Goal: Task Accomplishment & Management: Use online tool/utility

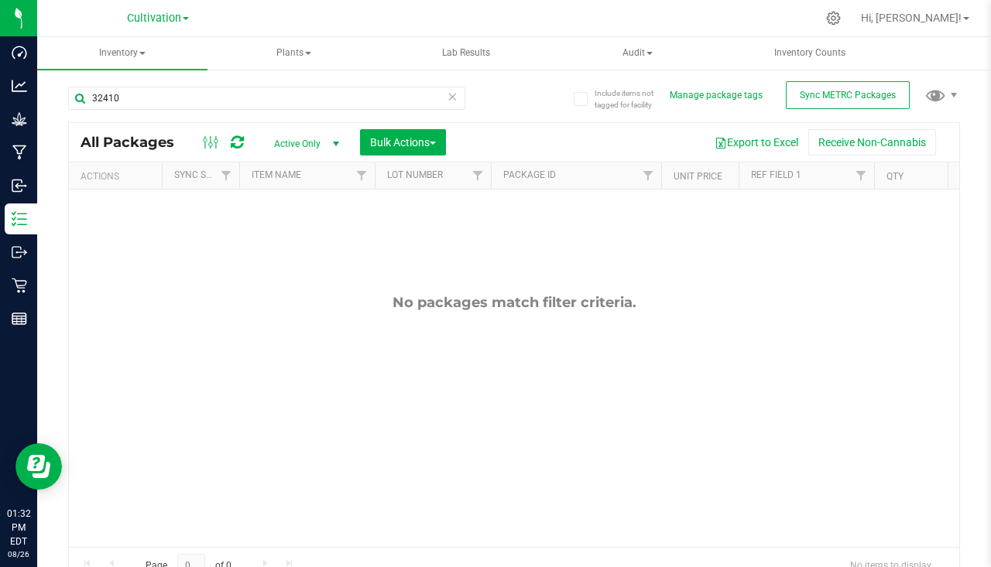
click at [450, 100] on icon at bounding box center [452, 96] width 11 height 19
click at [238, 138] on icon at bounding box center [237, 142] width 13 height 15
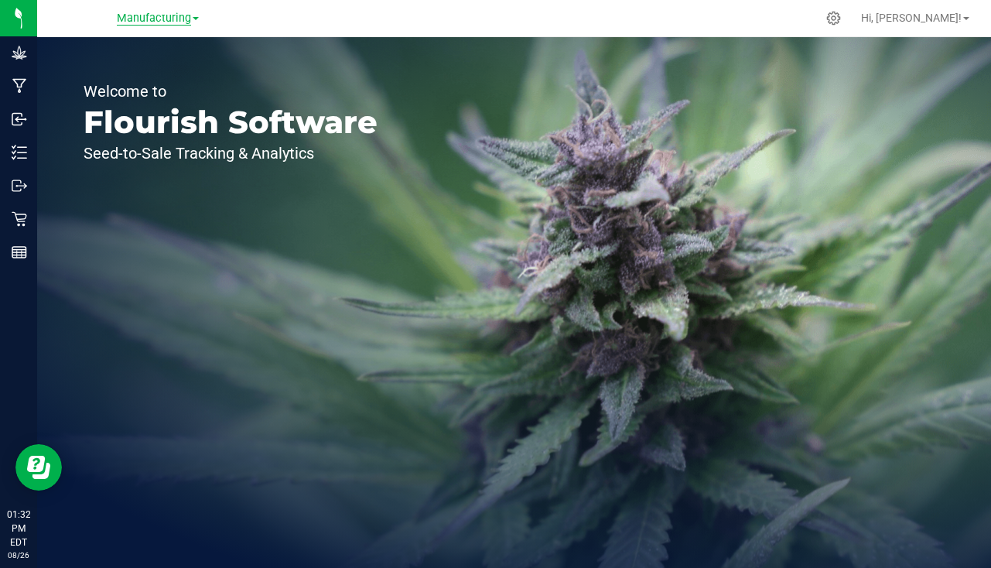
click at [135, 21] on span "Manufacturing" at bounding box center [154, 19] width 74 height 14
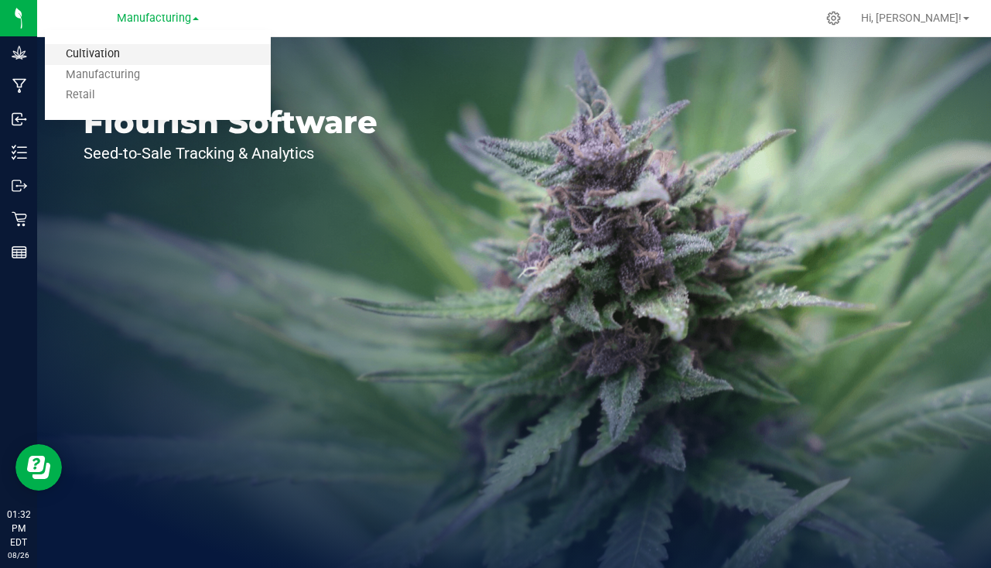
click at [101, 52] on link "Cultivation" at bounding box center [158, 54] width 226 height 21
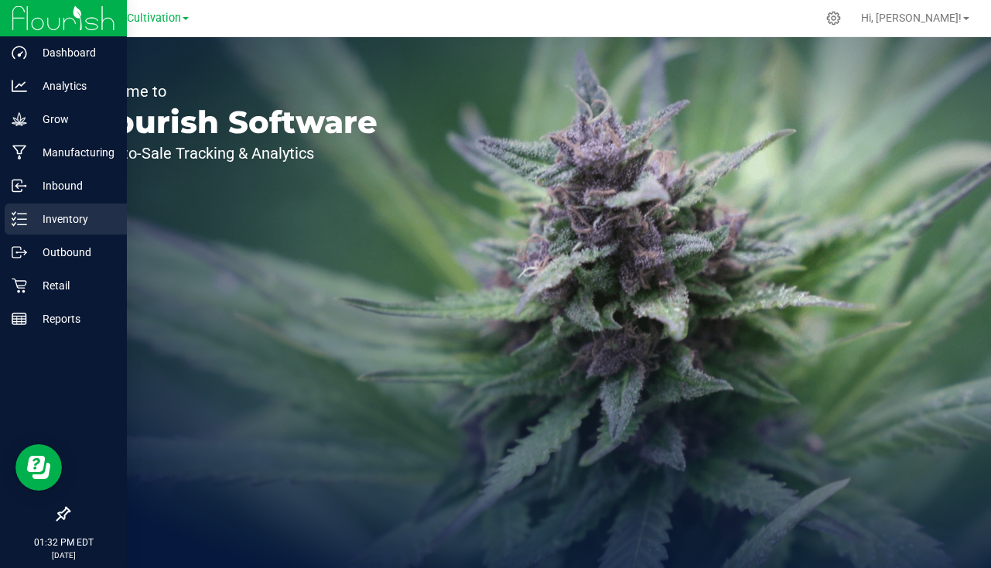
click at [50, 225] on p "Inventory" at bounding box center [73, 219] width 93 height 19
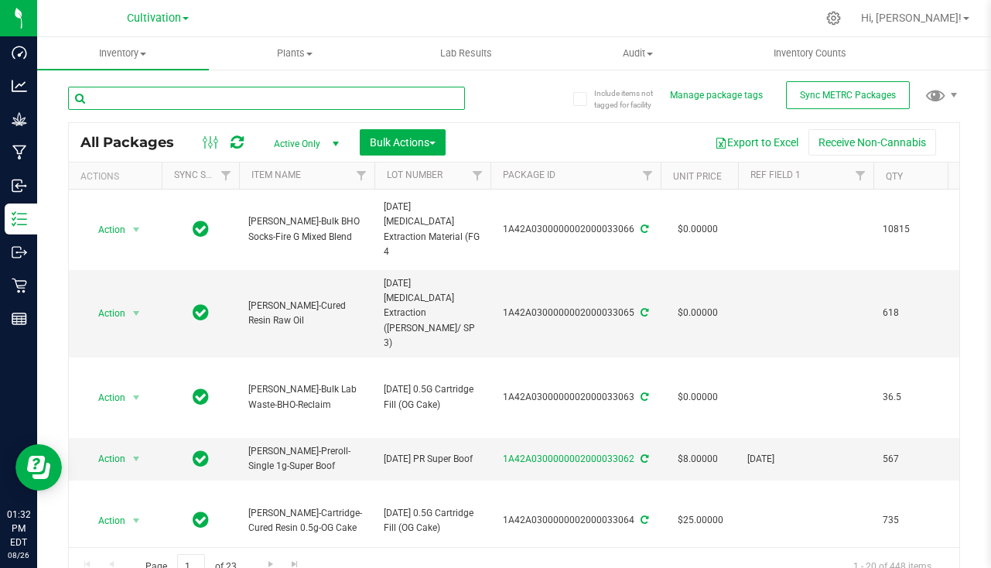
click at [204, 104] on input "text" at bounding box center [266, 98] width 397 height 23
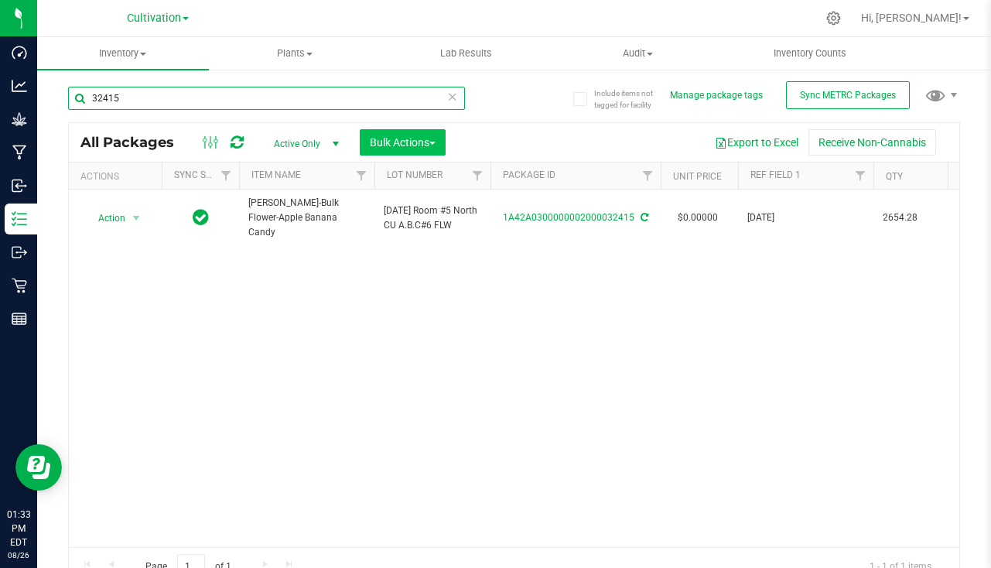
type input "32415"
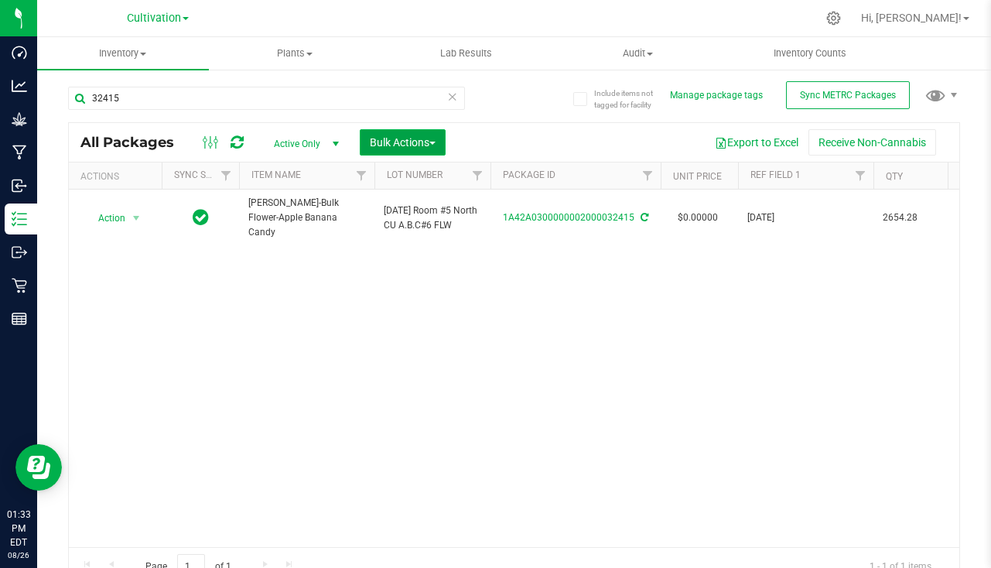
click at [406, 145] on span "Bulk Actions" at bounding box center [403, 142] width 66 height 12
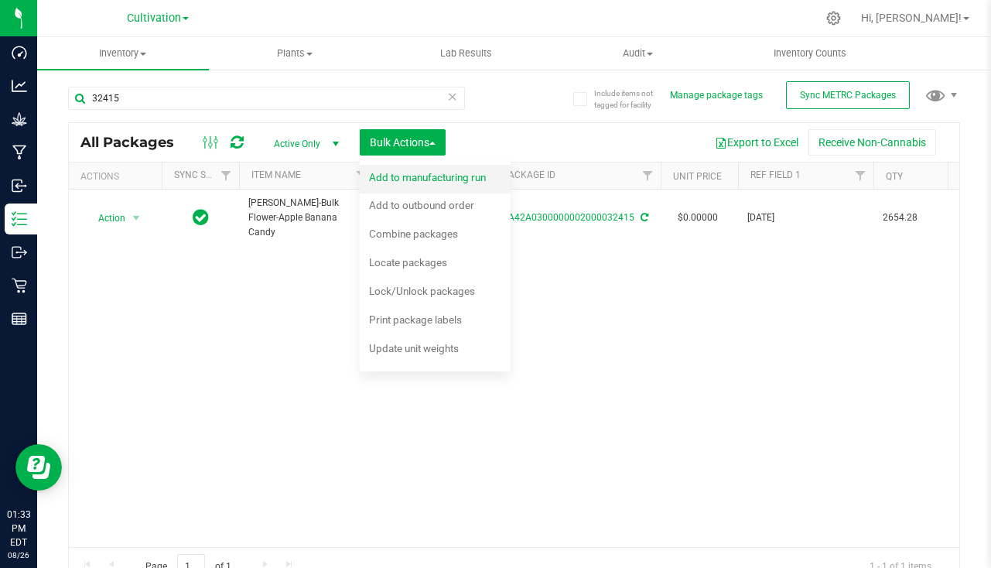
click at [387, 183] on div "Add to manufacturing run" at bounding box center [438, 179] width 138 height 25
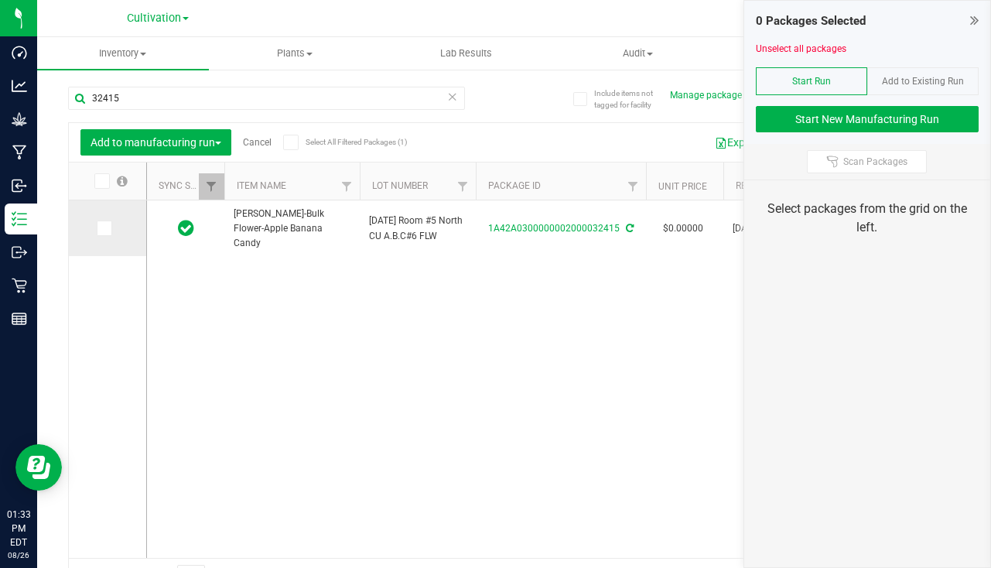
click at [101, 228] on icon at bounding box center [103, 228] width 10 height 0
click at [0, 0] on input "checkbox" at bounding box center [0, 0] width 0 height 0
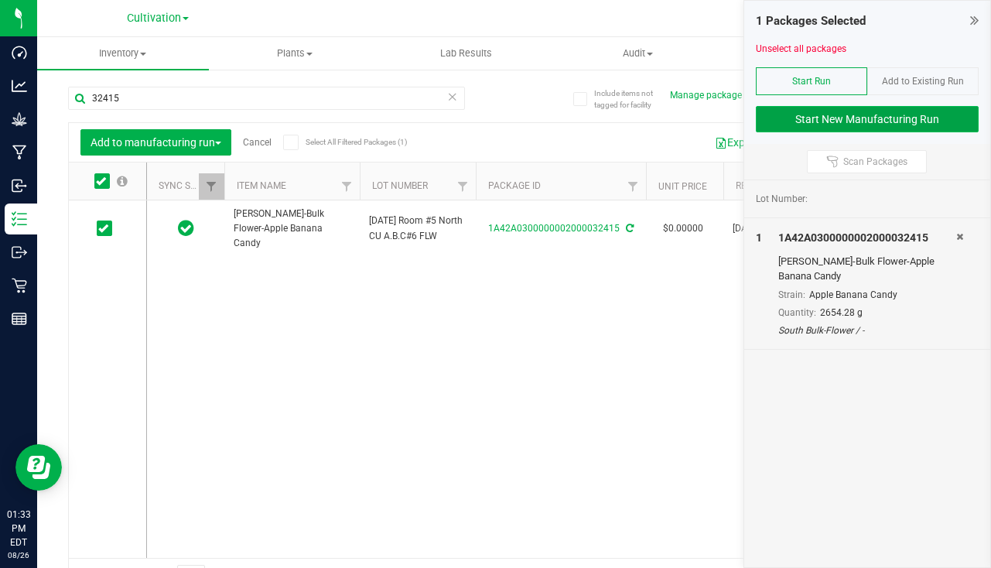
click at [849, 111] on button "Start New Manufacturing Run" at bounding box center [867, 119] width 223 height 26
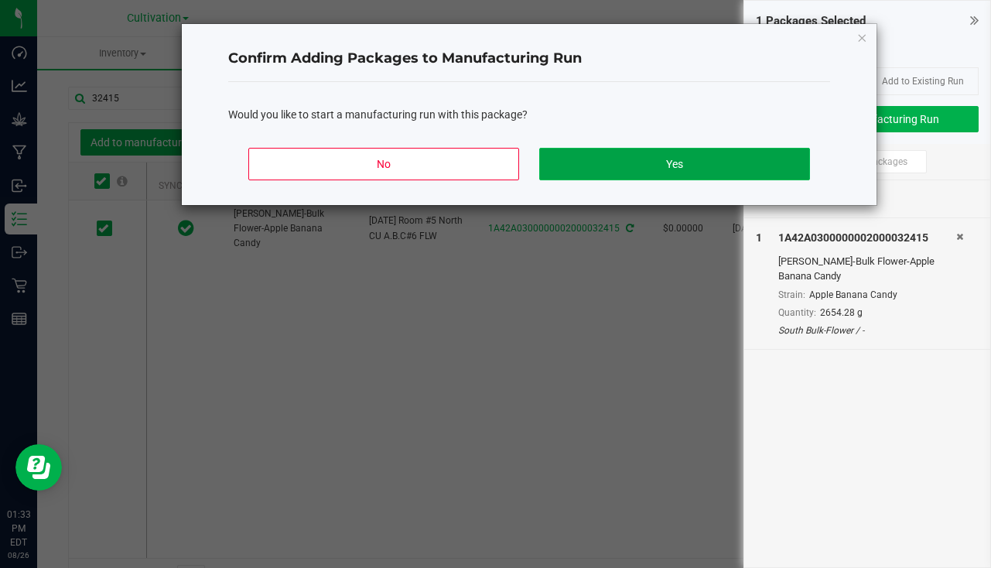
click at [666, 172] on button "Yes" at bounding box center [674, 164] width 271 height 33
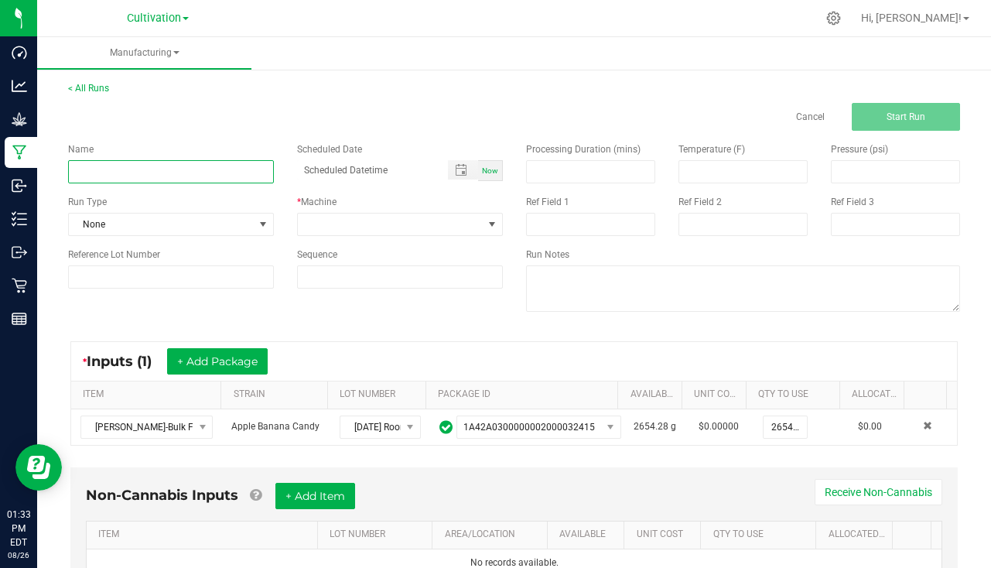
click at [111, 168] on input at bounding box center [171, 171] width 206 height 23
type input "Slater - Apple Banana Candy 8/26/25"
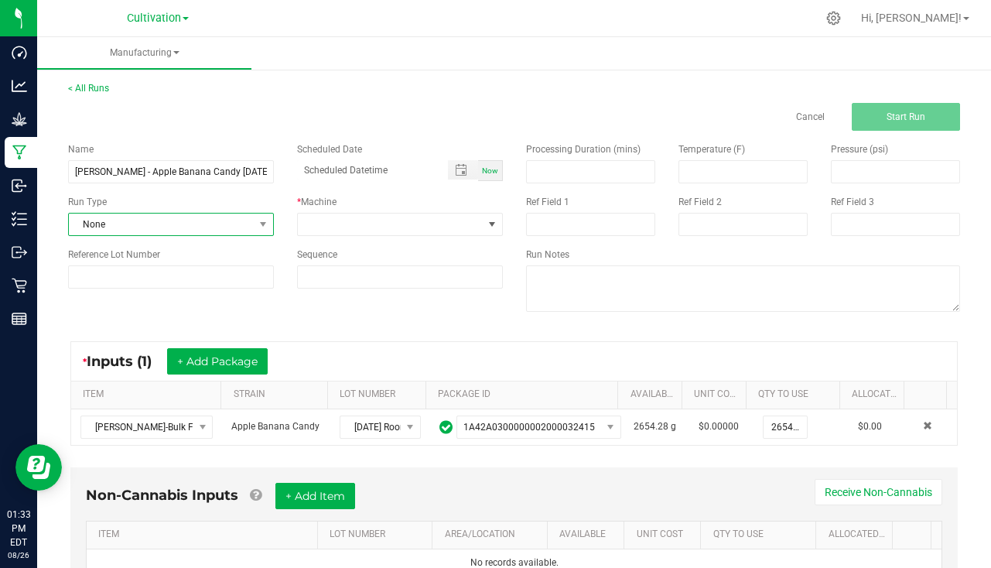
click at [243, 232] on span "None" at bounding box center [161, 225] width 185 height 22
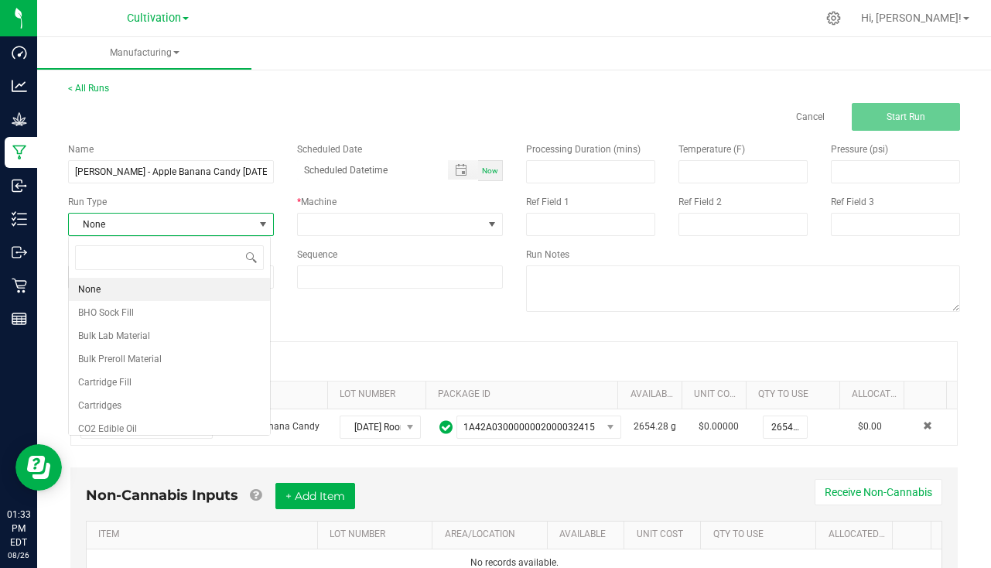
scroll to position [23, 203]
type input "pa"
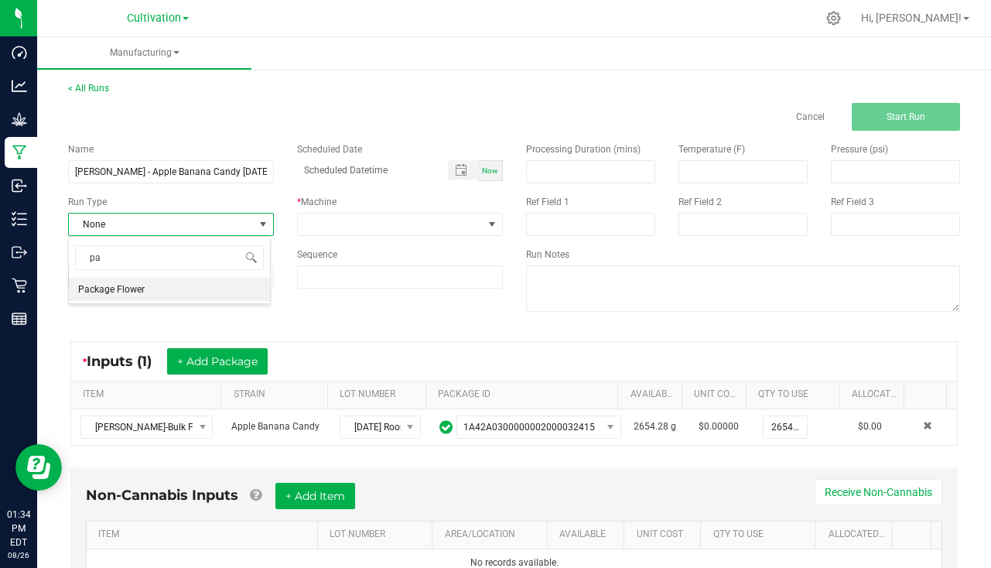
drag, startPoint x: 146, startPoint y: 290, endPoint x: 234, endPoint y: 255, distance: 94.4
click at [147, 293] on li "Package Flower" at bounding box center [169, 289] width 201 height 23
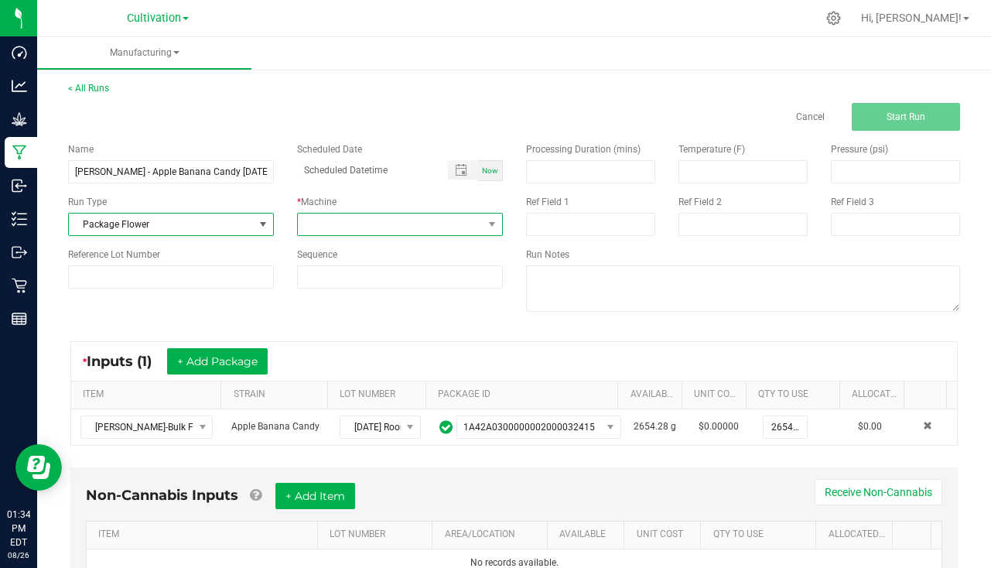
click at [344, 226] on span at bounding box center [390, 225] width 185 height 22
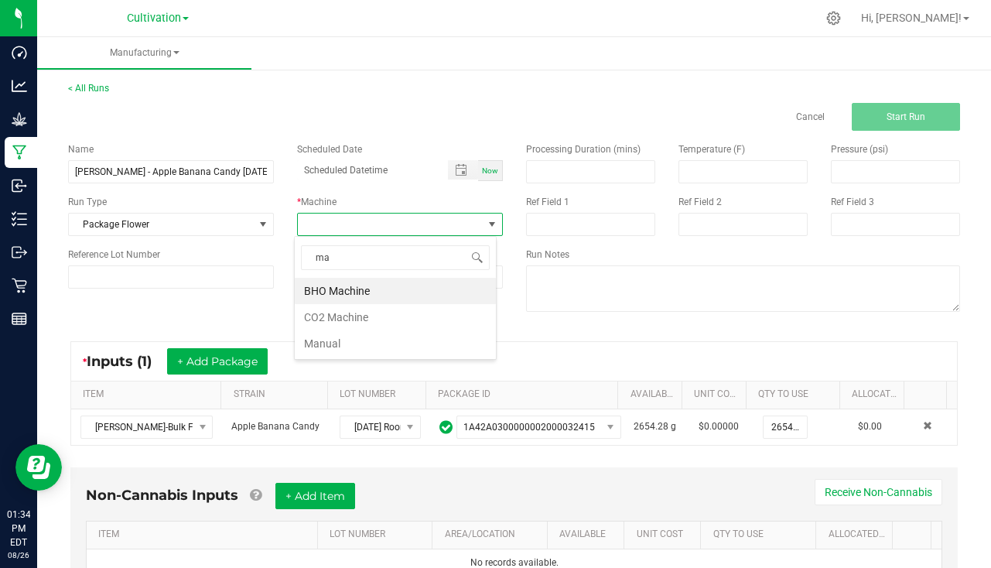
type input "man"
click at [364, 294] on li "Manual" at bounding box center [395, 291] width 201 height 26
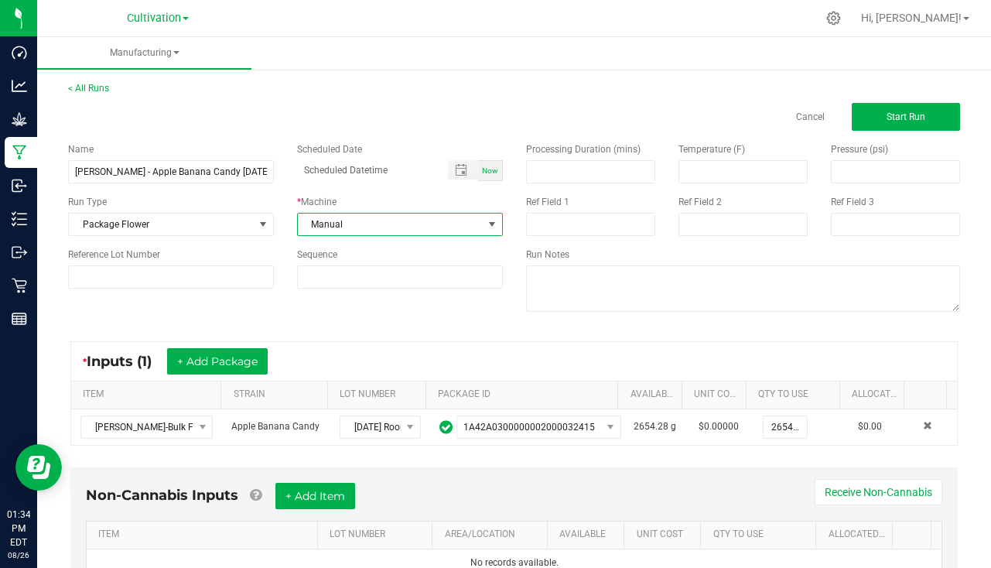
click at [486, 167] on span "Now" at bounding box center [490, 170] width 16 height 9
type input "08/26/2025 1:34 PM"
click at [920, 112] on button "Start Run" at bounding box center [906, 117] width 108 height 28
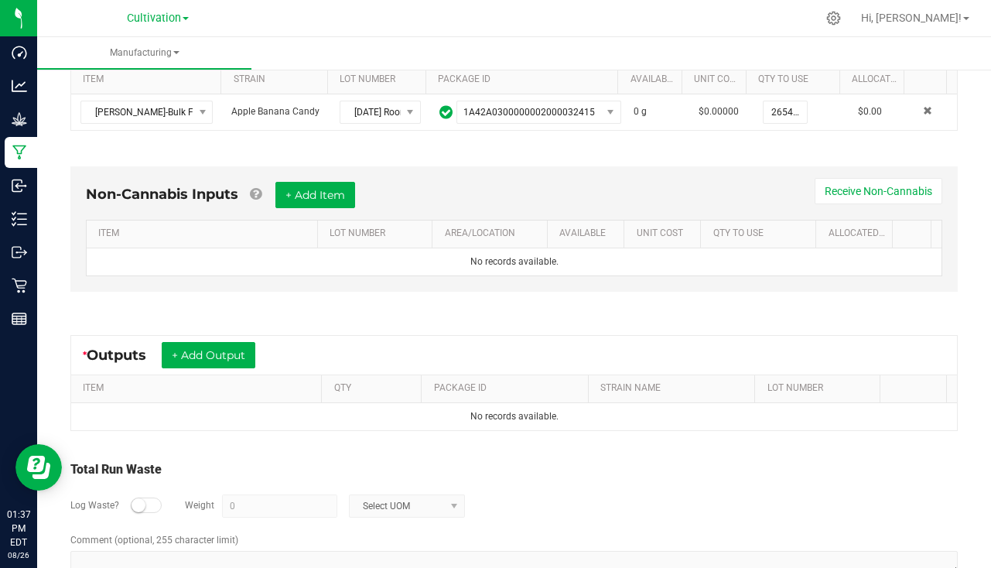
scroll to position [375, 0]
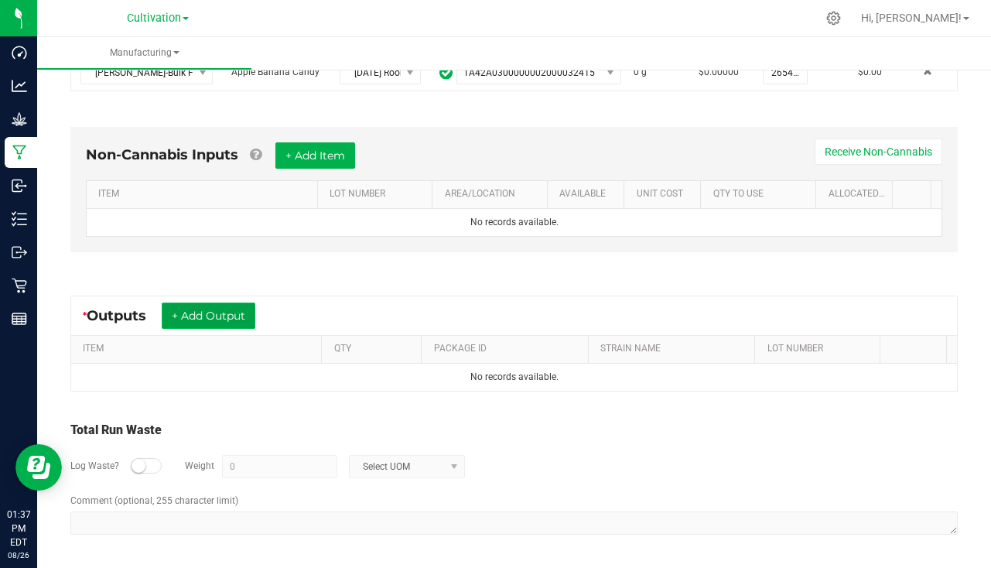
click at [227, 308] on button "+ Add Output" at bounding box center [209, 316] width 94 height 26
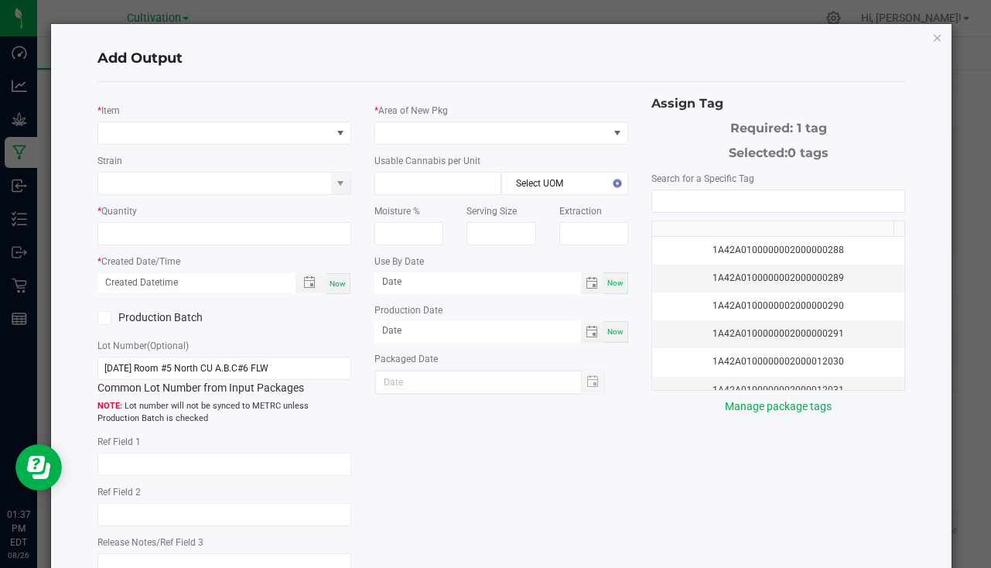
type input "7/16/25"
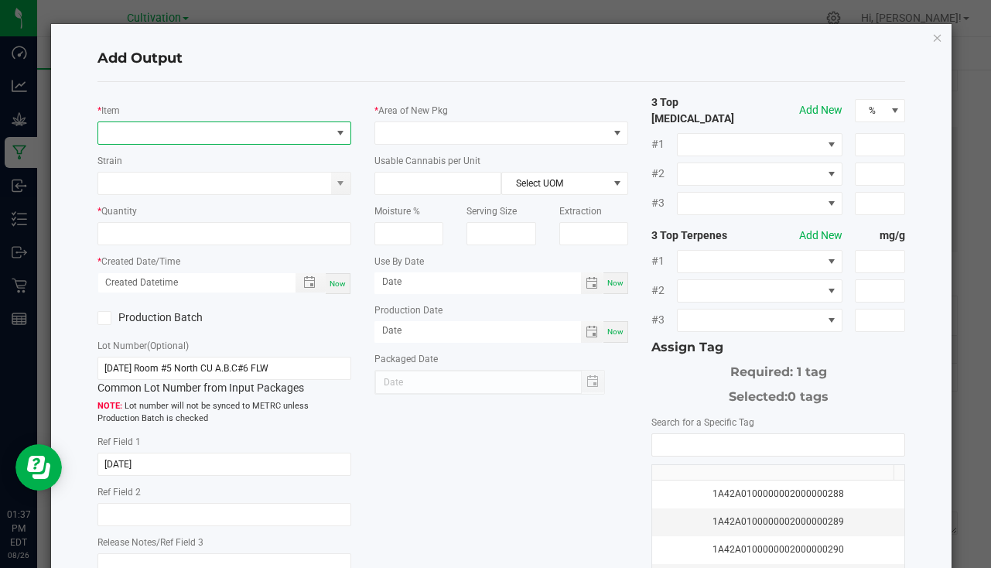
click at [185, 139] on span "NO DATA FOUND" at bounding box center [214, 133] width 233 height 22
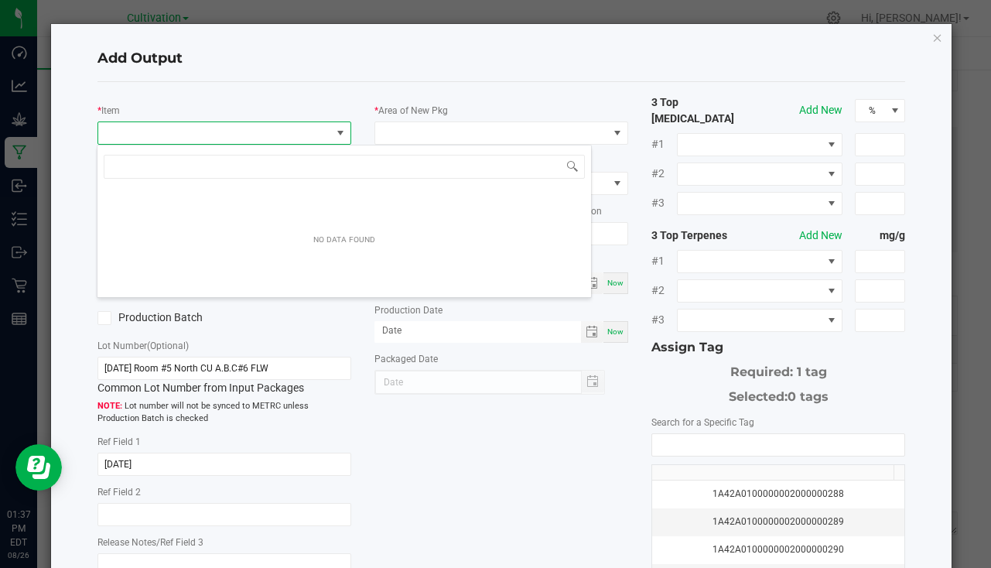
scroll to position [23, 251]
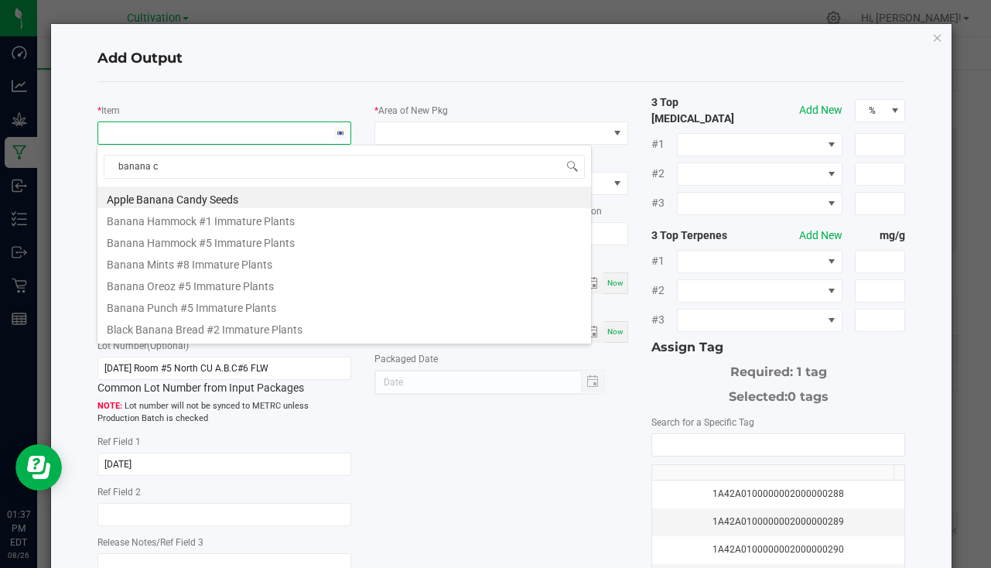
type input "banana ca"
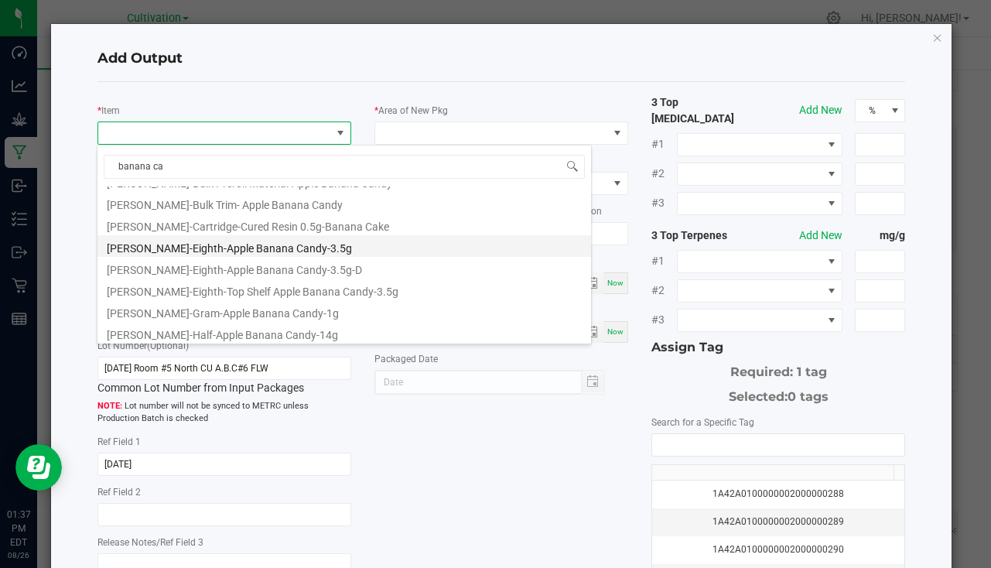
scroll to position [149, 0]
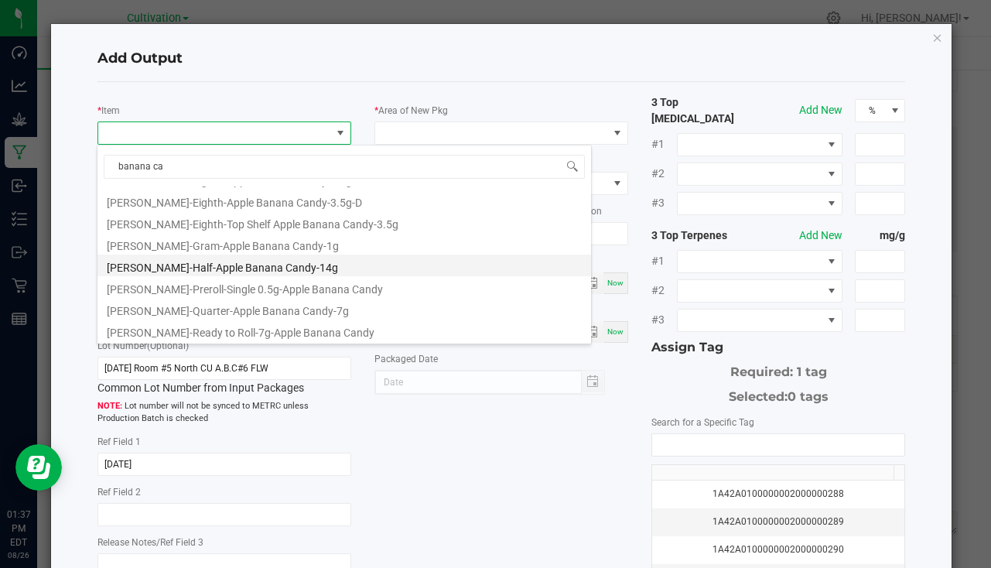
click at [221, 255] on li "Slater-Half-Apple Banana Candy-14g" at bounding box center [345, 266] width 494 height 22
type input "0 ea"
type input "14"
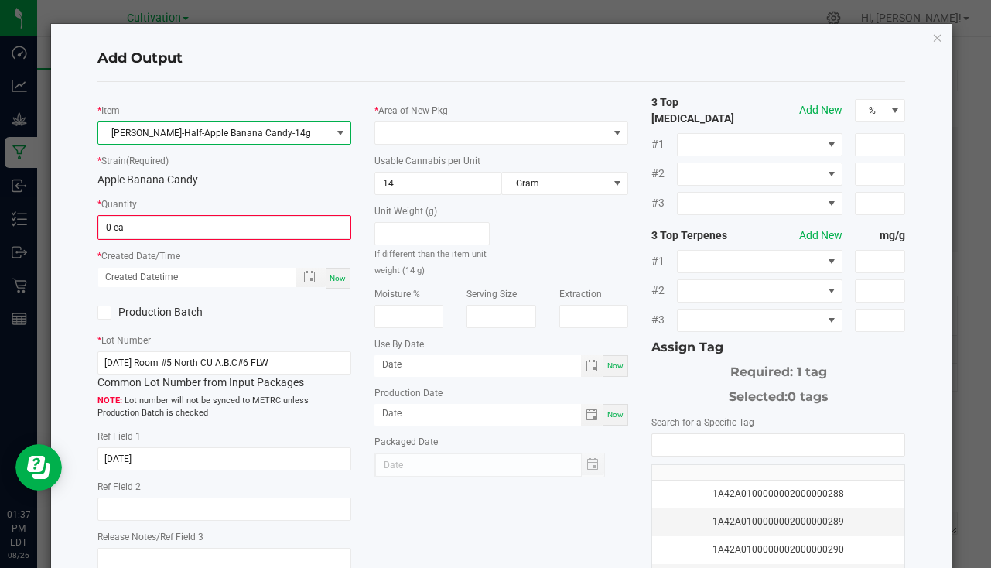
click at [260, 132] on span "Slater-Half-Apple Banana Candy-14g" at bounding box center [214, 133] width 233 height 22
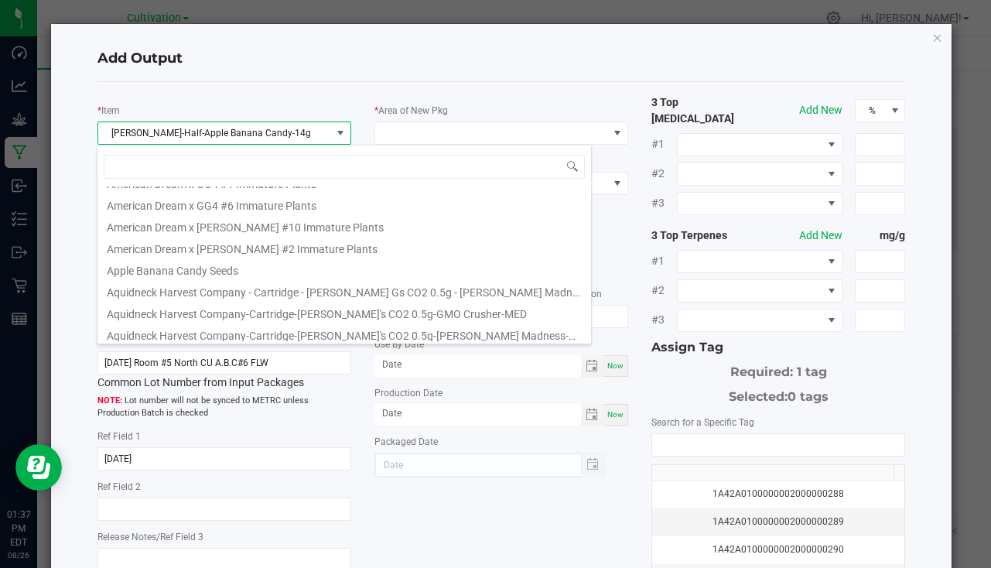
scroll to position [310, 0]
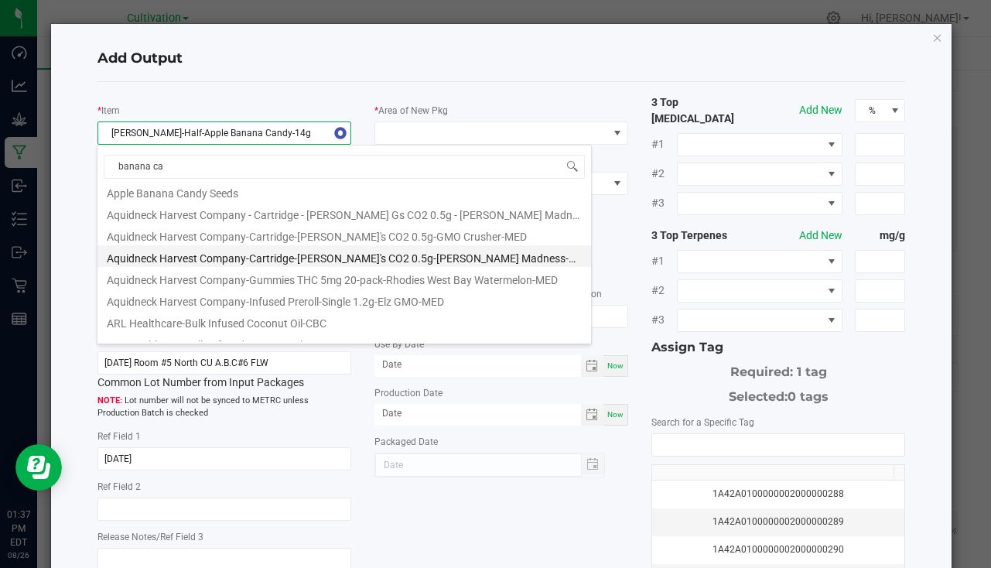
type input "banana can"
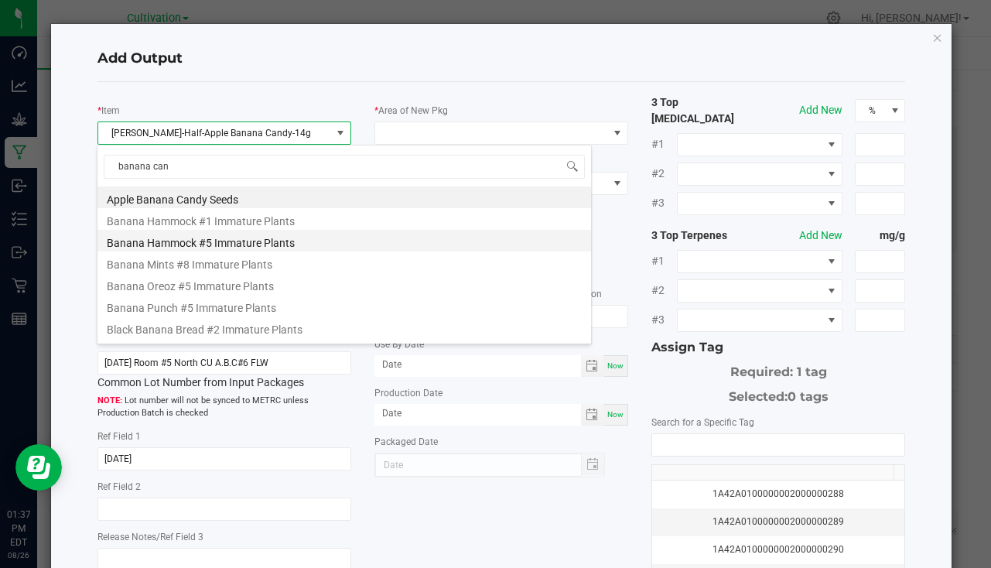
scroll to position [62, 0]
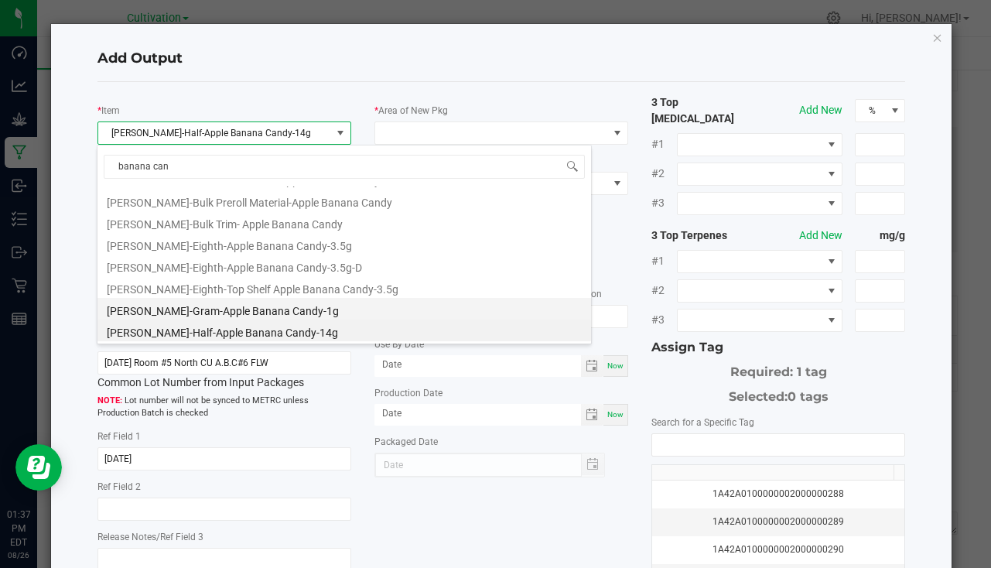
click at [282, 302] on li "Slater-Gram-Apple Banana Candy-1g" at bounding box center [345, 309] width 494 height 22
type input "1"
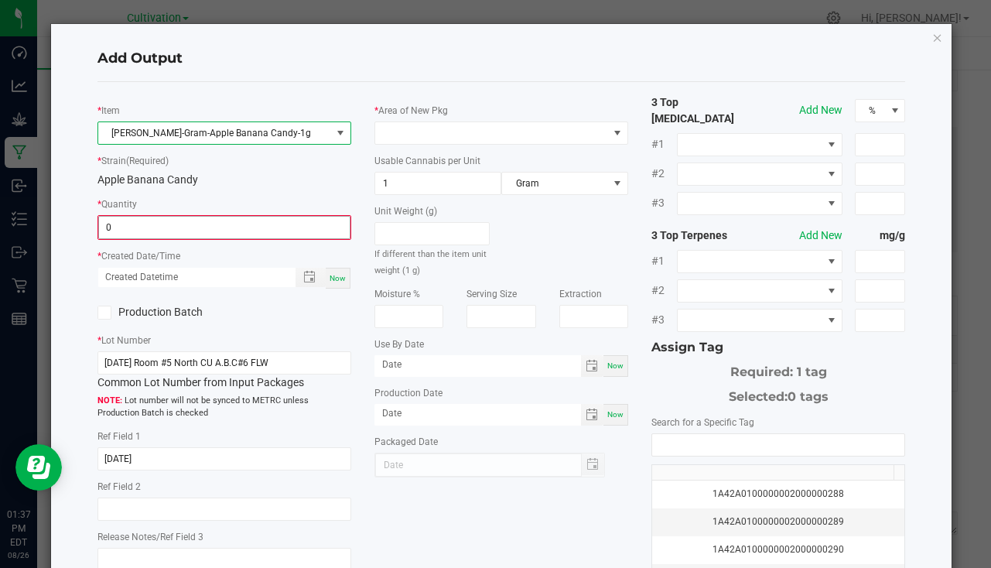
click at [193, 224] on input "0" at bounding box center [224, 228] width 251 height 22
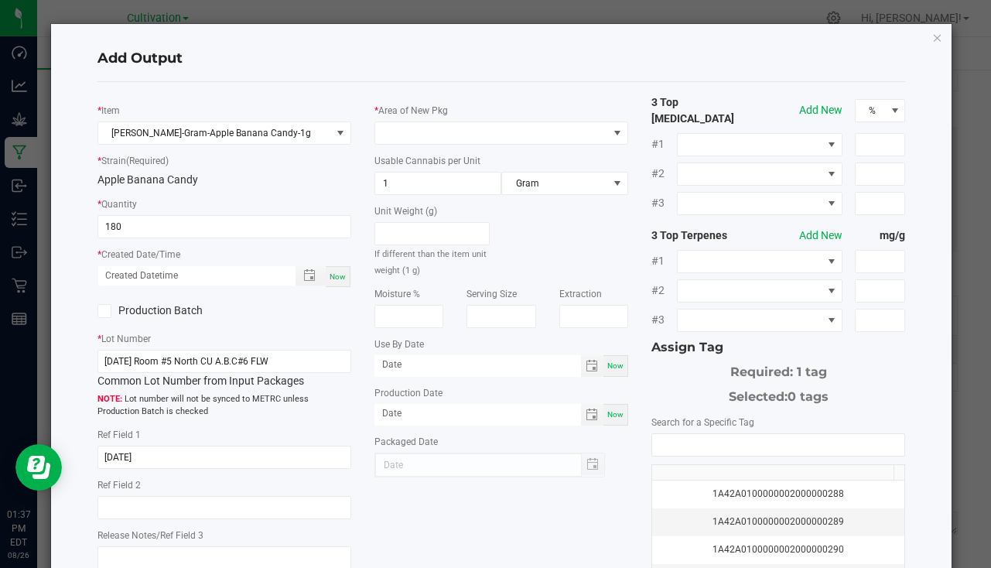
type input "180 ea"
click at [338, 265] on div "* Created Date/Time Now" at bounding box center [225, 267] width 254 height 42
click at [337, 270] on div "Now" at bounding box center [338, 276] width 25 height 21
type input "08/26/2025 1:37 PM"
type input "[DATE]"
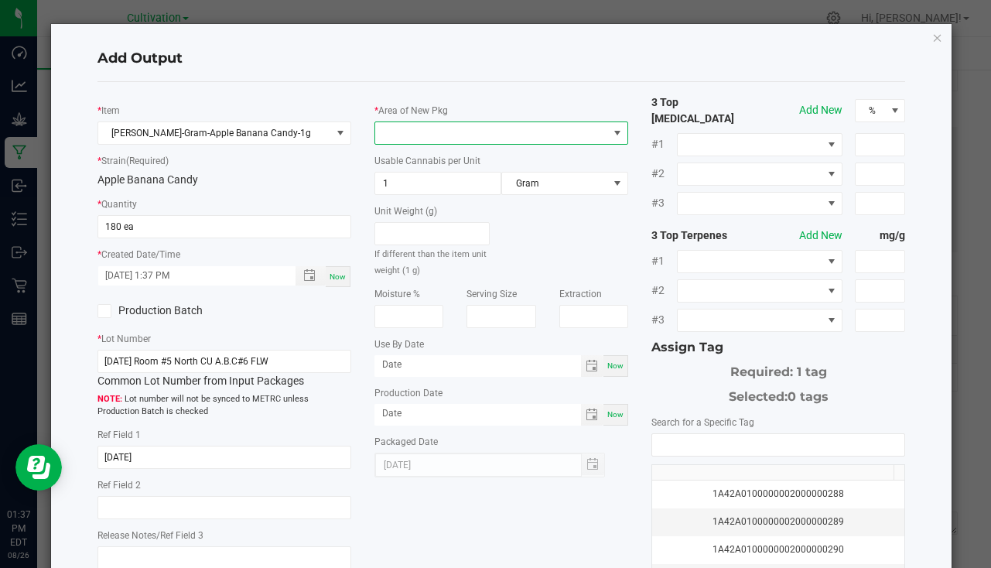
click at [463, 123] on span at bounding box center [491, 133] width 233 height 22
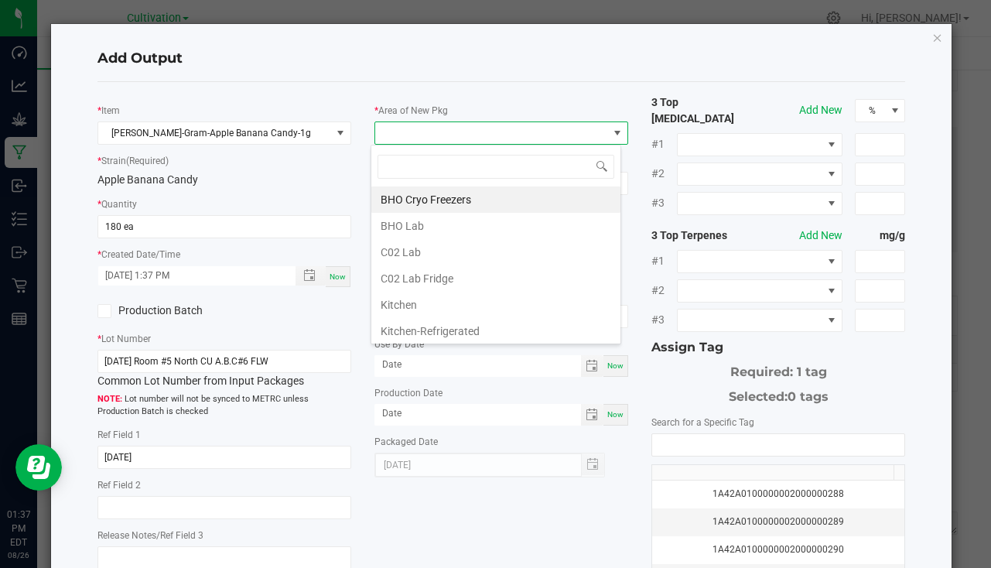
scroll to position [23, 251]
type input "bul"
click at [453, 199] on li "South Bulk-Flower" at bounding box center [495, 199] width 249 height 26
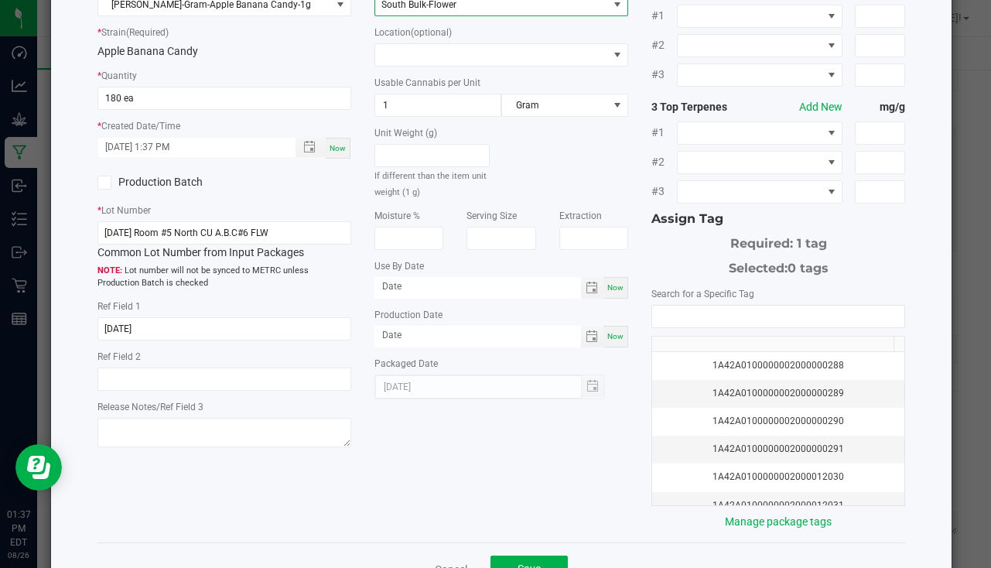
scroll to position [171, 0]
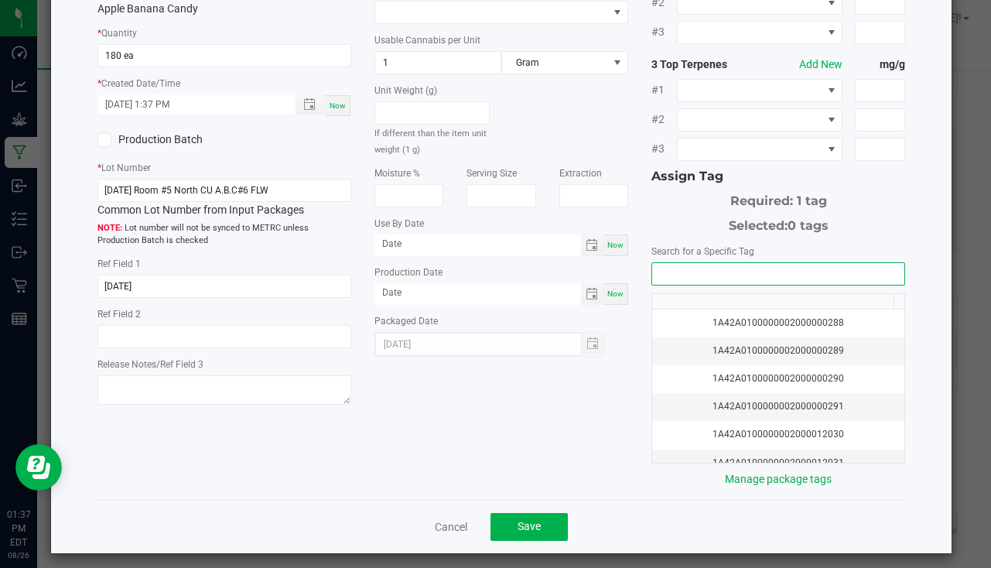
click at [713, 263] on input "NO DATA FOUND" at bounding box center [778, 274] width 252 height 22
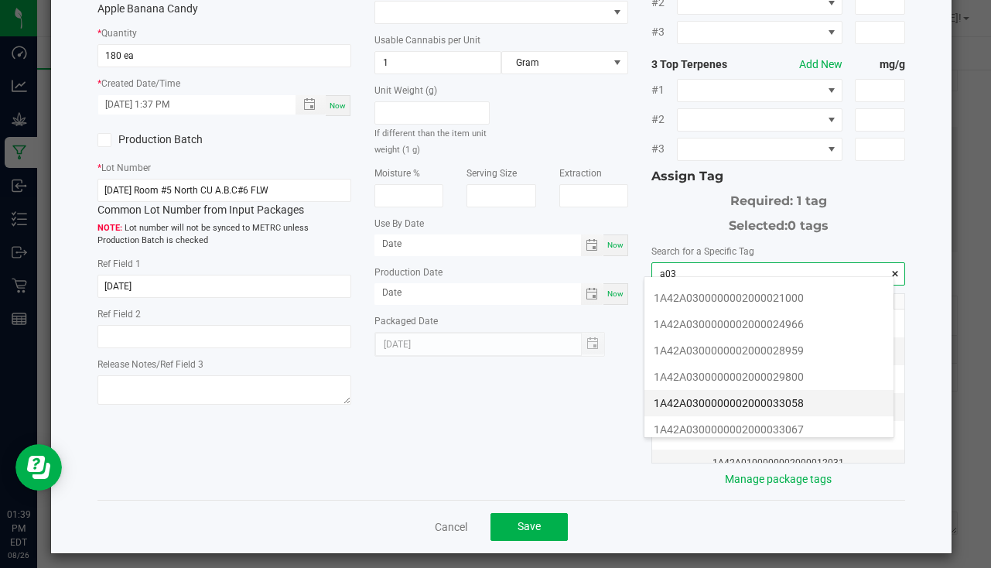
scroll to position [310, 0]
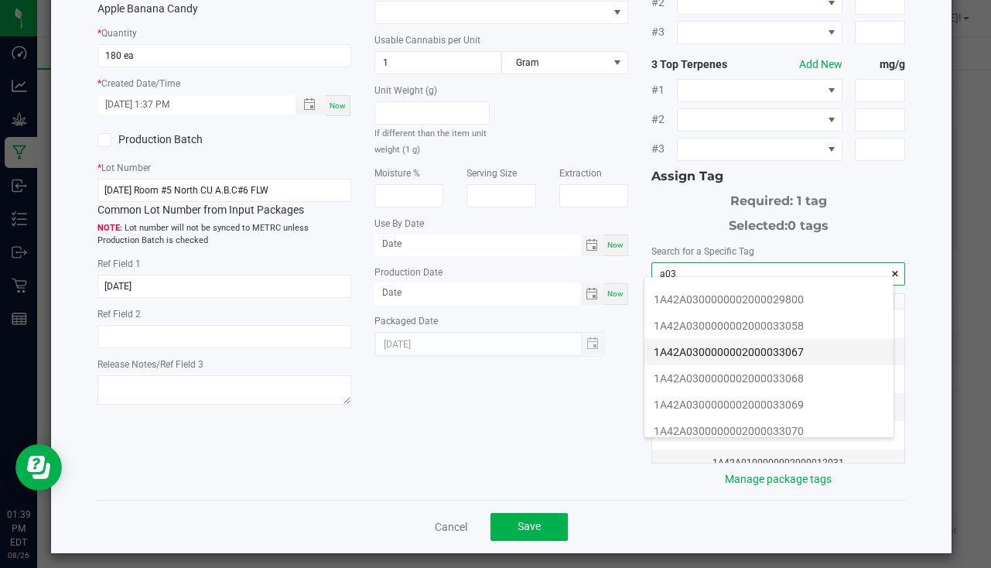
click at [847, 364] on li "1A42A0300000002000033067" at bounding box center [769, 352] width 249 height 26
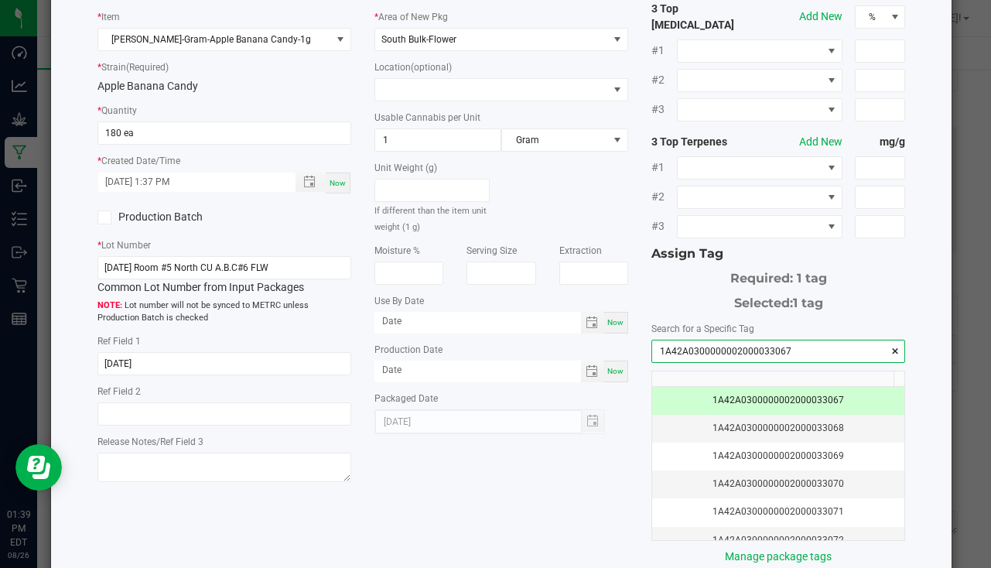
scroll to position [171, 0]
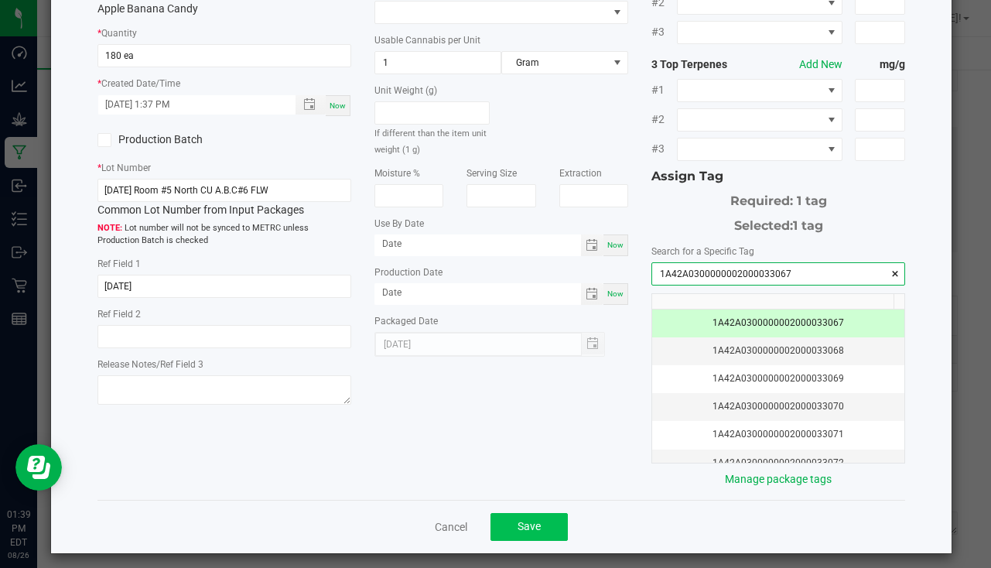
type input "1A42A0300000002000033067"
click at [519, 513] on button "Save" at bounding box center [529, 527] width 77 height 28
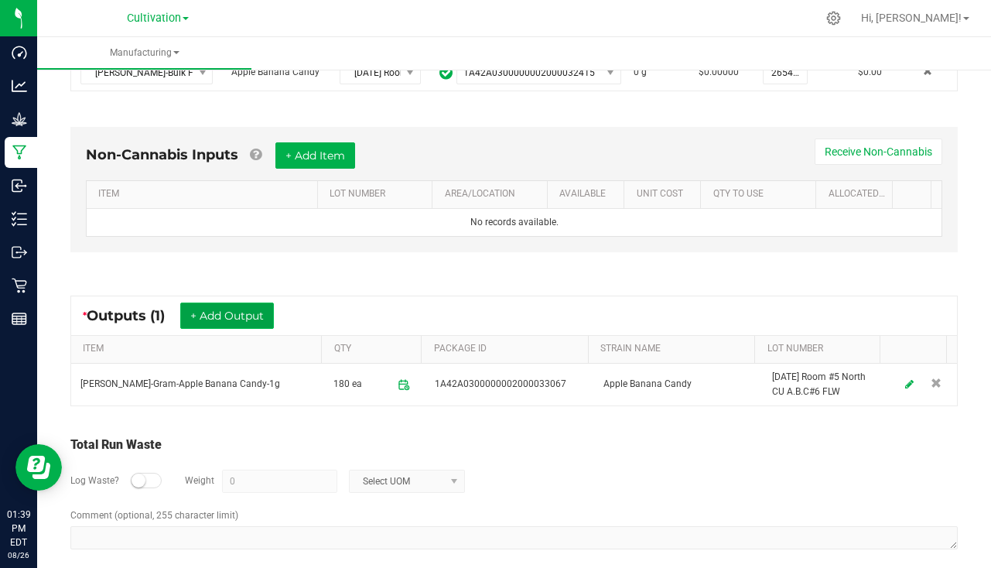
click at [221, 317] on button "+ Add Output" at bounding box center [227, 316] width 94 height 26
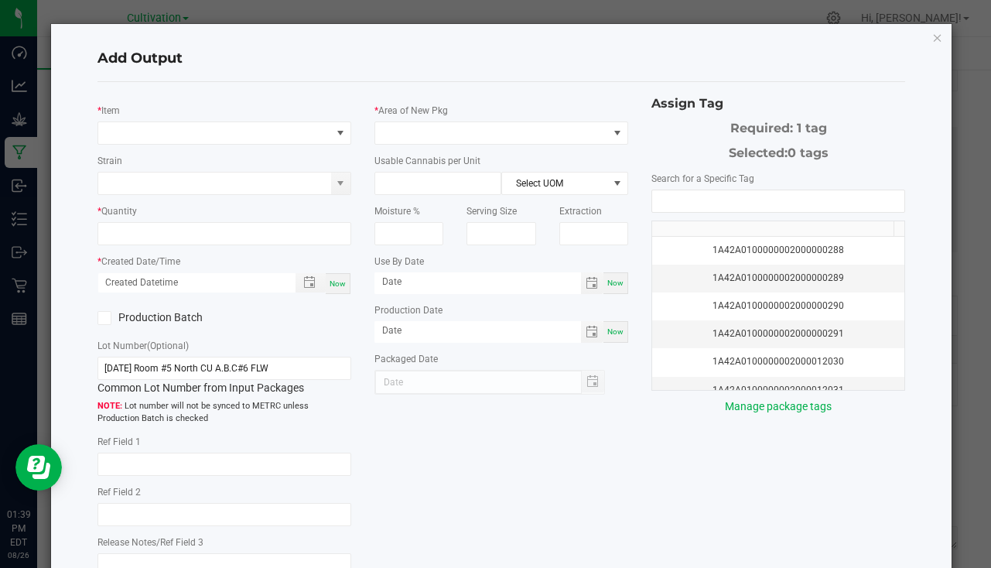
type input "7/16/25"
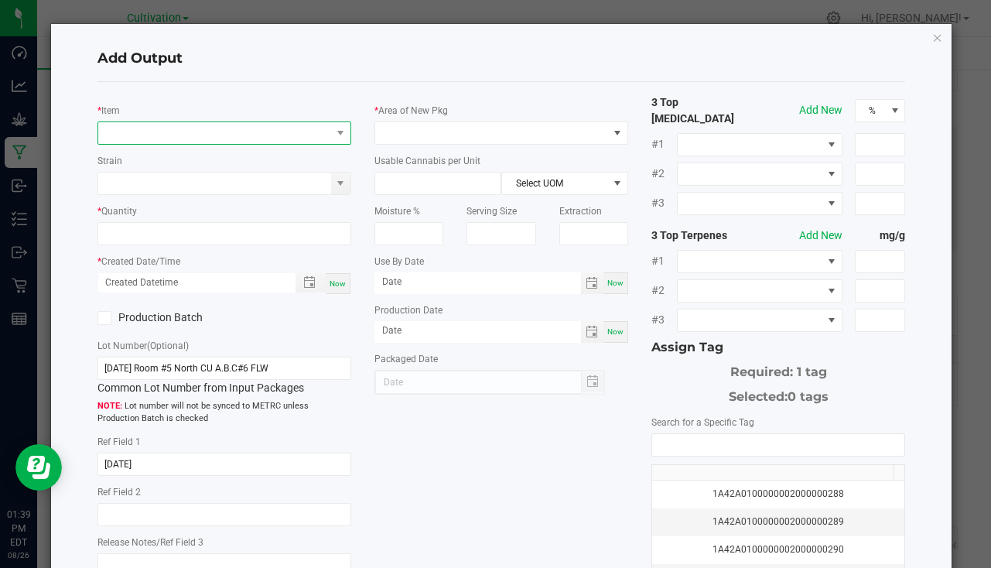
click at [192, 129] on span "NO DATA FOUND" at bounding box center [214, 133] width 233 height 22
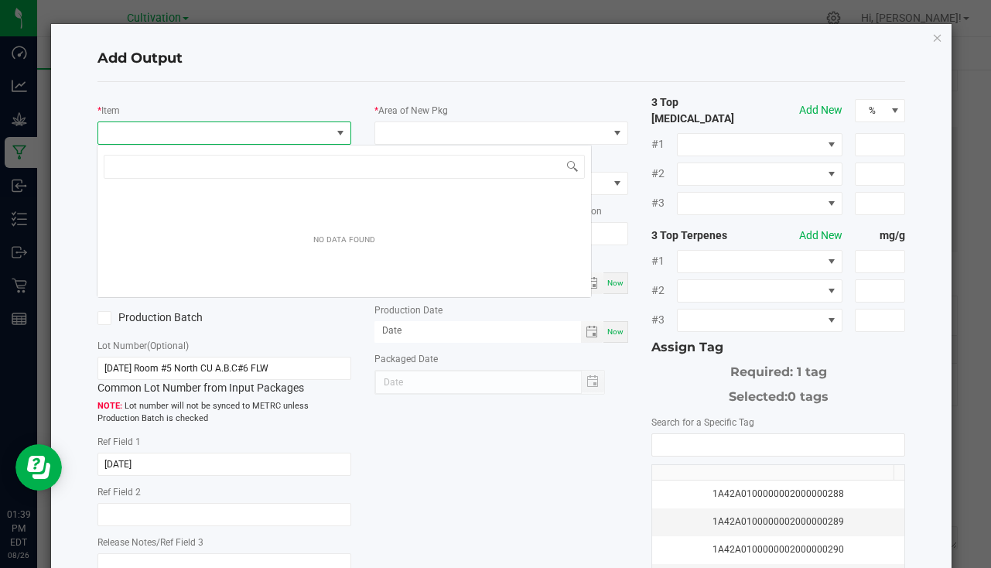
scroll to position [23, 251]
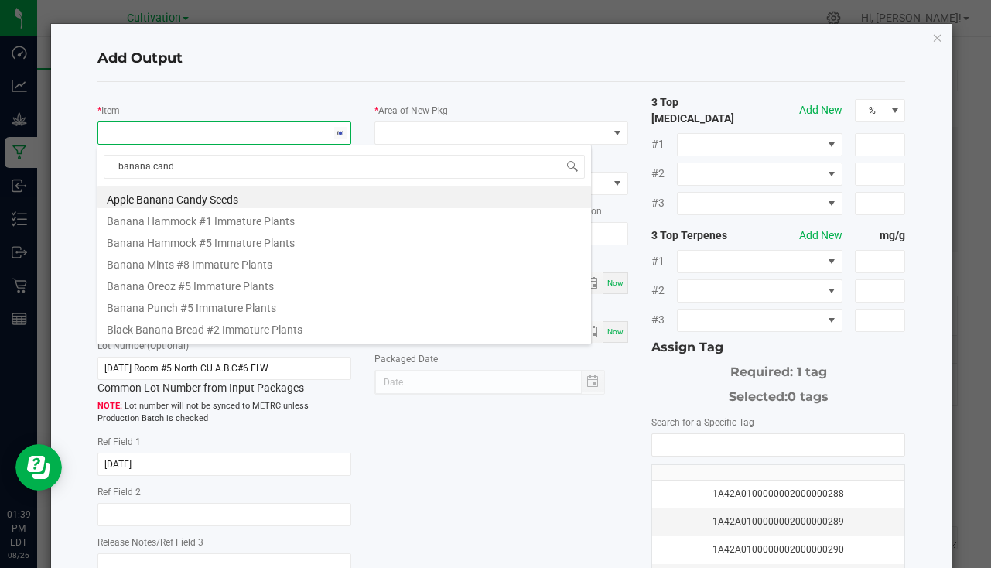
type input "banana candy"
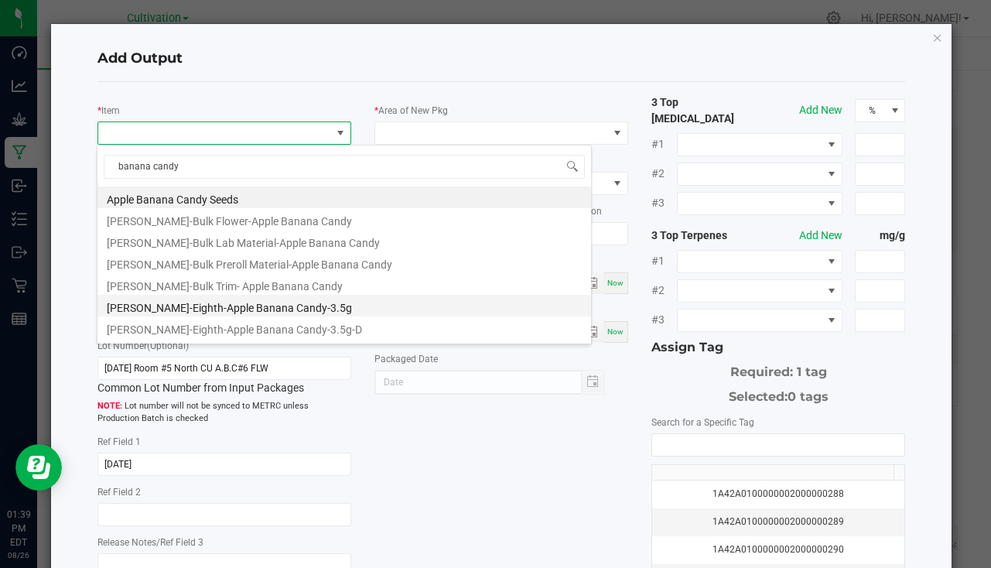
click at [238, 303] on li "Slater-Eighth-Apple Banana Candy-3.5g" at bounding box center [345, 306] width 494 height 22
type input "0 ea"
type input "3.5"
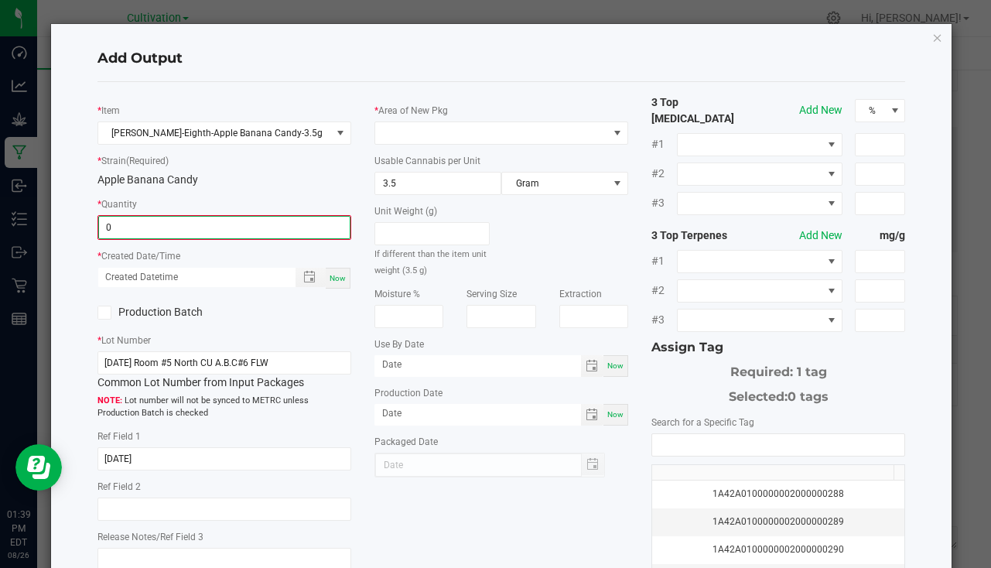
click at [167, 227] on input "0" at bounding box center [224, 228] width 251 height 22
type input "468 ea"
click at [334, 276] on span "Now" at bounding box center [338, 276] width 16 height 9
type input "08/26/2025 1:39 PM"
type input "[DATE]"
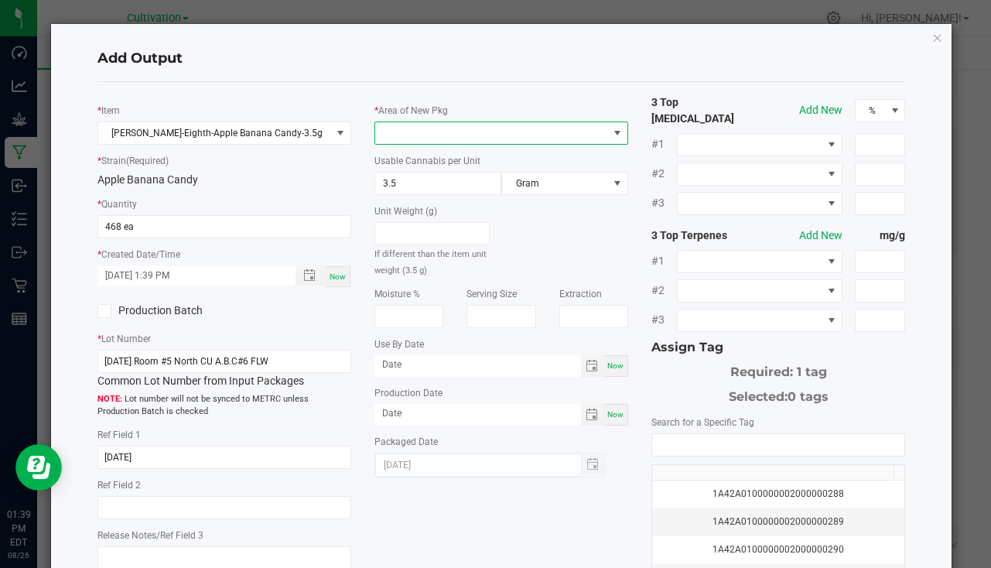
click at [403, 128] on span at bounding box center [491, 133] width 233 height 22
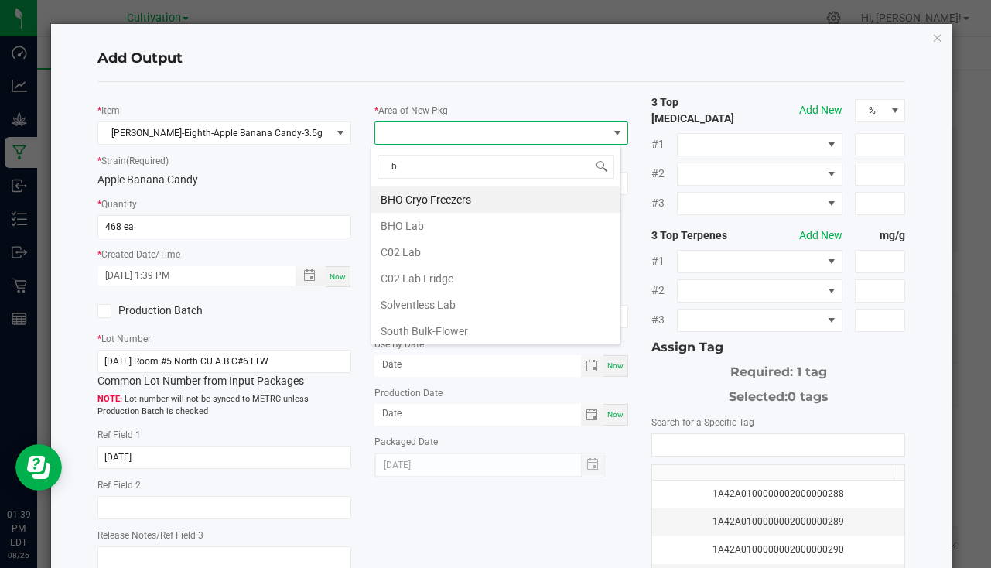
type input "bu"
drag, startPoint x: 441, startPoint y: 194, endPoint x: 467, endPoint y: 179, distance: 30.5
click at [442, 193] on li "South Bulk-Flower" at bounding box center [495, 199] width 249 height 26
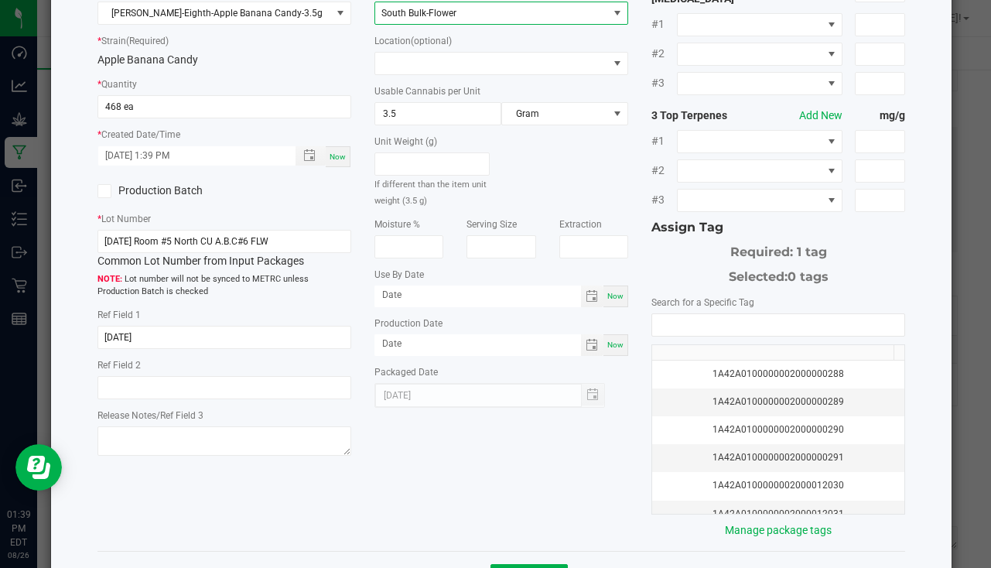
scroll to position [171, 0]
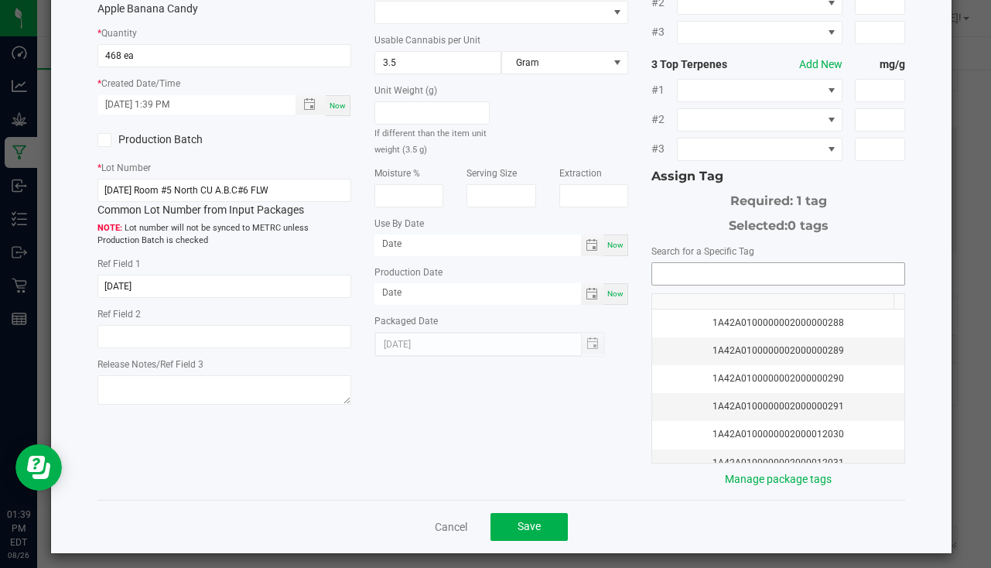
click at [689, 264] on input "NO DATA FOUND" at bounding box center [778, 274] width 252 height 22
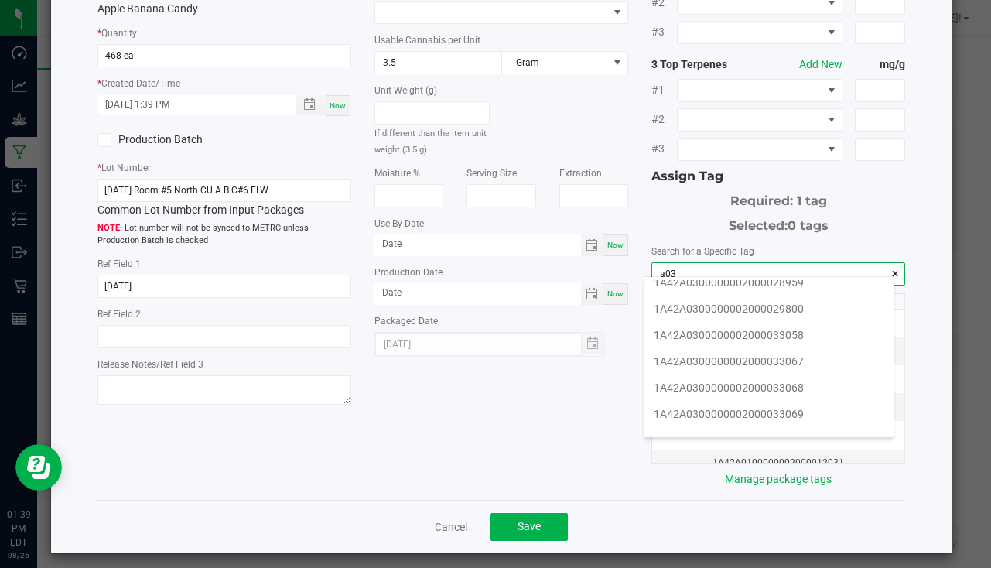
scroll to position [310, 0]
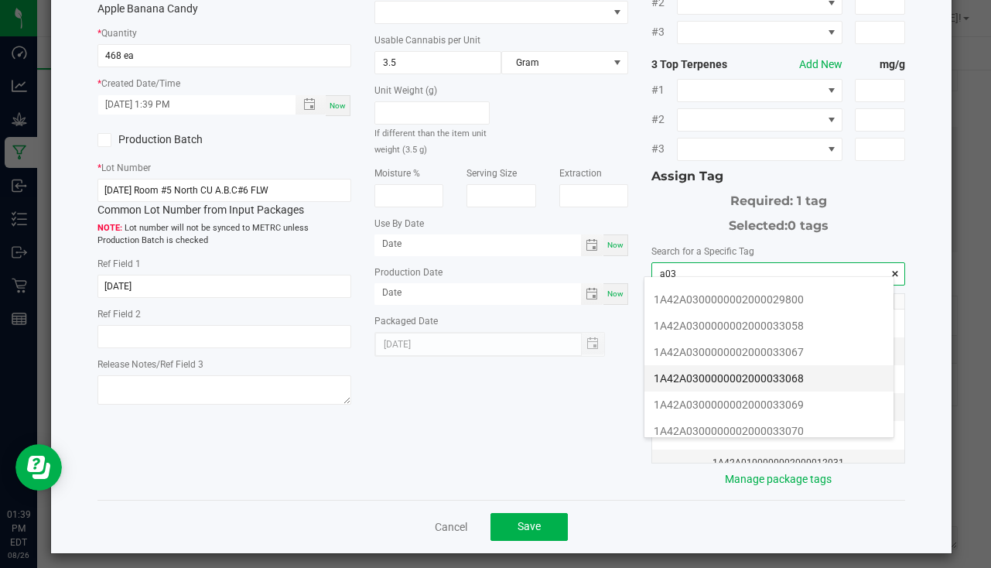
click at [759, 380] on li "1A42A0300000002000033068" at bounding box center [769, 378] width 249 height 26
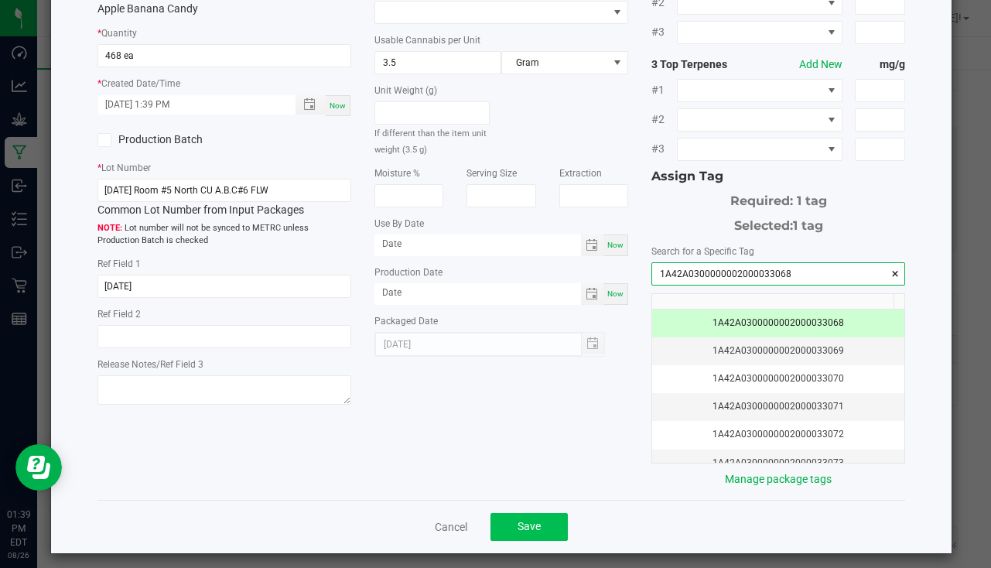
type input "1A42A0300000002000033068"
click at [530, 513] on button "Save" at bounding box center [529, 527] width 77 height 28
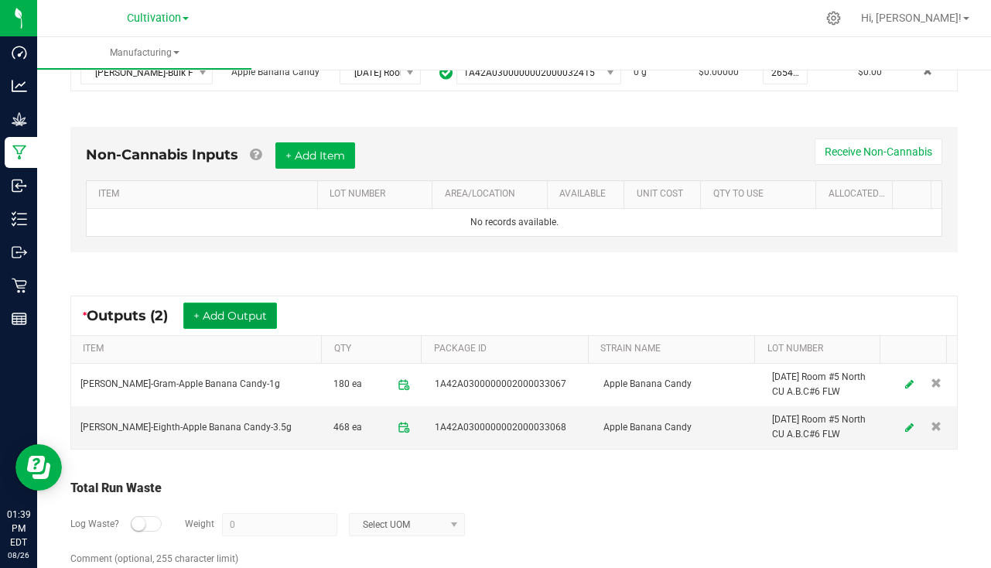
click at [225, 317] on button "+ Add Output" at bounding box center [230, 316] width 94 height 26
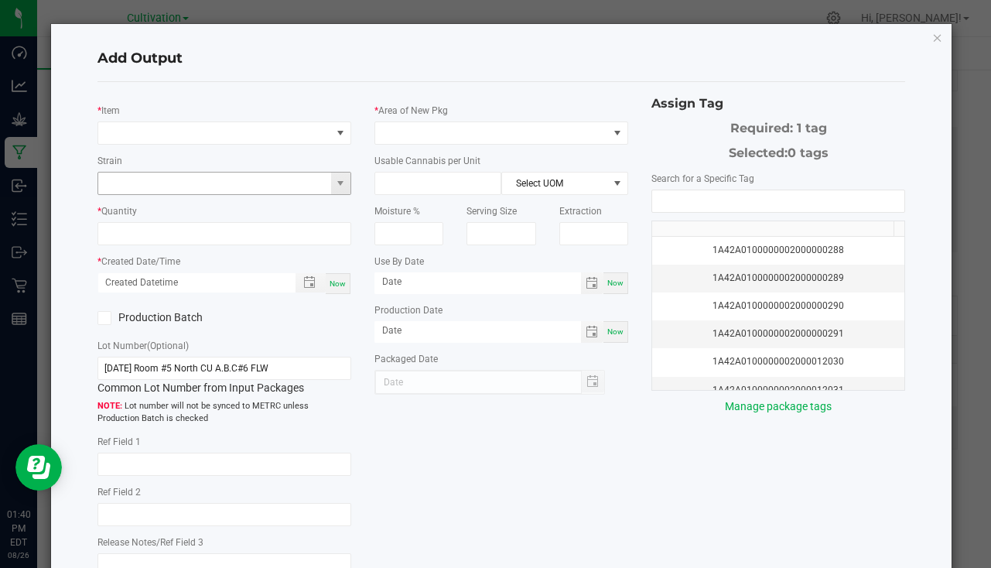
type input "7/16/25"
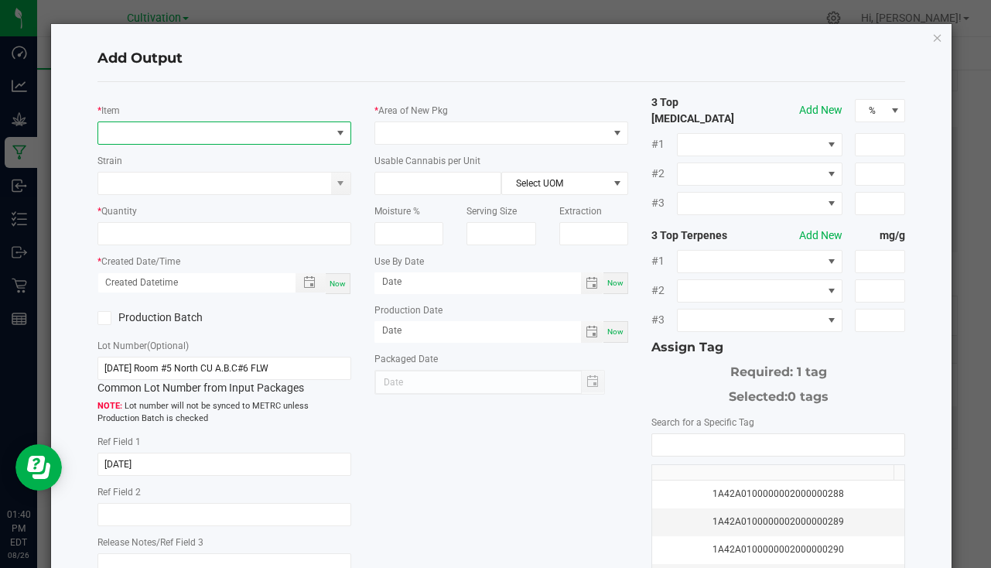
click at [139, 128] on span "NO DATA FOUND" at bounding box center [214, 133] width 233 height 22
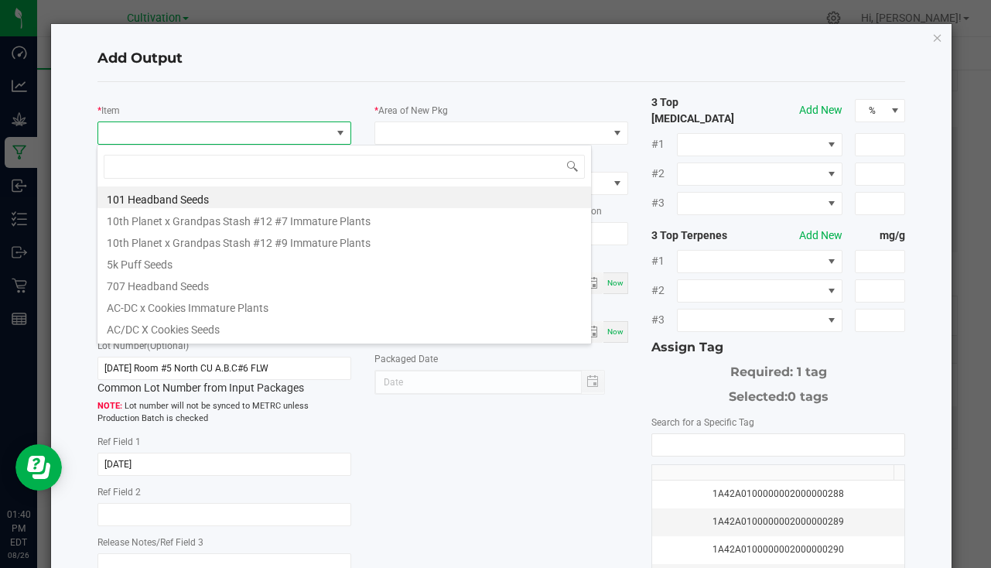
scroll to position [23, 251]
type input "banana candy"
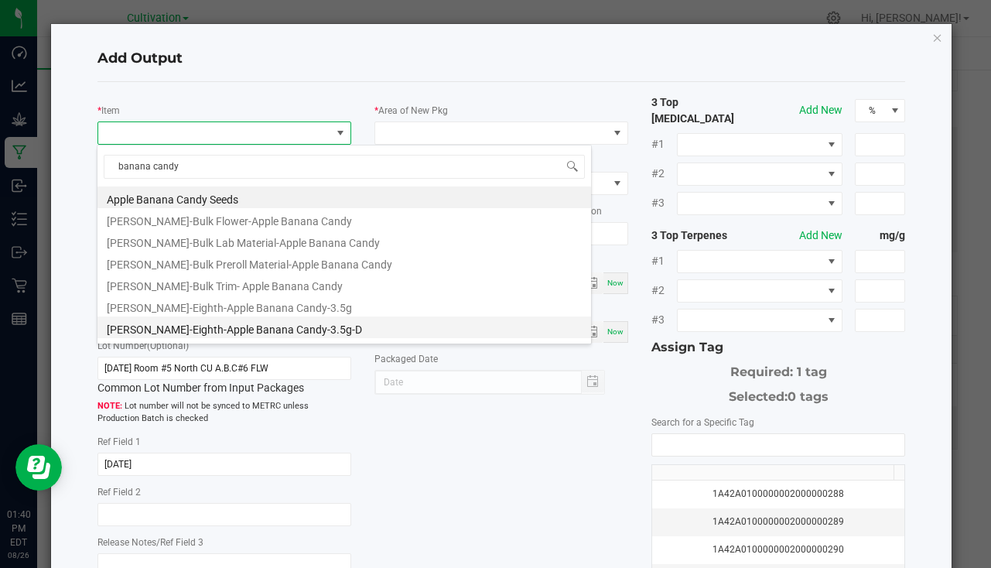
click at [274, 323] on li "Slater-Eighth-Apple Banana Candy-3.5g-D" at bounding box center [345, 328] width 494 height 22
type input "0 ea"
type input "3.5"
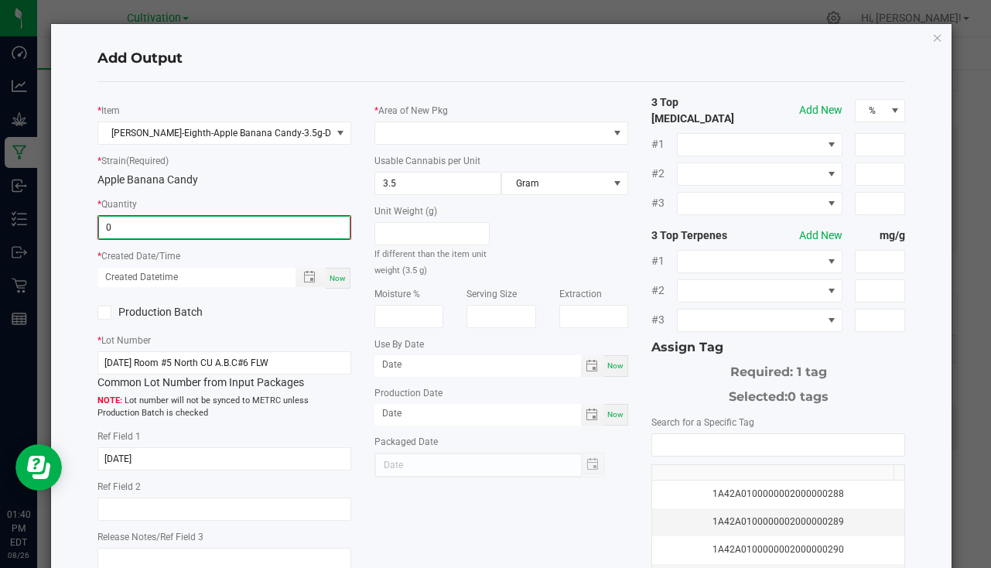
click at [169, 233] on input "0" at bounding box center [224, 228] width 251 height 22
type input "4 ea"
click at [330, 279] on span "Now" at bounding box center [338, 276] width 16 height 9
type input "08/26/2025 1:40 PM"
type input "[DATE]"
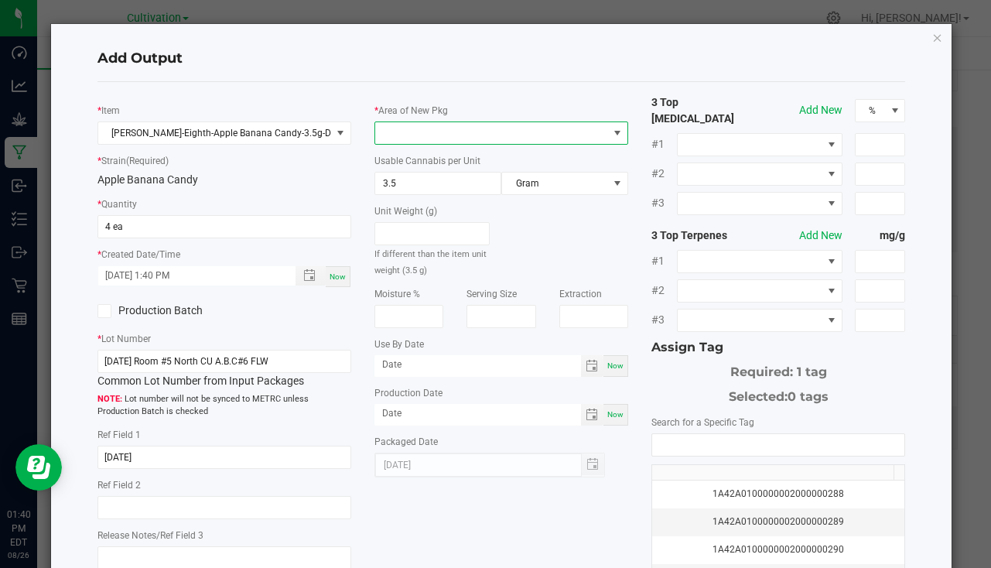
click at [429, 136] on span at bounding box center [491, 133] width 233 height 22
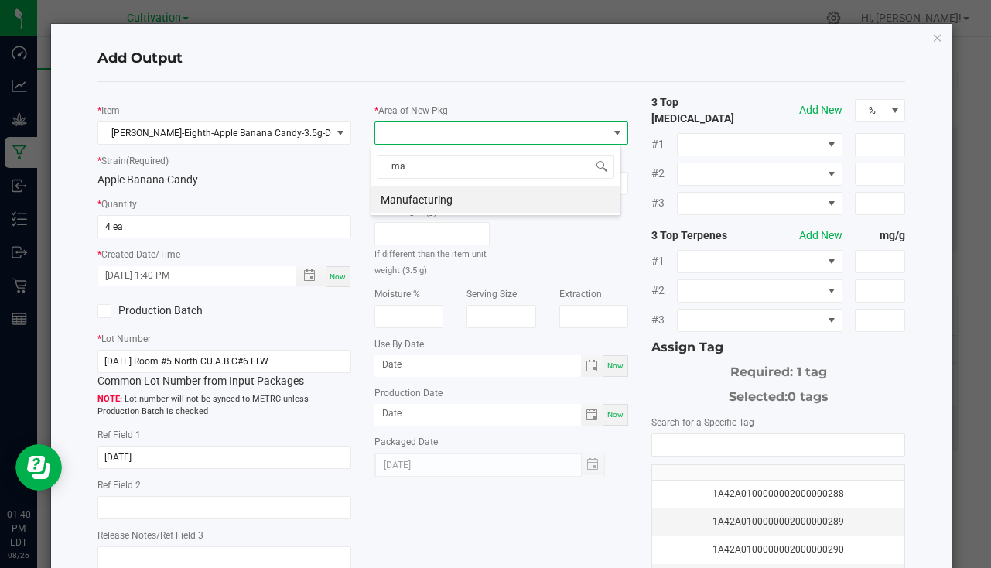
type input "m"
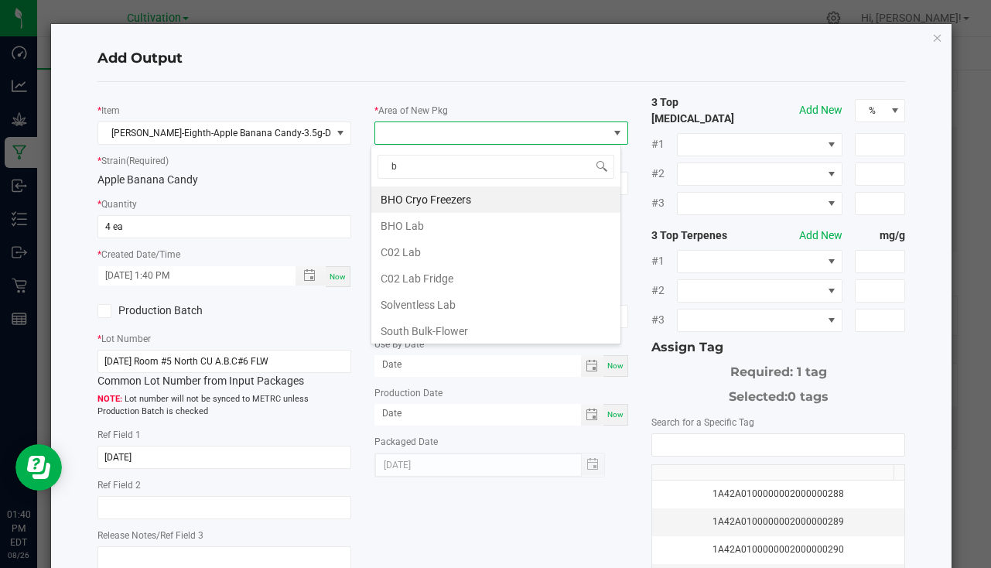
type input "bu"
click at [443, 195] on li "South Bulk-Flower" at bounding box center [495, 199] width 249 height 26
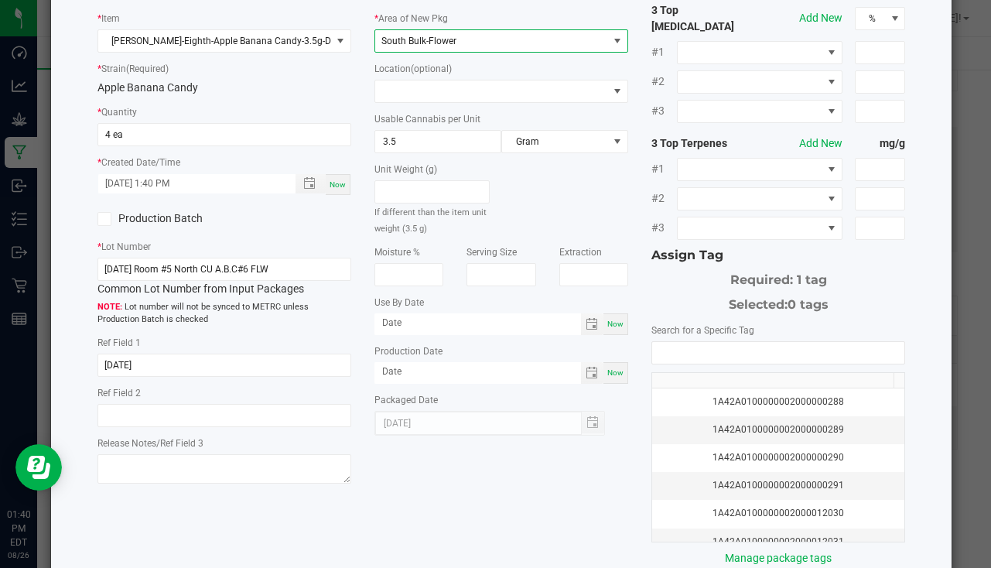
scroll to position [171, 0]
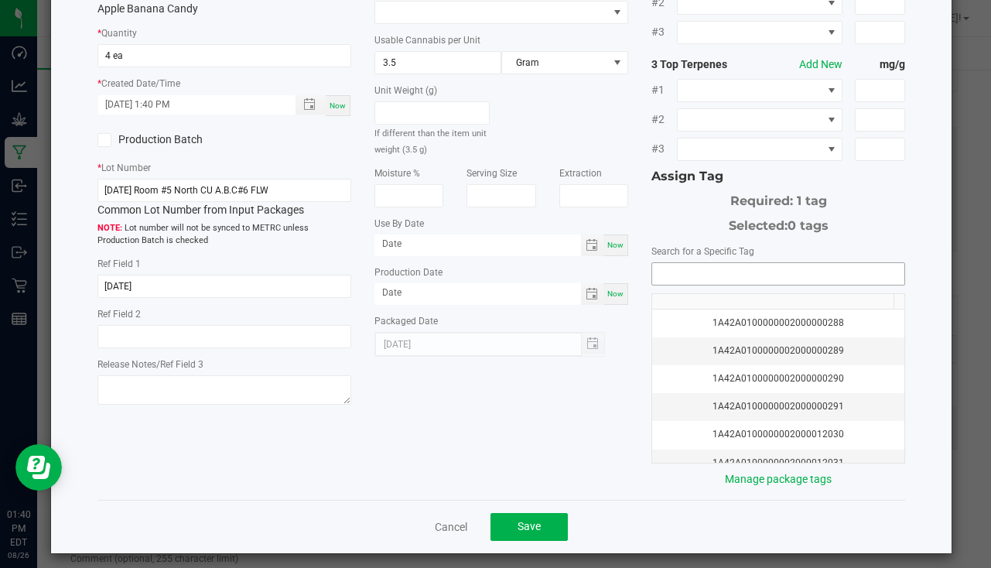
click at [686, 266] on input "NO DATA FOUND" at bounding box center [778, 274] width 252 height 22
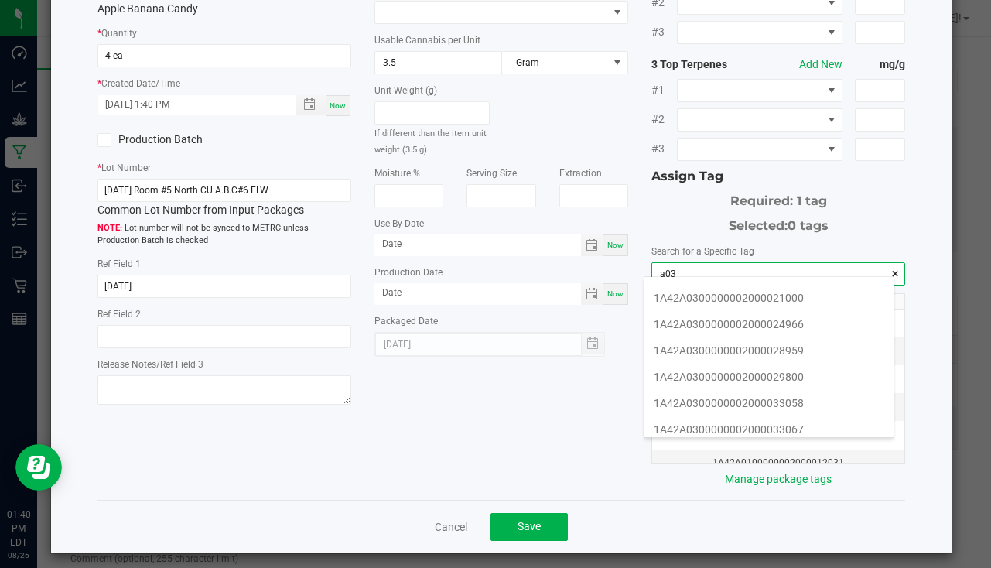
scroll to position [310, 0]
click at [772, 397] on li "1A42A0300000002000033069" at bounding box center [769, 405] width 249 height 26
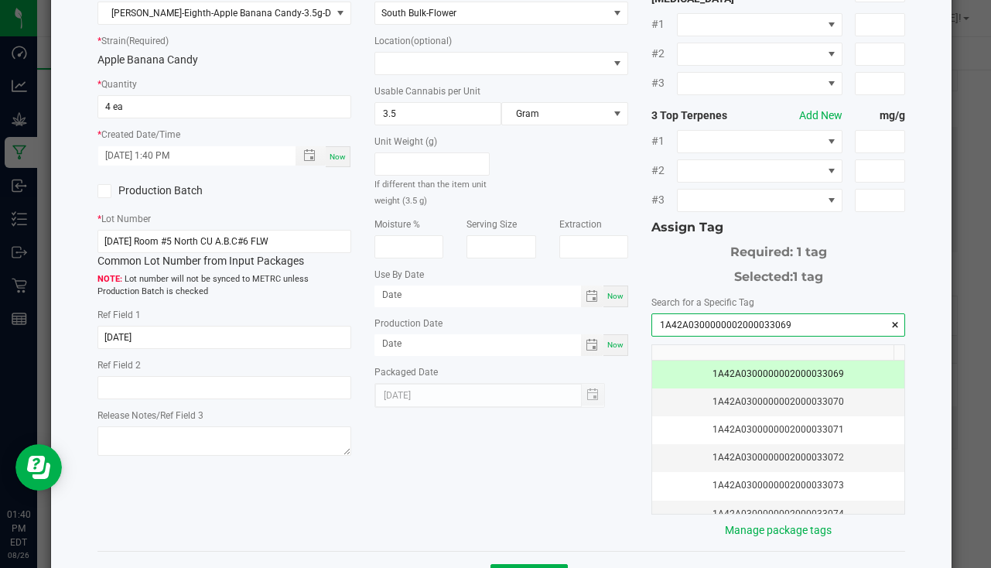
scroll to position [171, 0]
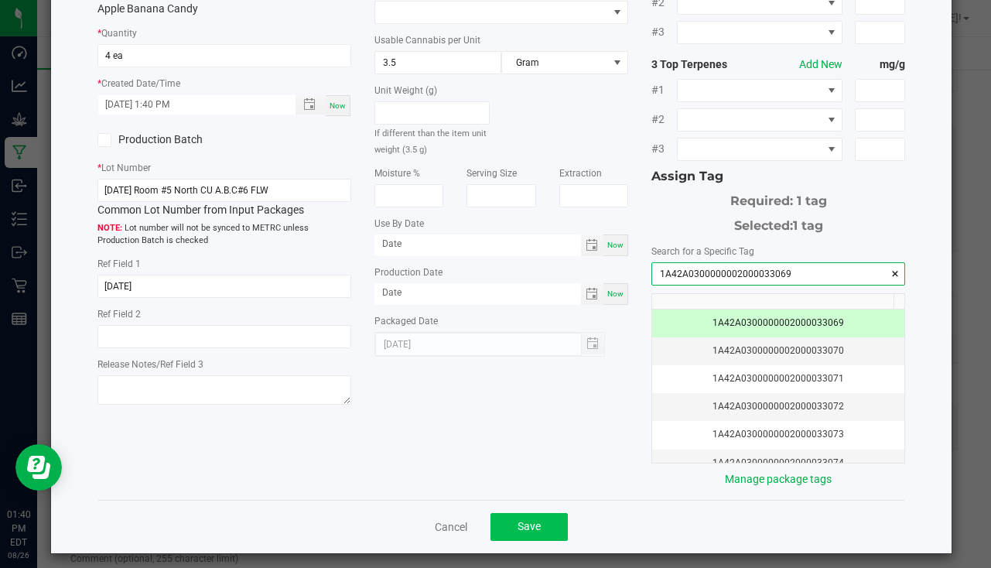
type input "1A42A0300000002000033069"
drag, startPoint x: 522, startPoint y: 509, endPoint x: 518, endPoint y: 502, distance: 8.0
click at [522, 513] on button "Save" at bounding box center [529, 527] width 77 height 28
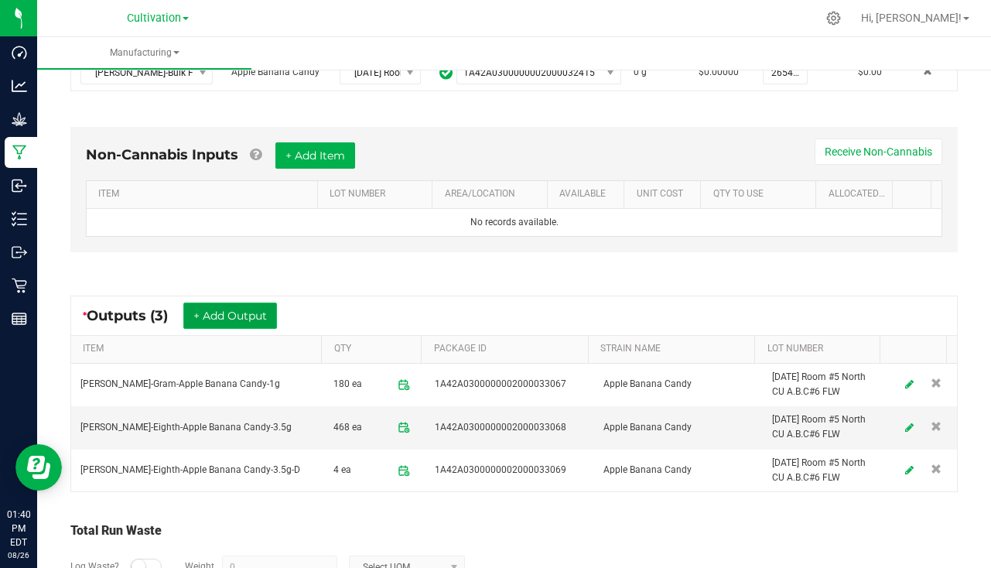
click at [217, 312] on button "+ Add Output" at bounding box center [230, 316] width 94 height 26
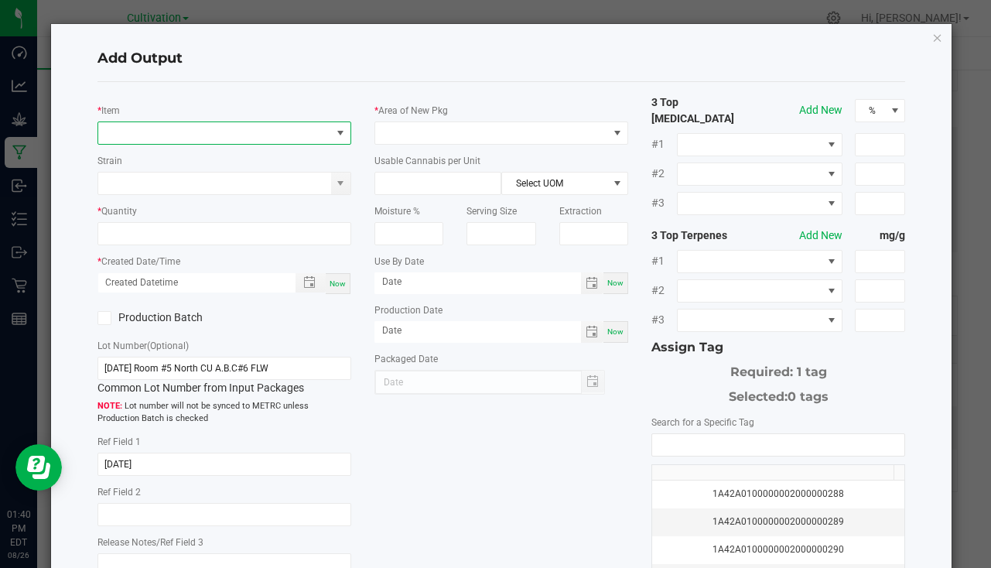
click at [158, 134] on span "NO DATA FOUND" at bounding box center [214, 133] width 233 height 22
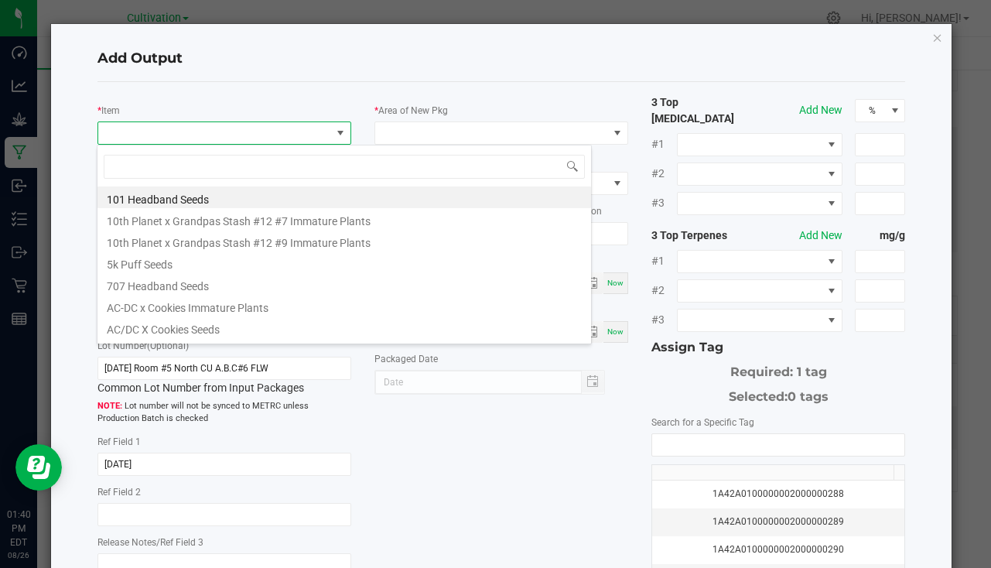
scroll to position [23, 251]
type input "banana candy-7"
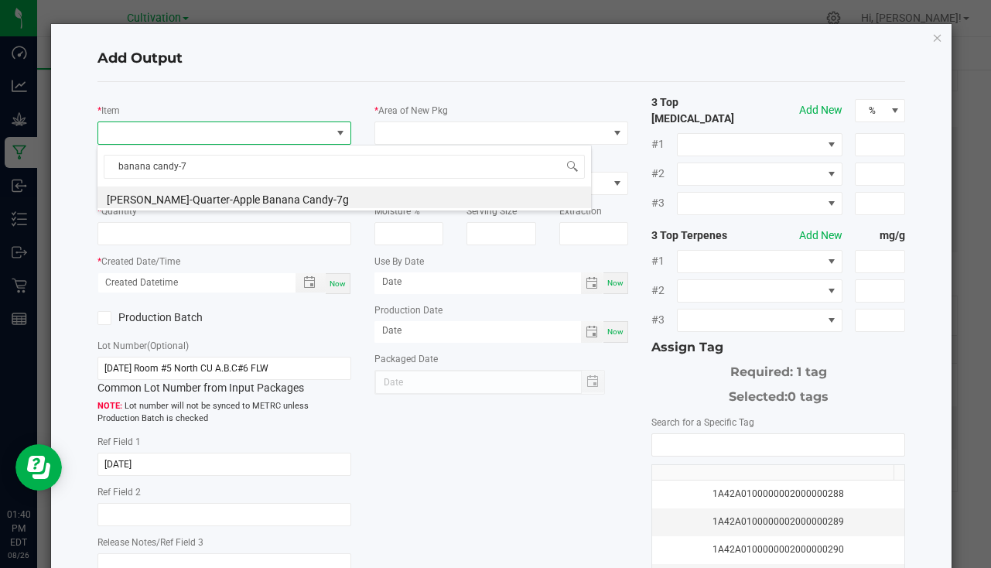
click at [251, 197] on li "Slater-Quarter-Apple Banana Candy-7g" at bounding box center [345, 197] width 494 height 22
type input "0 ea"
type input "7"
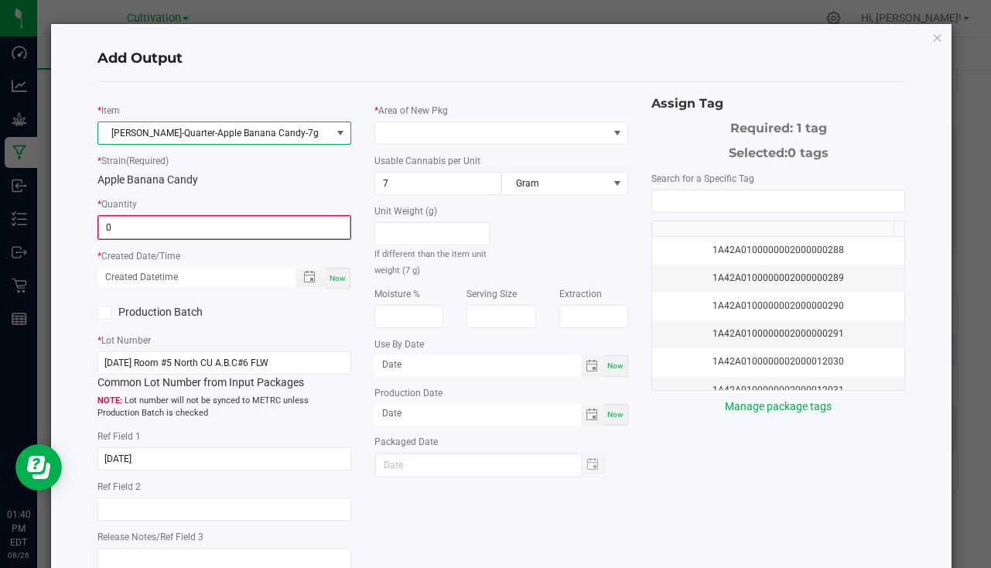
click at [160, 227] on input "0" at bounding box center [224, 228] width 251 height 22
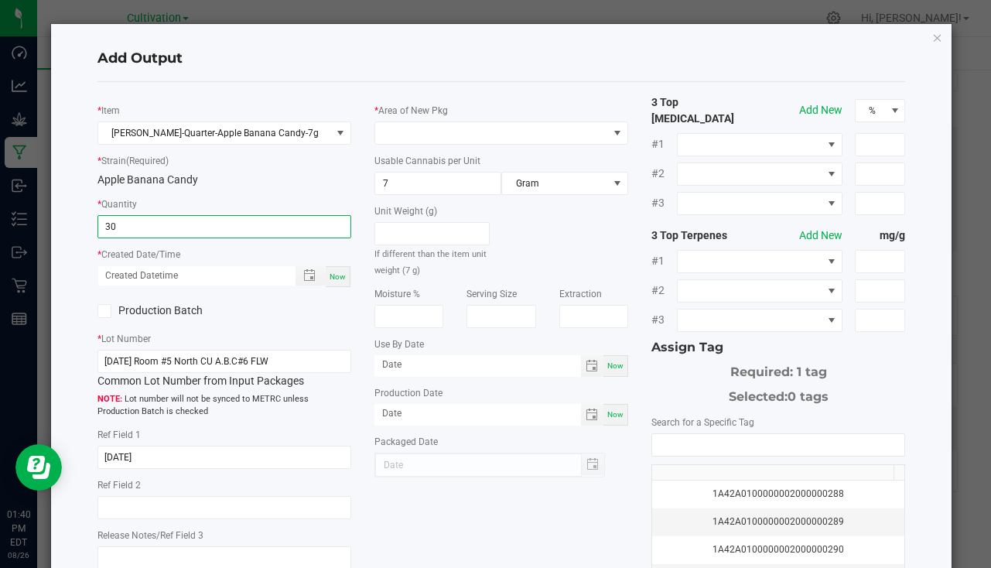
type input "30 ea"
click at [330, 276] on span "Now" at bounding box center [338, 276] width 16 height 9
type input "08/26/2025 1:40 PM"
type input "[DATE]"
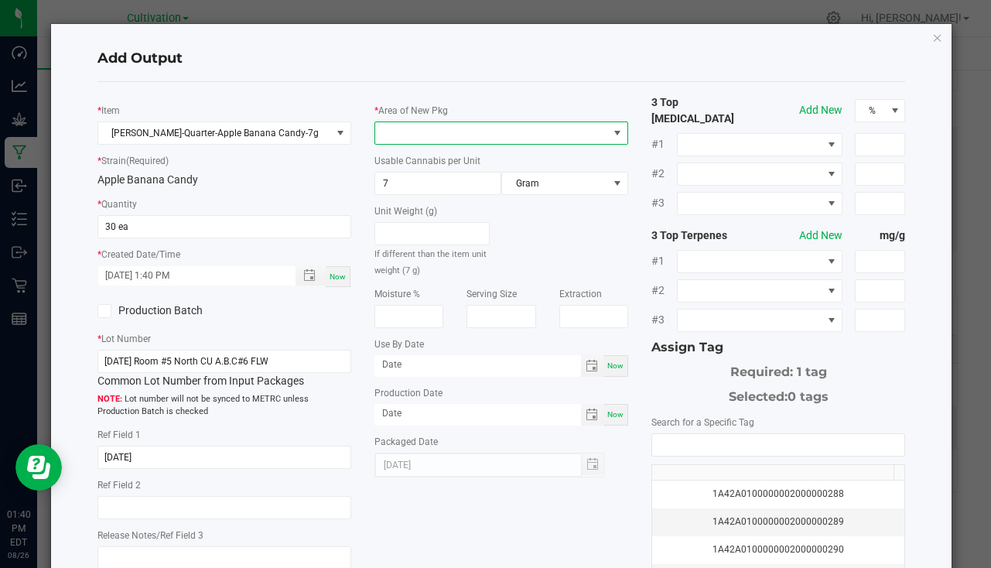
click at [415, 138] on span at bounding box center [491, 133] width 233 height 22
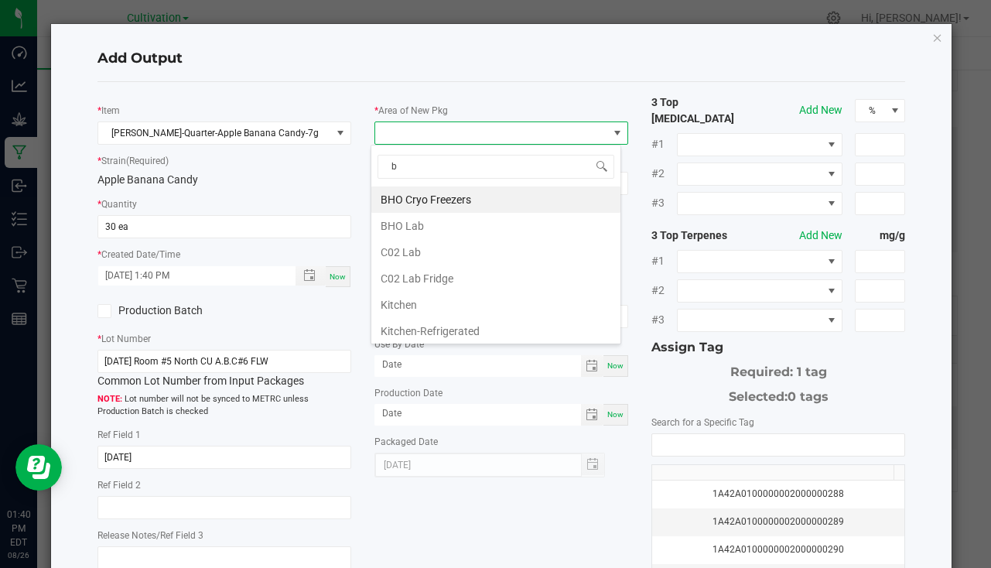
type input "bu"
click at [452, 200] on li "South Bulk-Flower" at bounding box center [495, 199] width 249 height 26
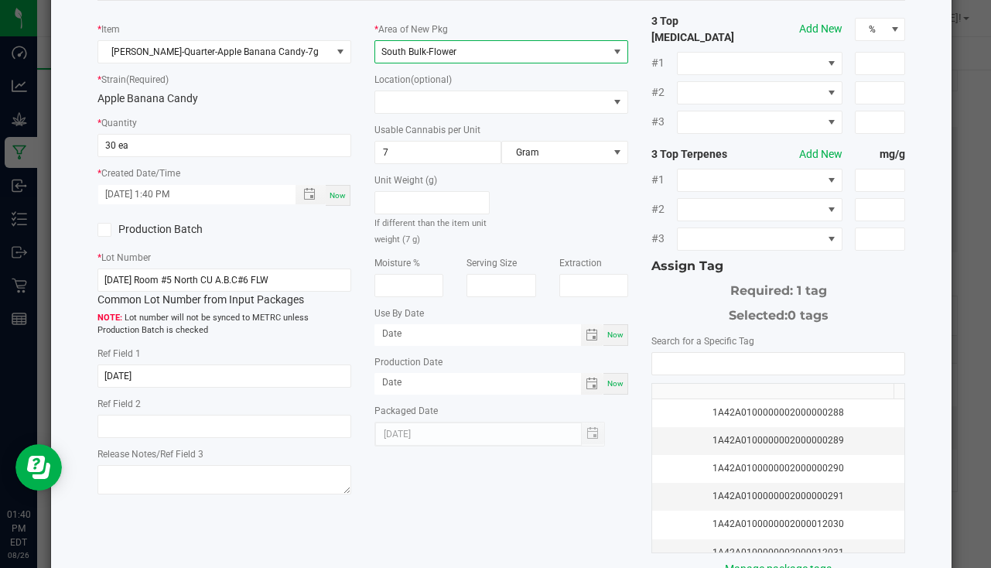
scroll to position [171, 0]
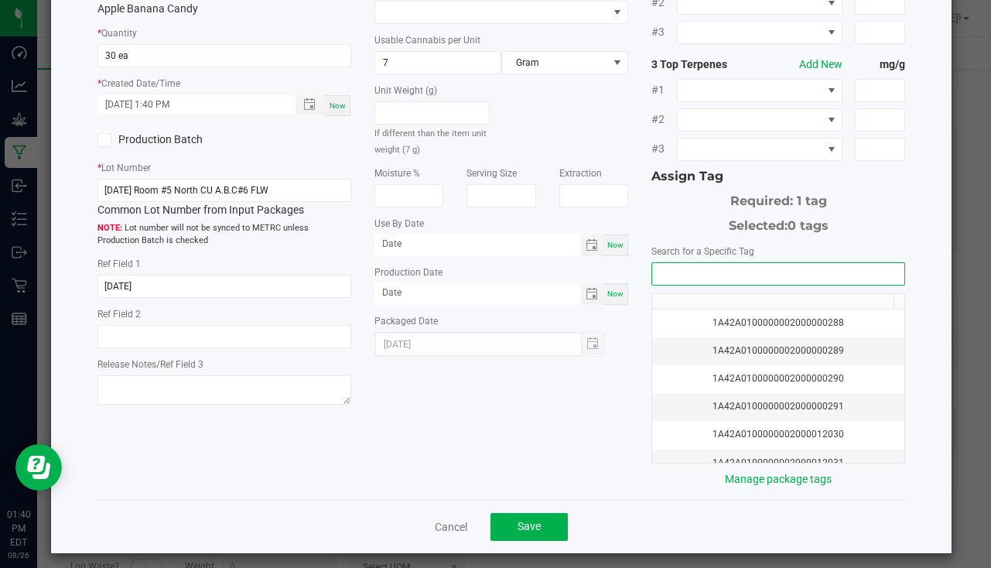
click at [660, 263] on input "NO DATA FOUND" at bounding box center [778, 274] width 252 height 22
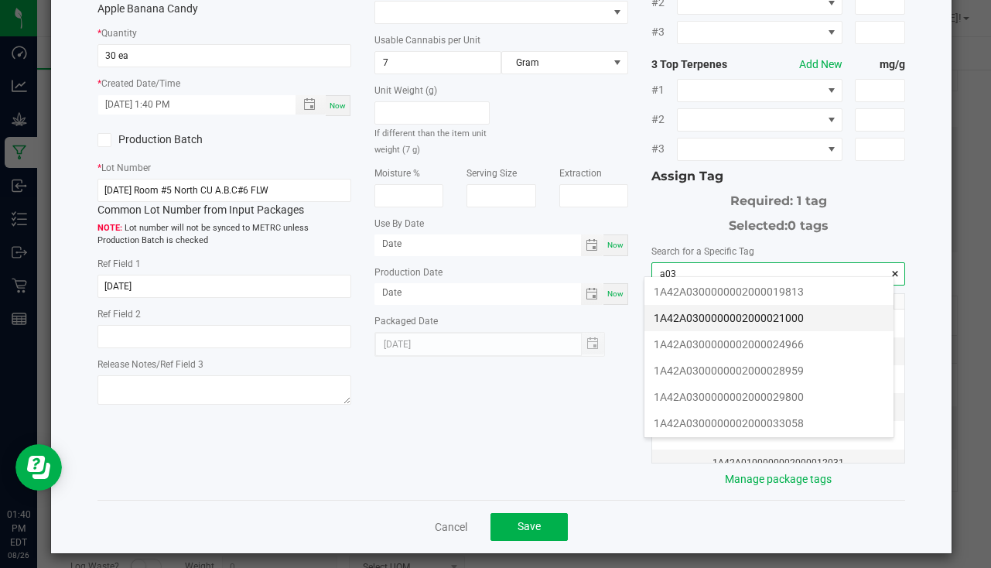
scroll to position [310, 0]
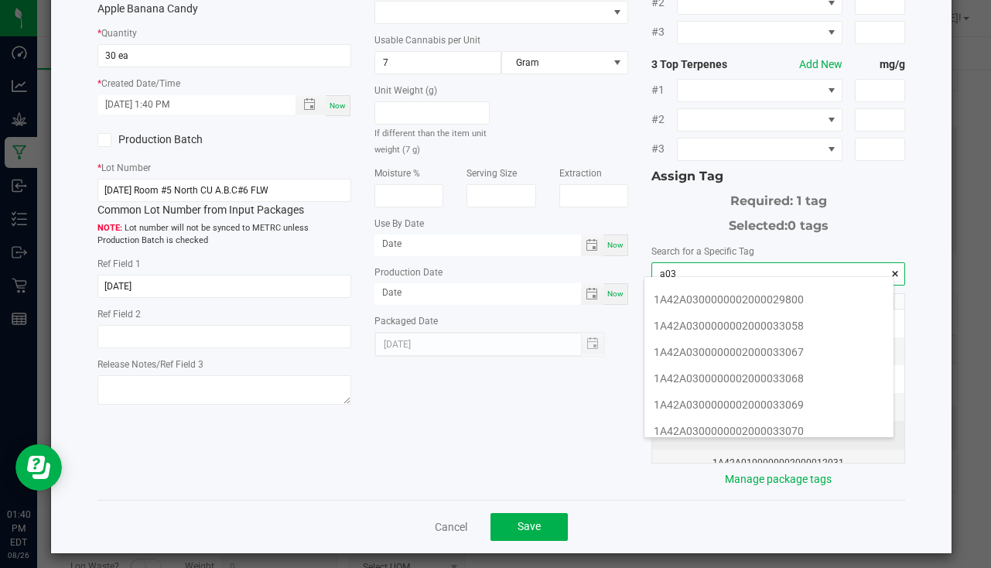
click at [762, 420] on li "1A42A0300000002000033070" at bounding box center [769, 431] width 249 height 26
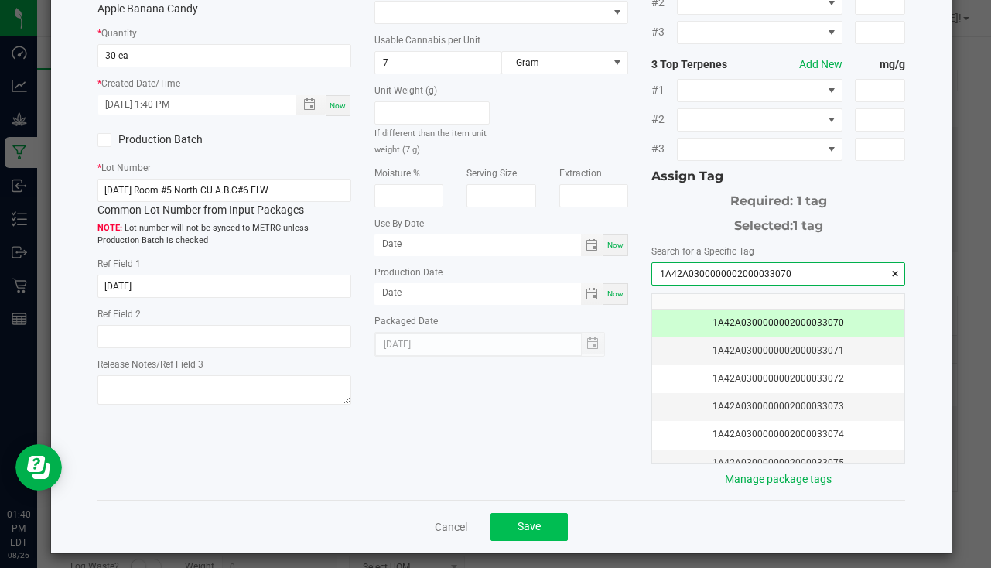
type input "1A42A0300000002000033070"
click at [523, 520] on span "Save" at bounding box center [529, 526] width 23 height 12
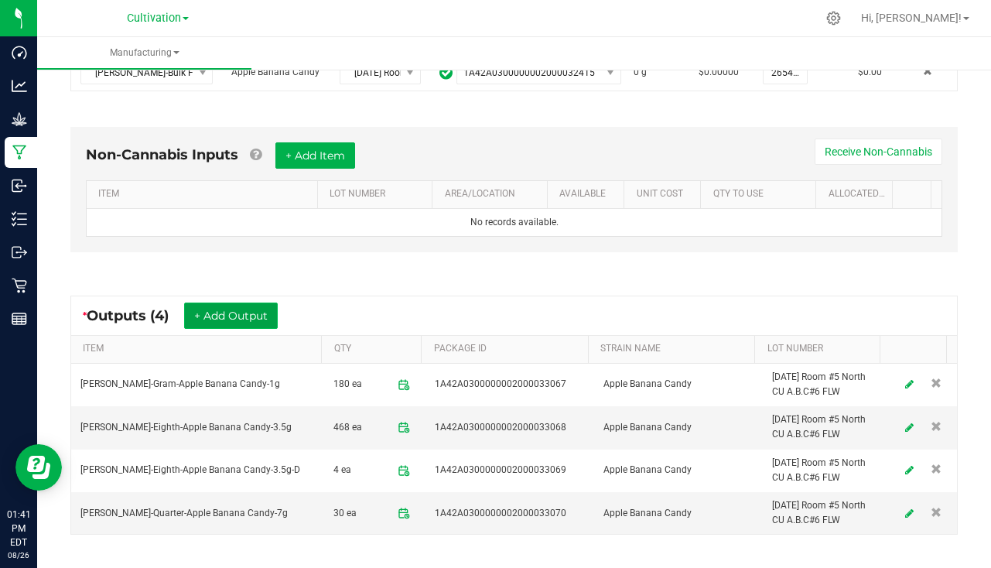
drag, startPoint x: 228, startPoint y: 314, endPoint x: 217, endPoint y: 319, distance: 11.1
click at [217, 319] on button "+ Add Output" at bounding box center [231, 316] width 94 height 26
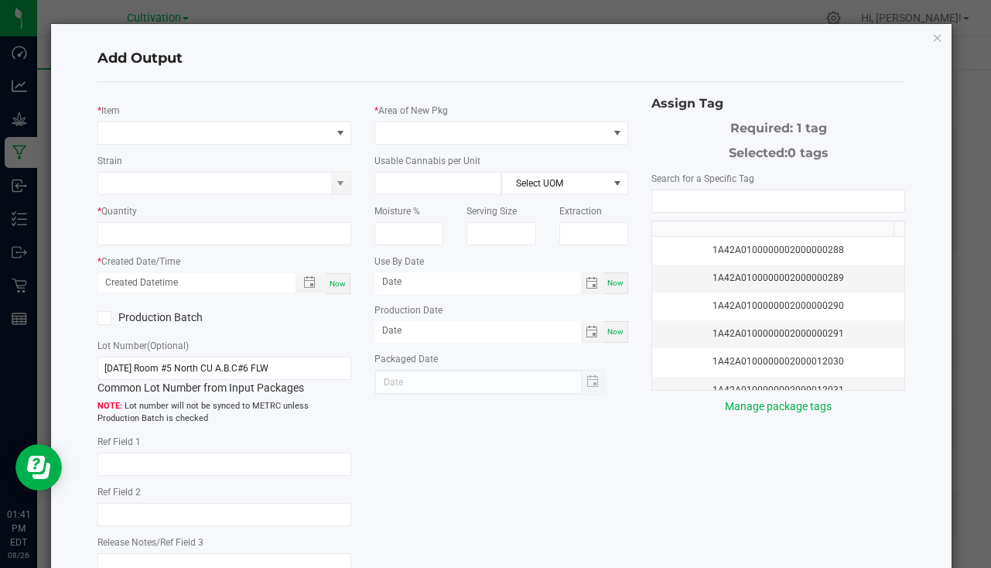
type input "7/16/25"
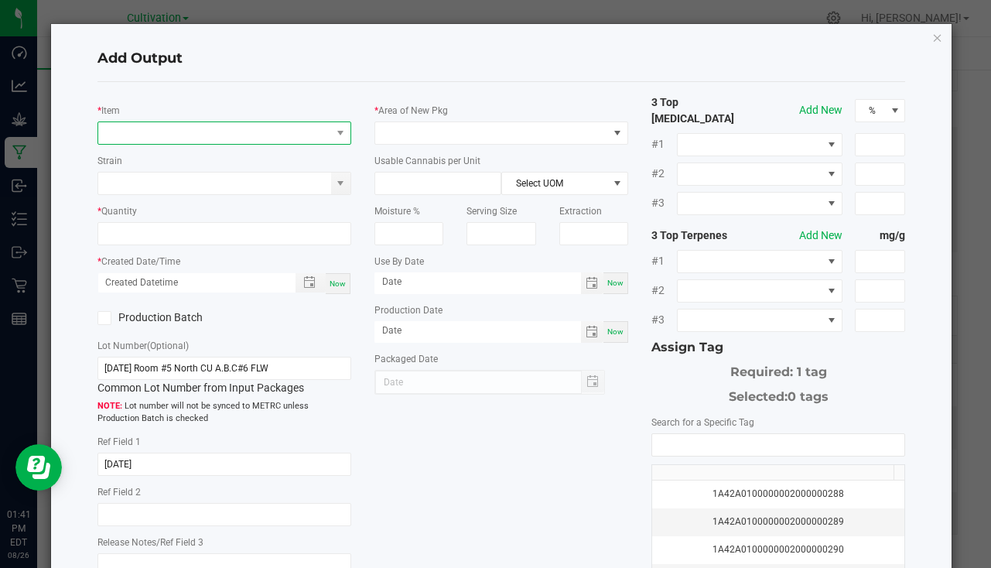
click at [142, 132] on span "NO DATA FOUND" at bounding box center [214, 133] width 233 height 22
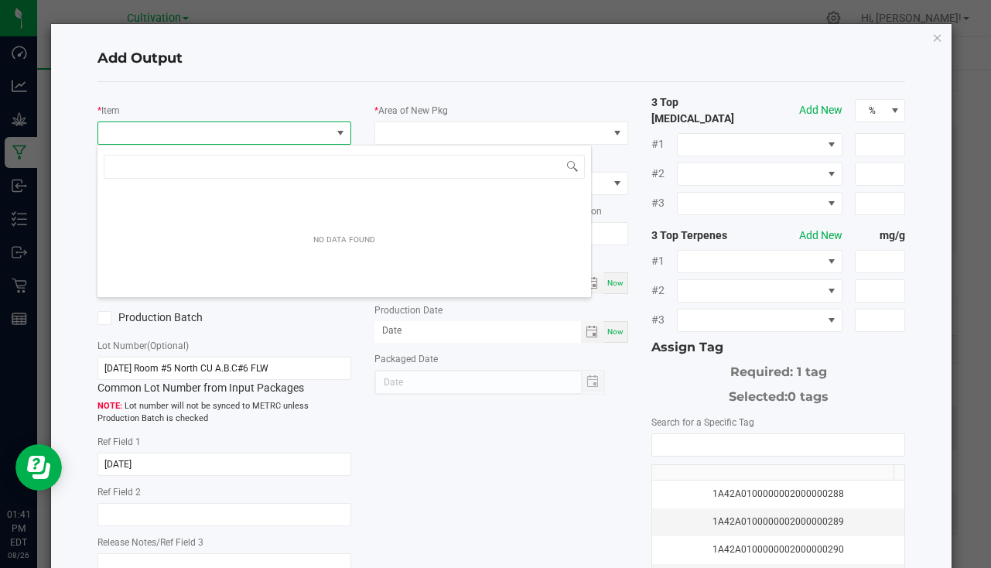
scroll to position [23, 251]
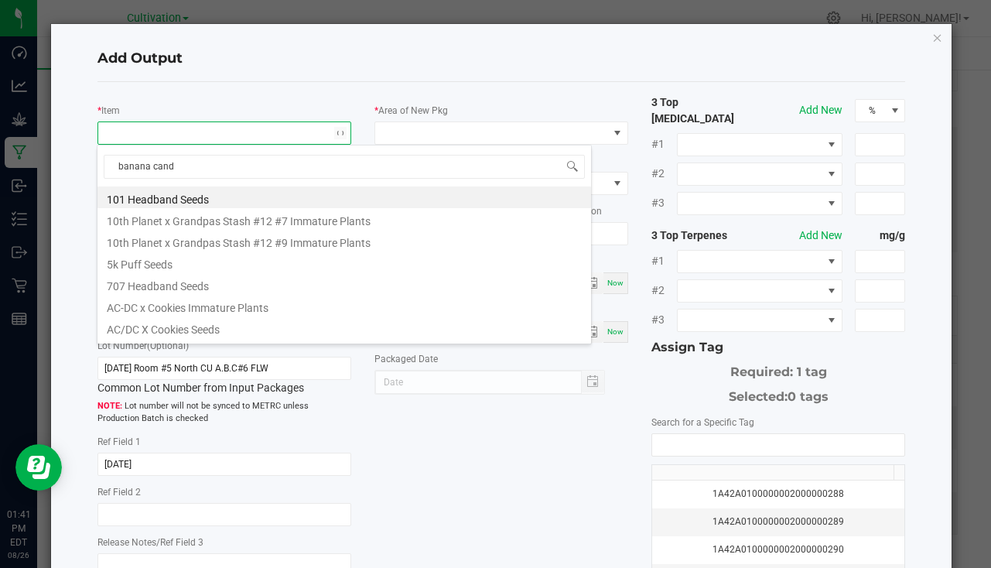
type input "banana candy"
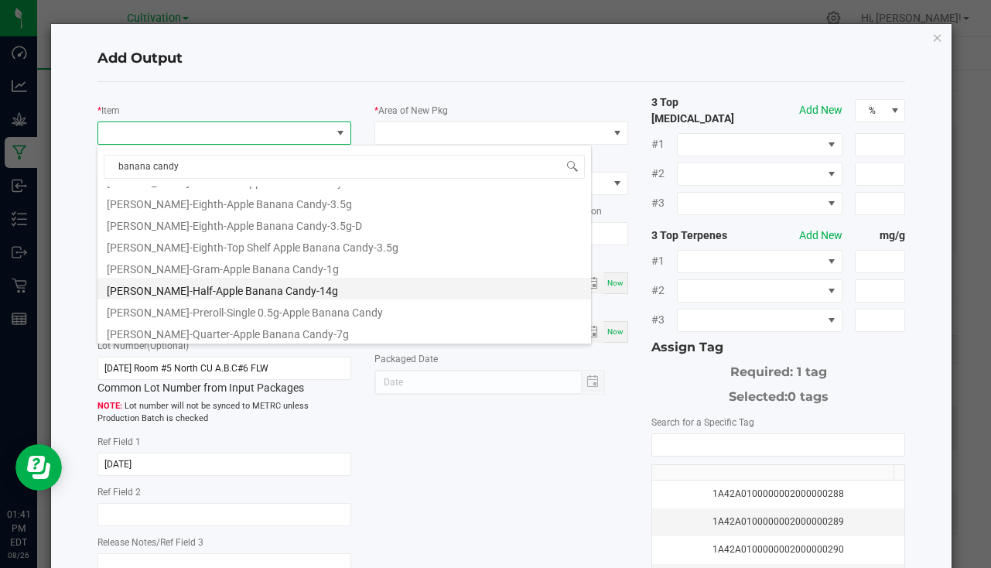
scroll to position [127, 0]
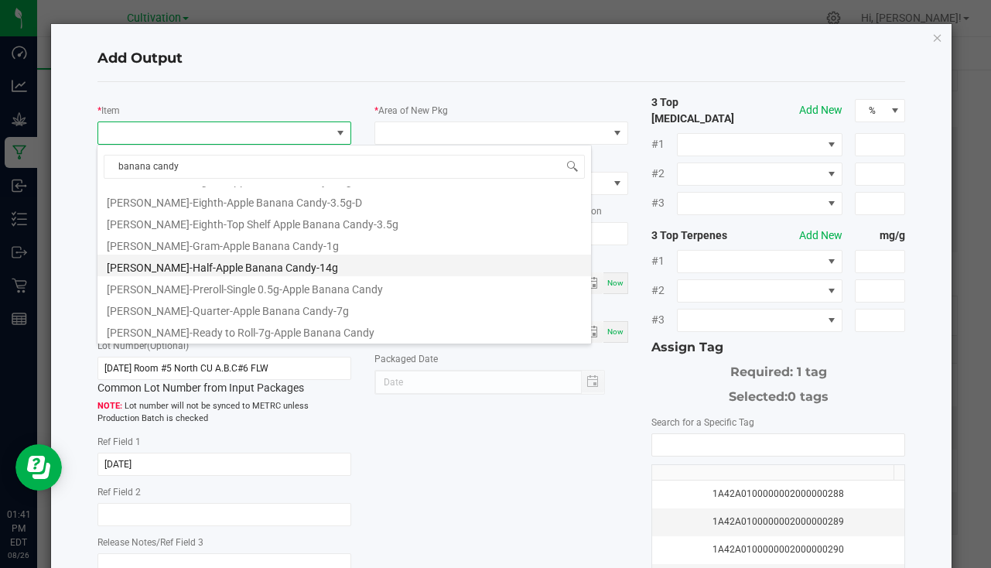
click at [265, 261] on li "Slater-Half-Apple Banana Candy-14g" at bounding box center [345, 266] width 494 height 22
type input "0 ea"
type input "14"
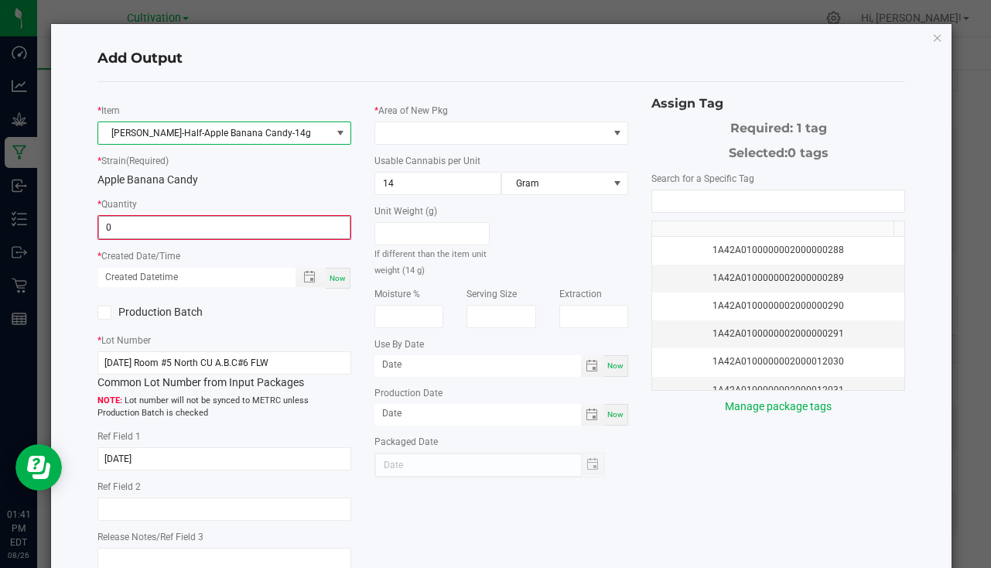
click at [174, 225] on input "0" at bounding box center [224, 228] width 251 height 22
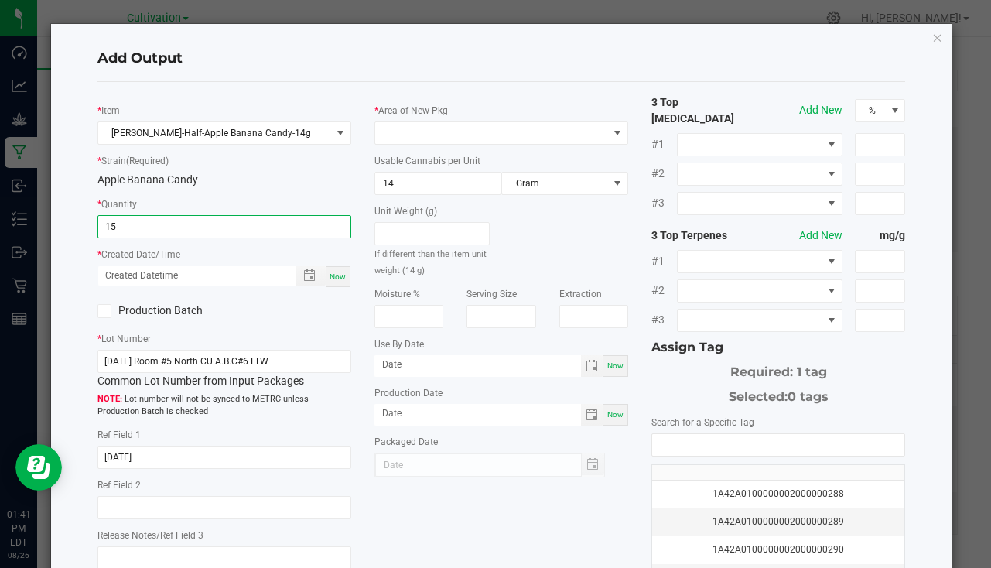
type input "15 ea"
click at [340, 270] on div "Now" at bounding box center [338, 276] width 25 height 21
type input "08/26/2025 1:41 PM"
type input "[DATE]"
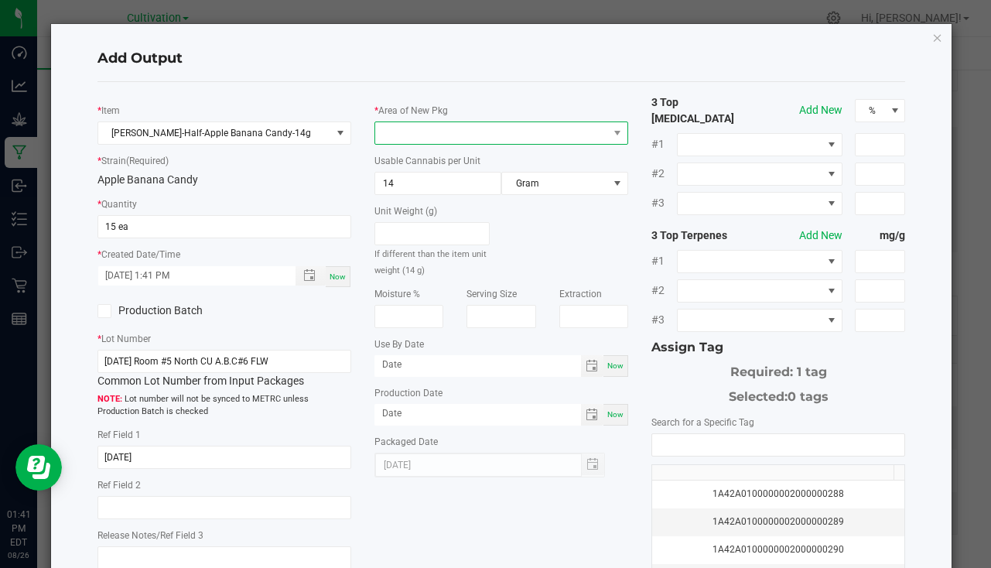
click at [436, 134] on span at bounding box center [491, 133] width 233 height 22
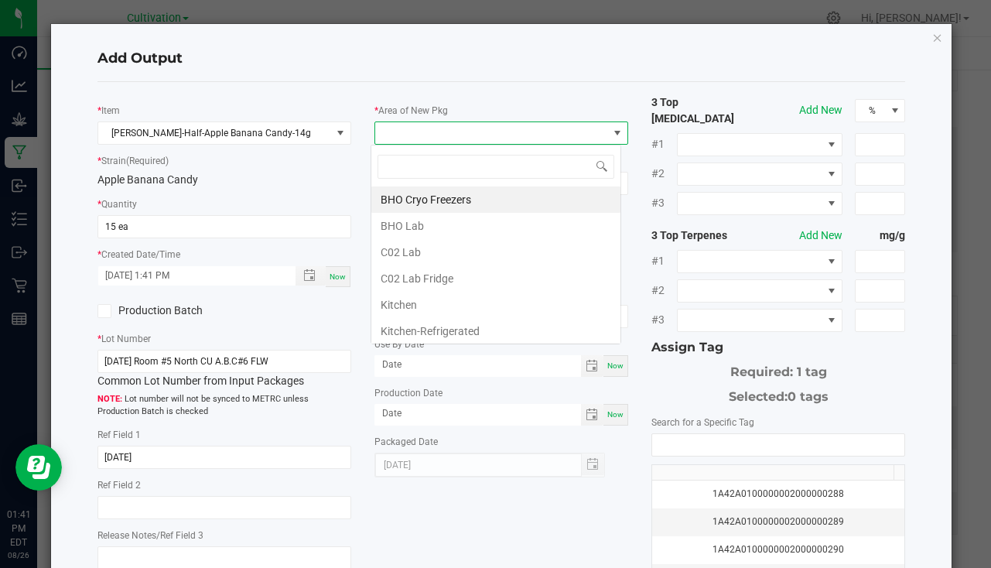
scroll to position [23, 251]
type input "bu"
click at [447, 200] on li "South Bulk-Flower" at bounding box center [495, 199] width 249 height 26
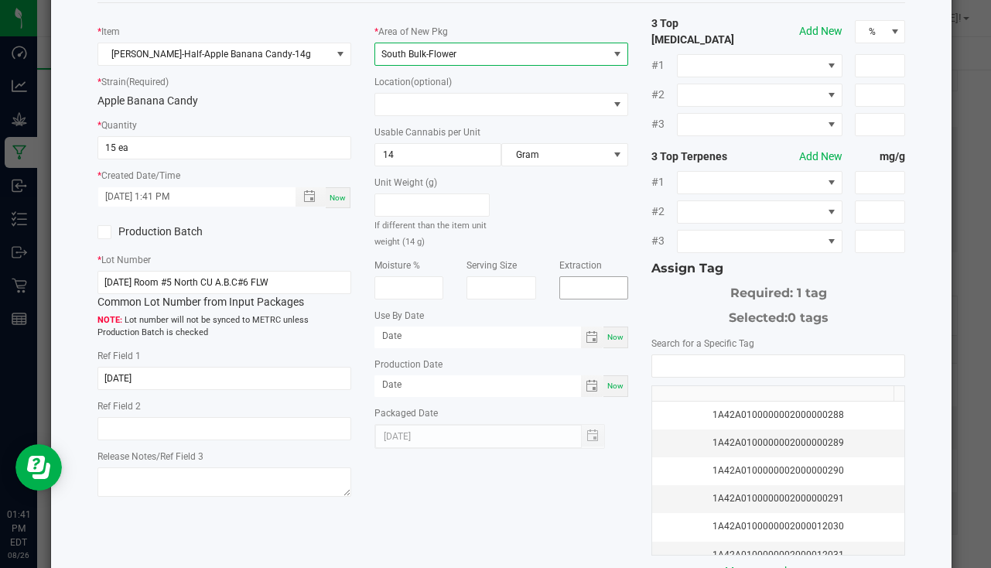
scroll to position [171, 0]
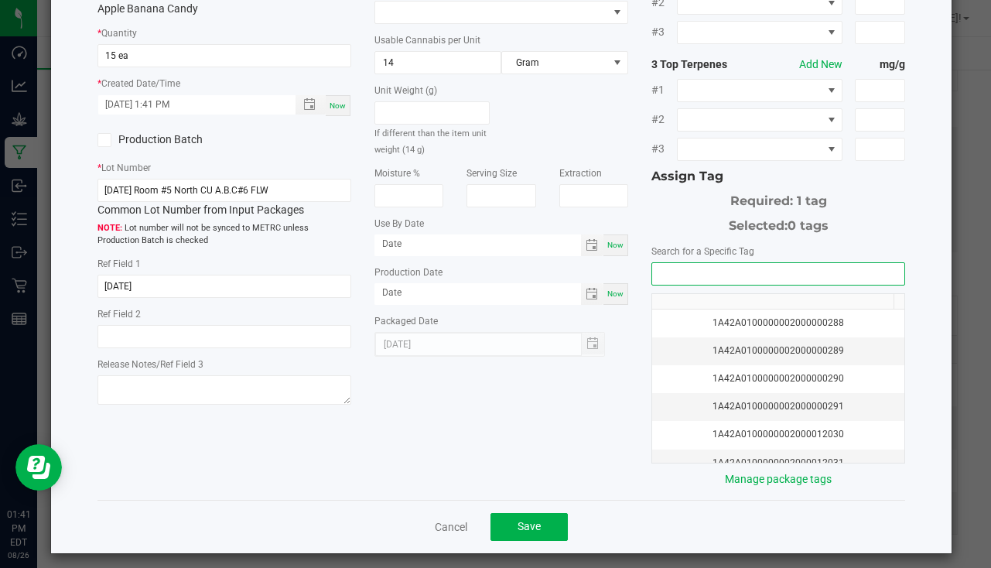
click at [700, 265] on input "NO DATA FOUND" at bounding box center [778, 274] width 252 height 22
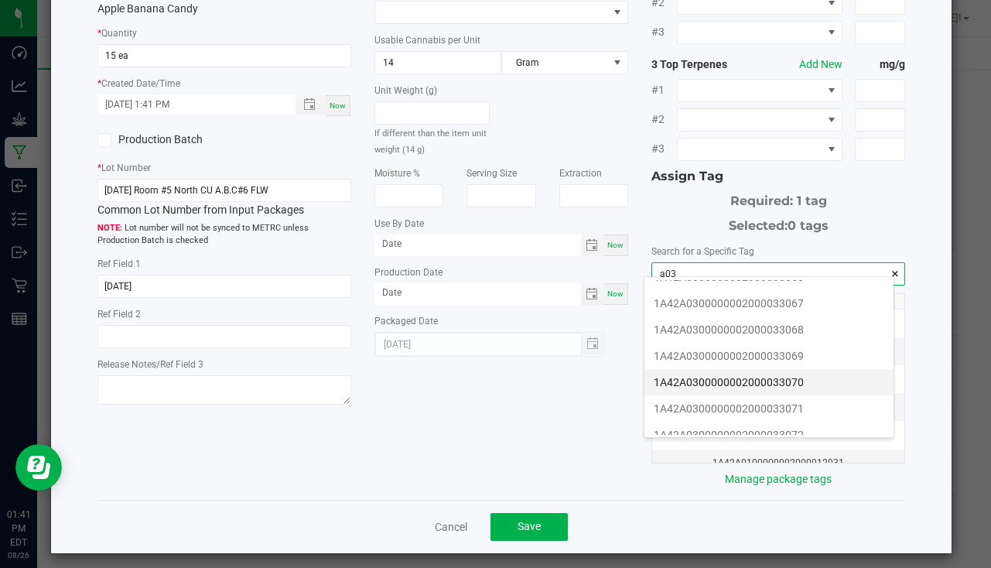
scroll to position [387, 0]
click at [778, 378] on li "1A42A0300000002000033071" at bounding box center [769, 380] width 249 height 26
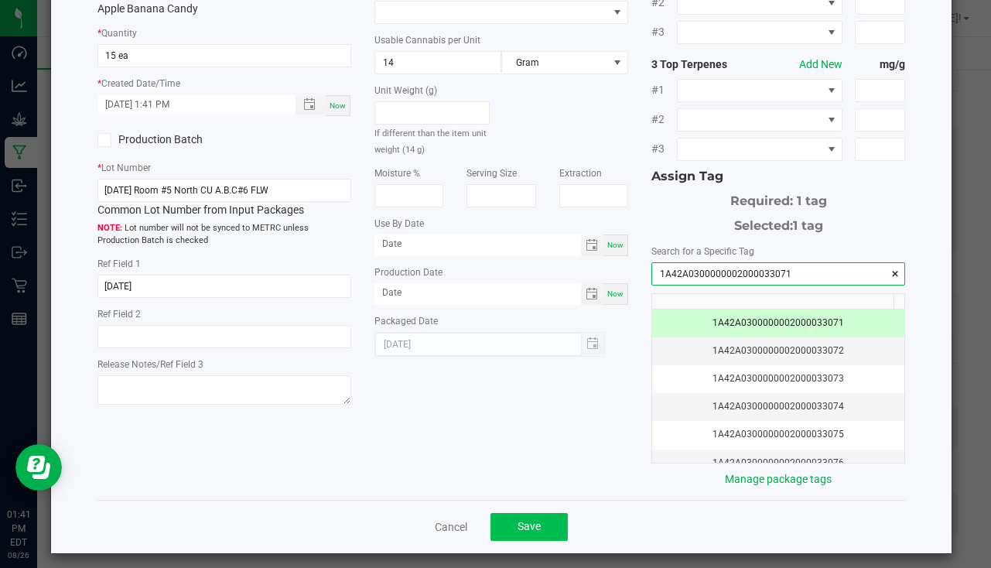
type input "1A42A0300000002000033071"
drag, startPoint x: 547, startPoint y: 507, endPoint x: 546, endPoint y: 498, distance: 9.3
click at [547, 513] on button "Save" at bounding box center [529, 527] width 77 height 28
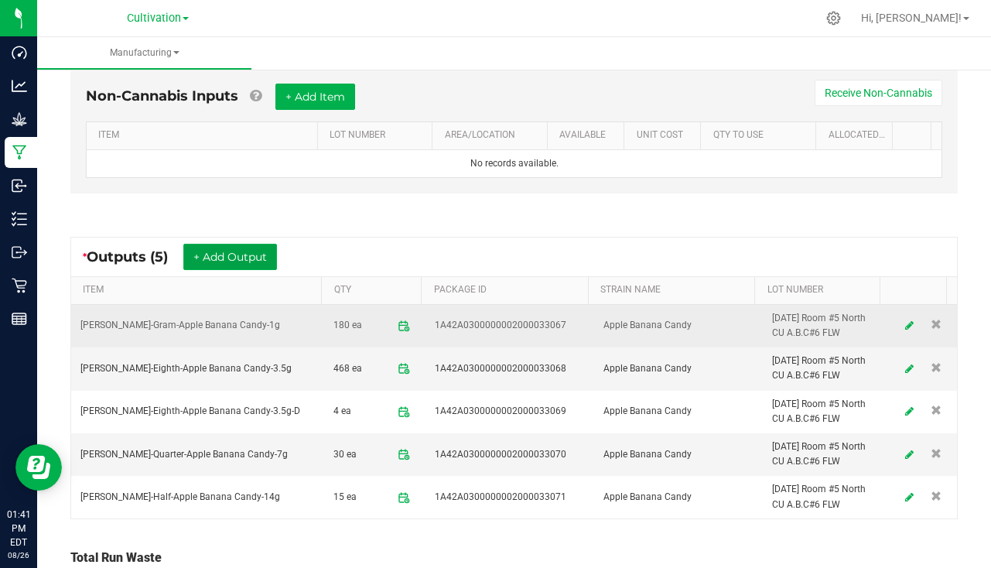
scroll to position [452, 0]
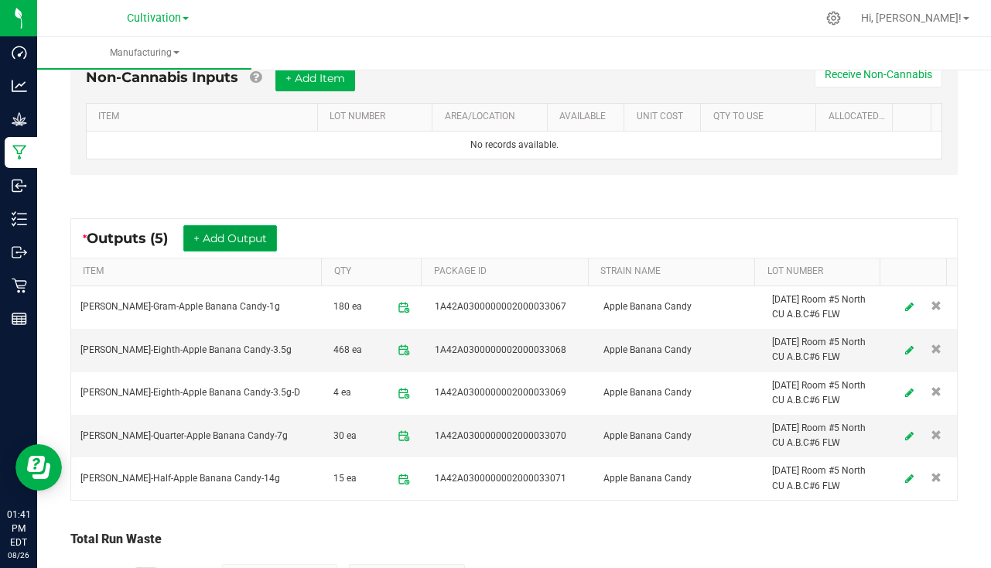
click at [227, 234] on button "+ Add Output" at bounding box center [230, 238] width 94 height 26
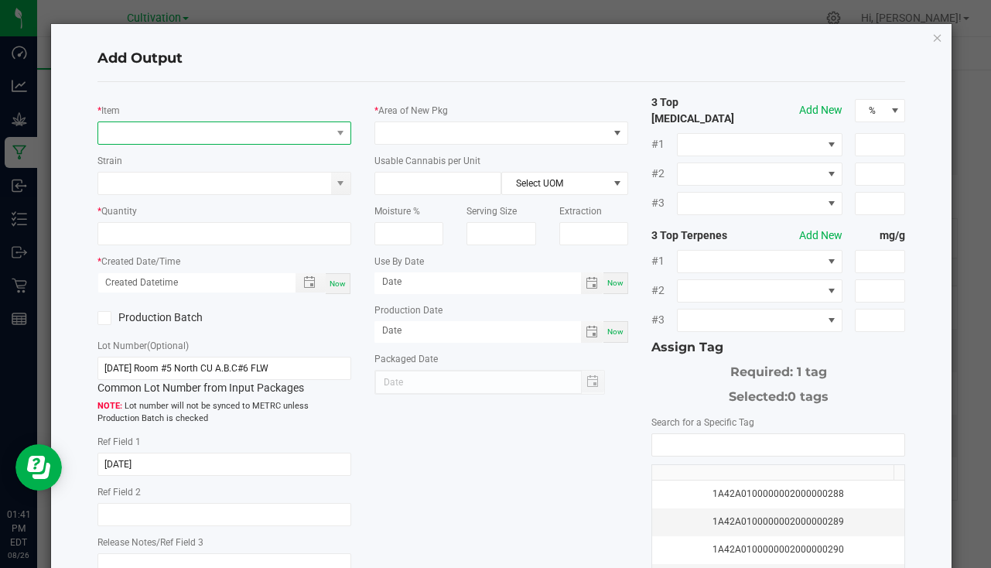
click at [138, 121] on span "NO DATA FOUND" at bounding box center [225, 132] width 254 height 23
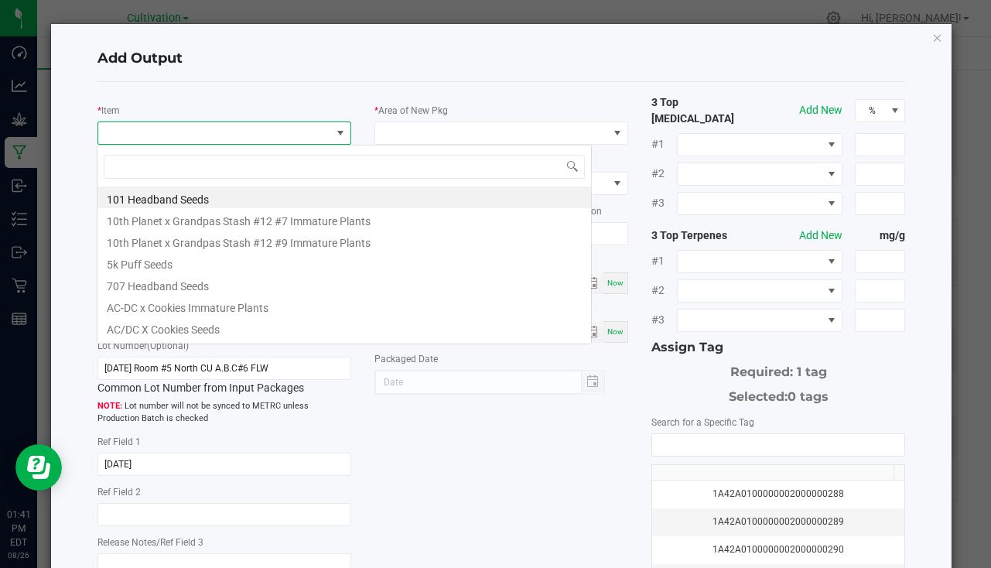
scroll to position [23, 251]
type input "b"
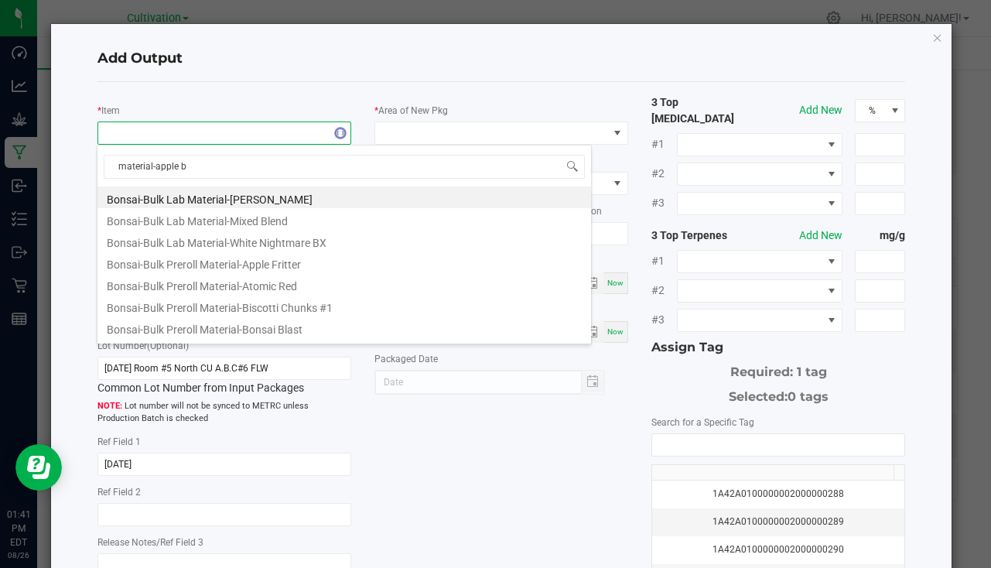
type input "material-apple ba"
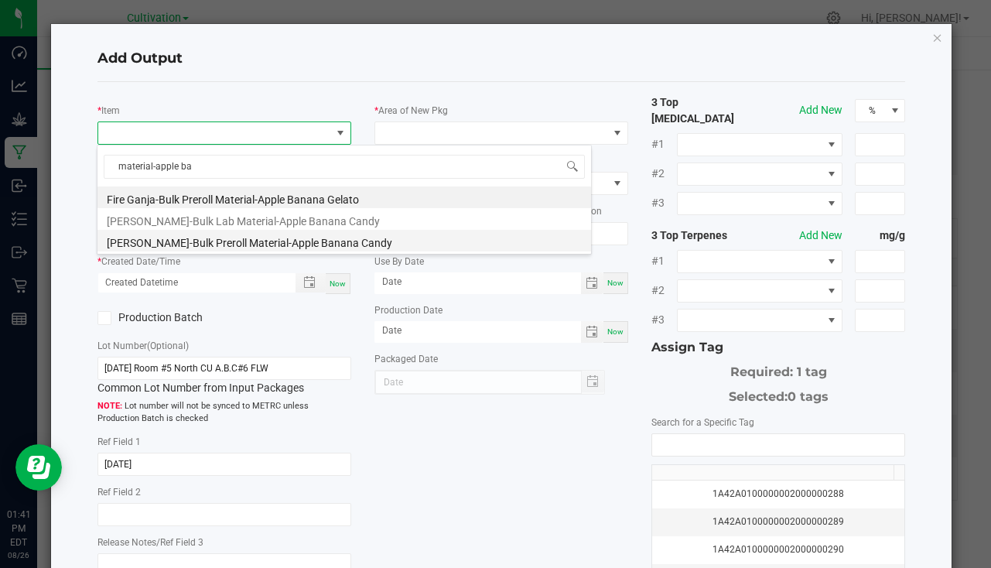
click at [251, 239] on li "Slater-Bulk Preroll Material-Apple Banana Candy" at bounding box center [345, 241] width 494 height 22
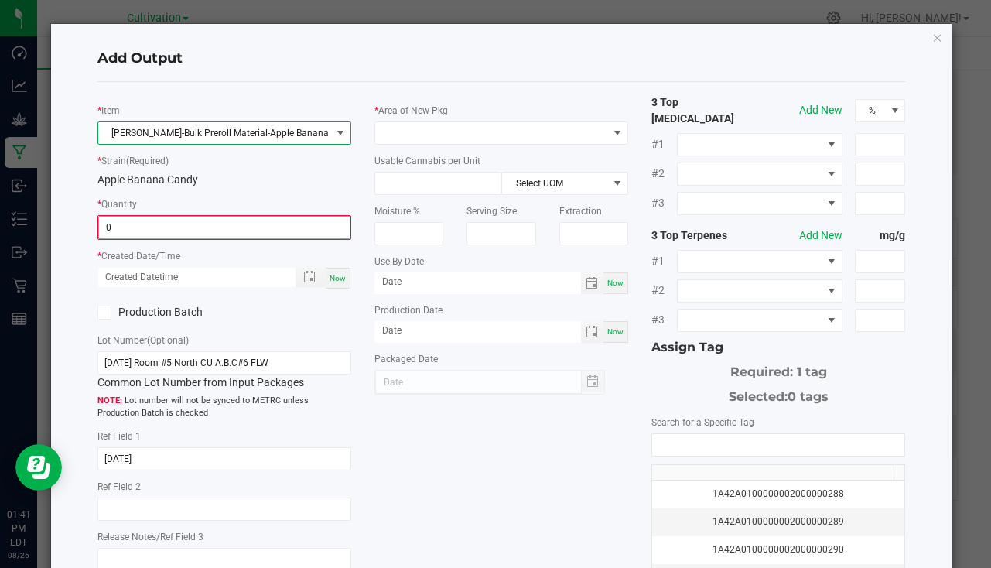
click at [165, 230] on input "0" at bounding box center [224, 228] width 251 height 22
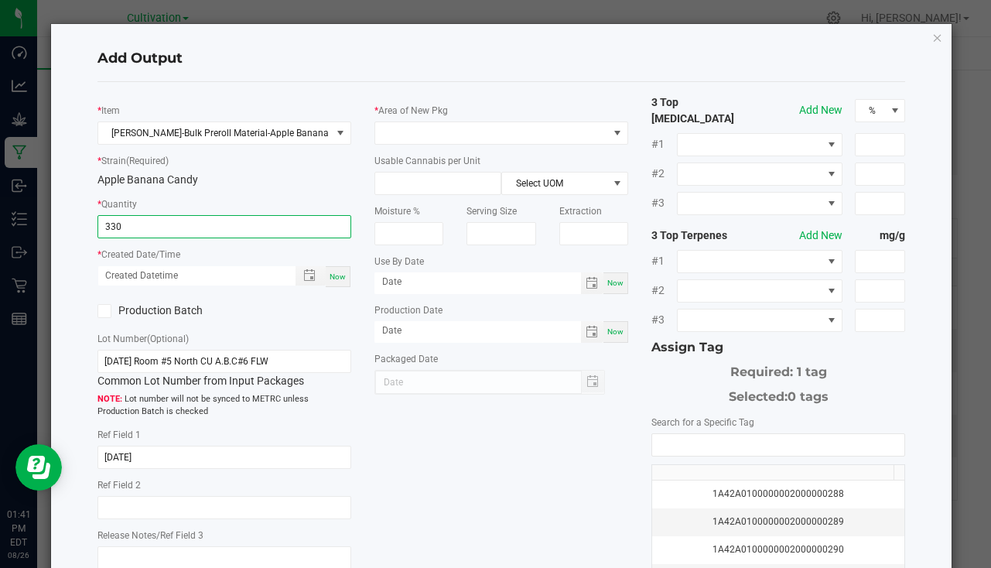
type input "330.0000 g"
click at [338, 282] on div "Now" at bounding box center [338, 276] width 25 height 21
type input "08/26/2025 1:41 PM"
type input "[DATE]"
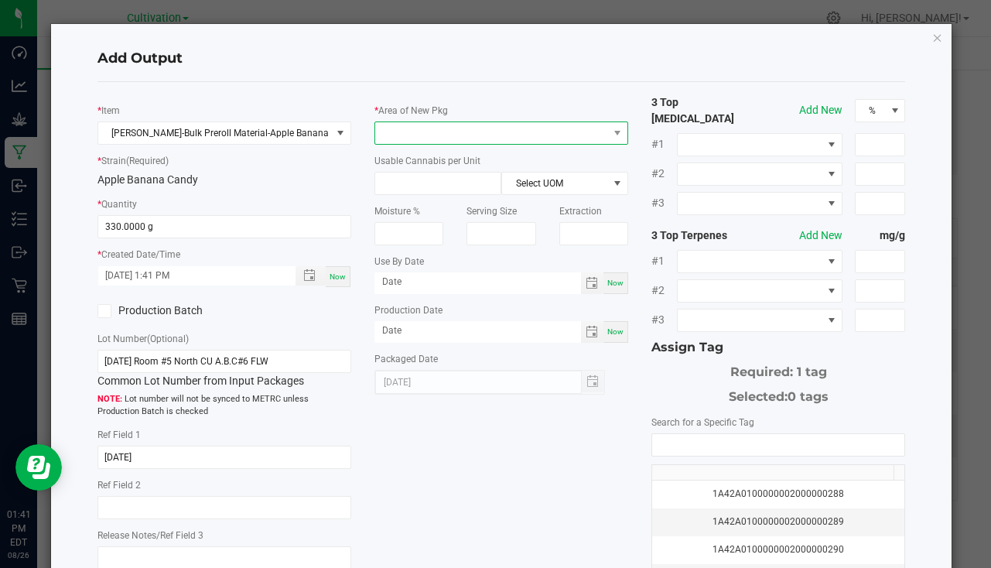
click at [420, 131] on span at bounding box center [491, 133] width 233 height 22
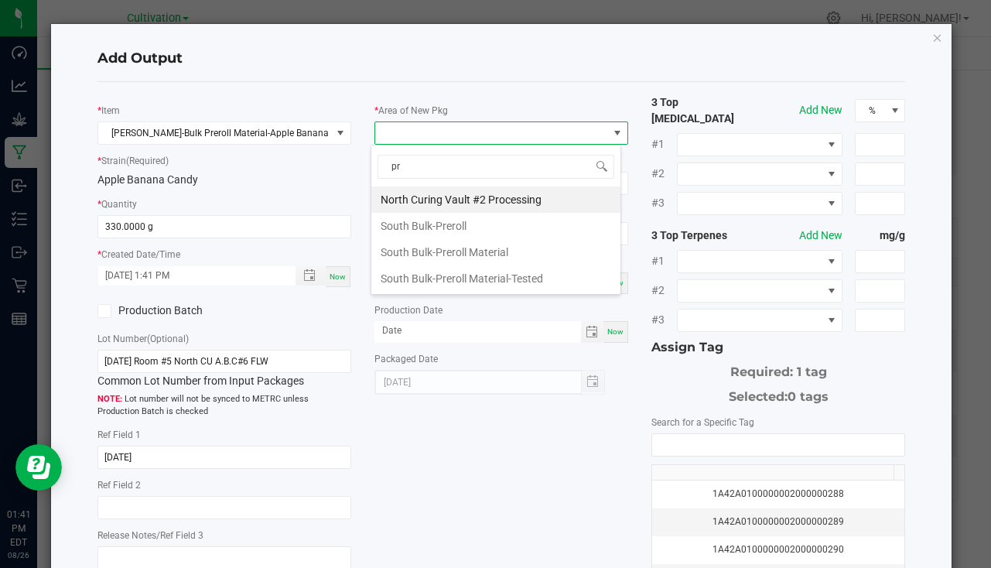
type input "pre"
click at [443, 227] on li "South Bulk-Preroll Material" at bounding box center [495, 226] width 249 height 26
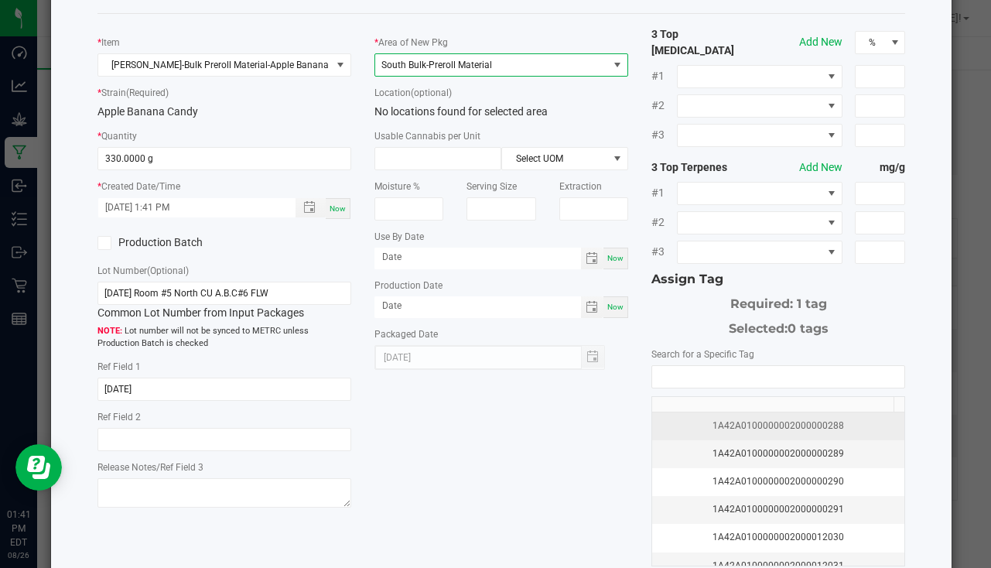
scroll to position [171, 0]
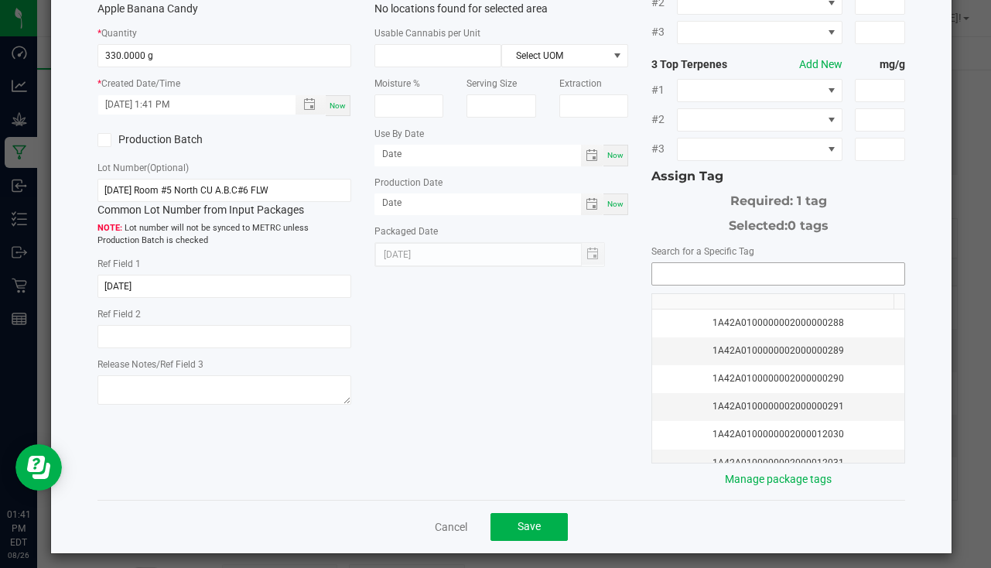
click at [742, 264] on input "NO DATA FOUND" at bounding box center [778, 274] width 252 height 22
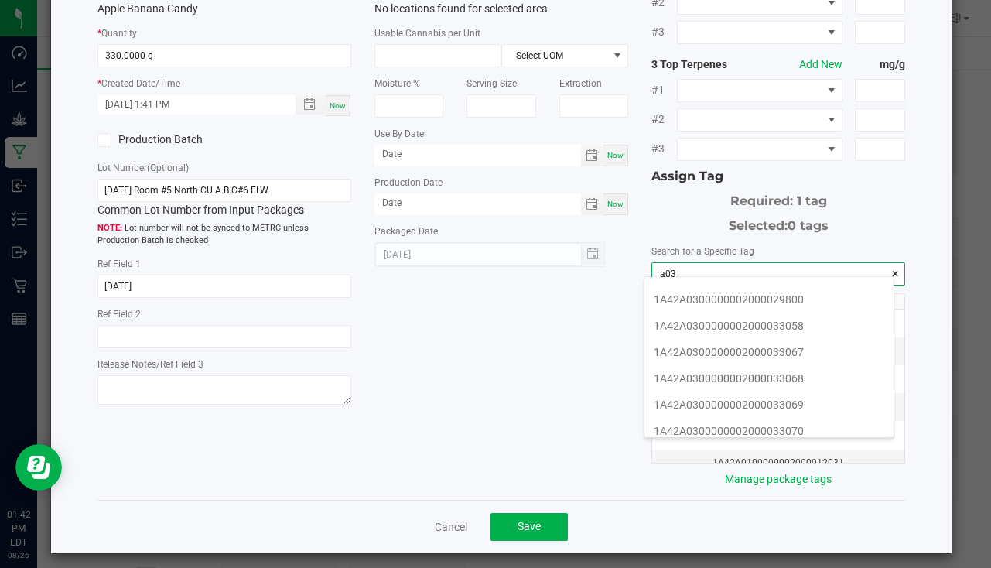
scroll to position [387, 0]
drag, startPoint x: 811, startPoint y: 406, endPoint x: 802, endPoint y: 399, distance: 11.5
click at [811, 405] on li "1A42A0300000002000033072" at bounding box center [769, 406] width 249 height 26
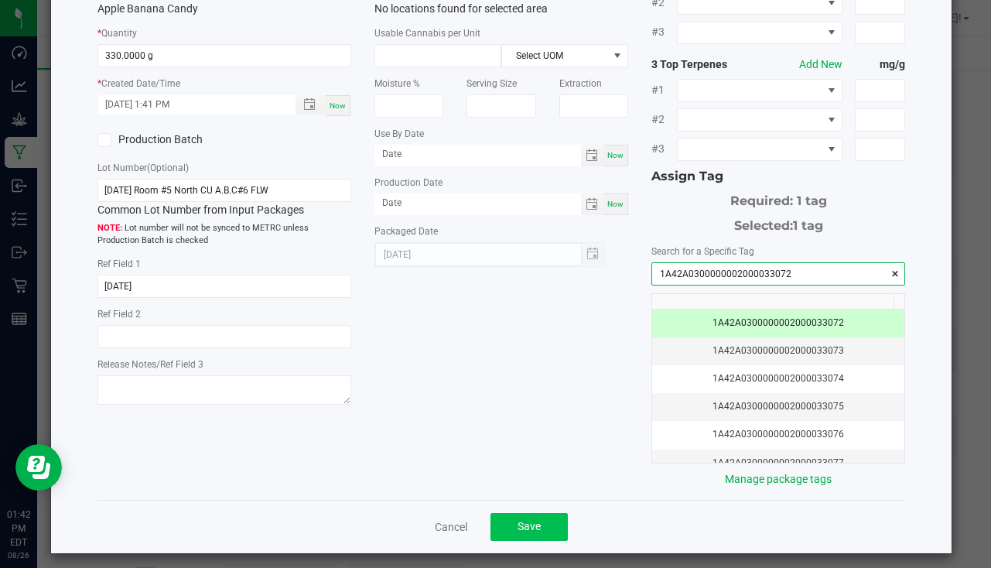
type input "1A42A0300000002000033072"
click at [506, 517] on button "Save" at bounding box center [529, 527] width 77 height 28
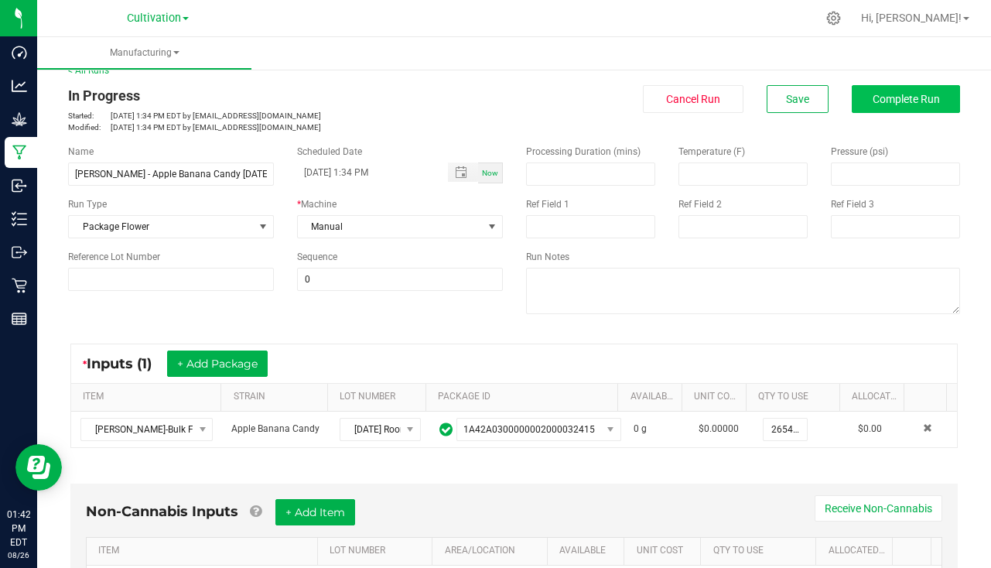
scroll to position [0, 0]
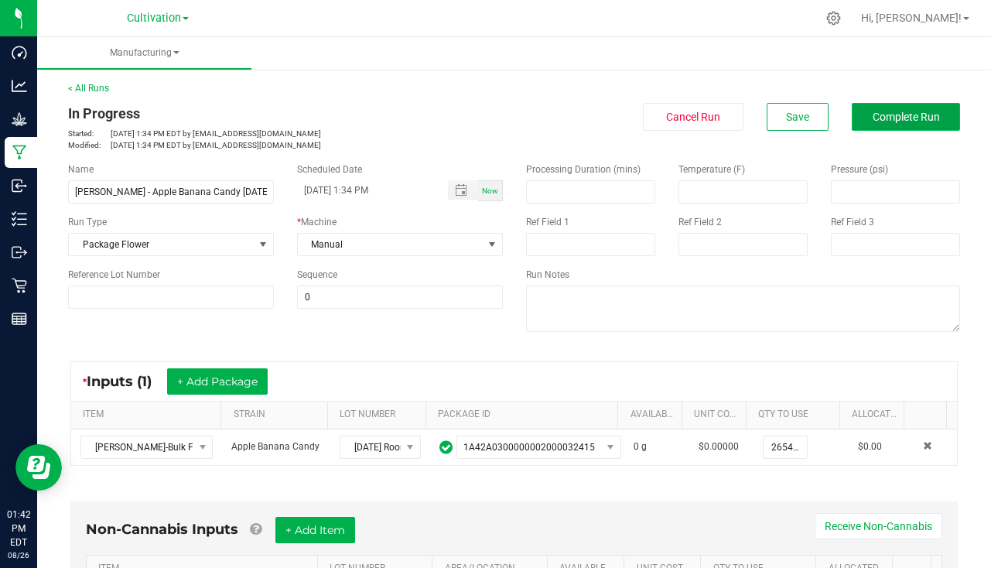
click at [894, 117] on span "Complete Run" at bounding box center [906, 117] width 67 height 12
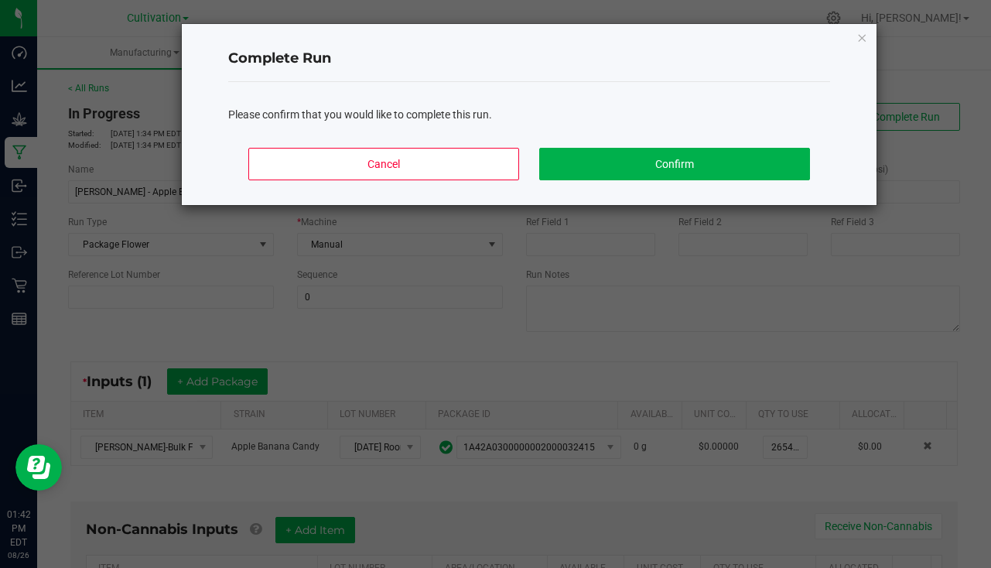
click at [731, 145] on div "Cancel Confirm" at bounding box center [529, 170] width 602 height 70
click at [717, 159] on button "Confirm" at bounding box center [674, 164] width 271 height 33
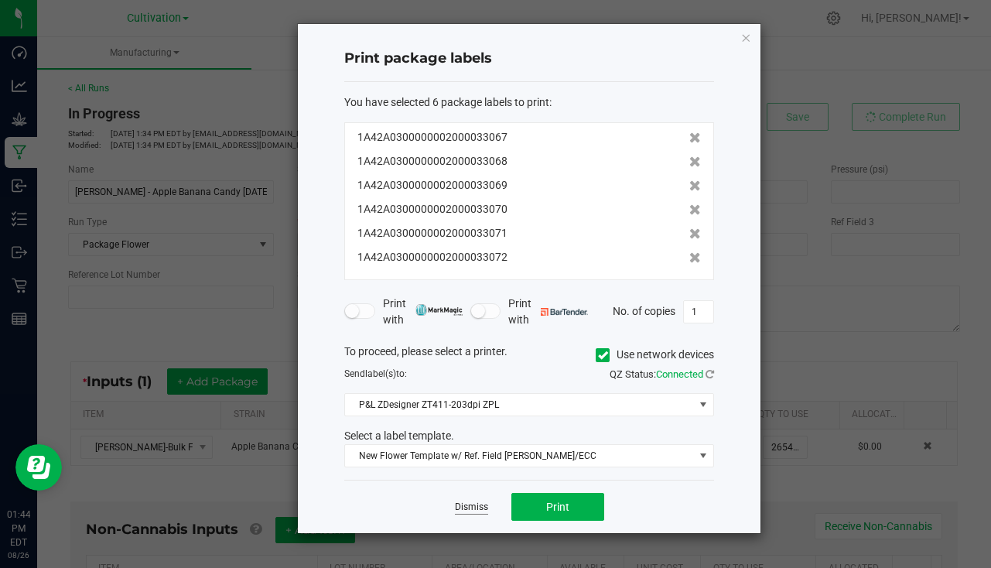
click at [481, 508] on link "Dismiss" at bounding box center [471, 507] width 33 height 13
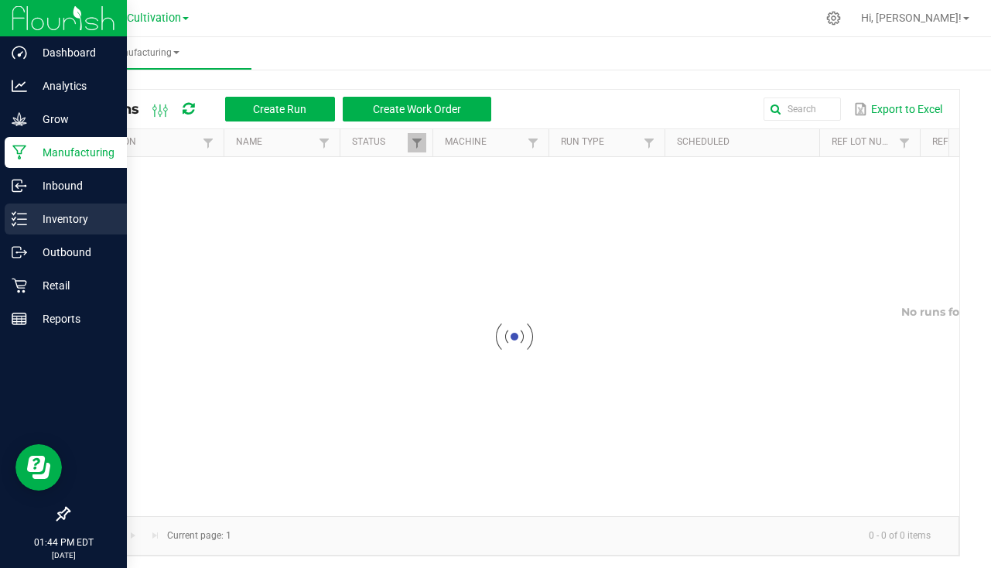
click at [51, 231] on div "Inventory" at bounding box center [66, 219] width 122 height 31
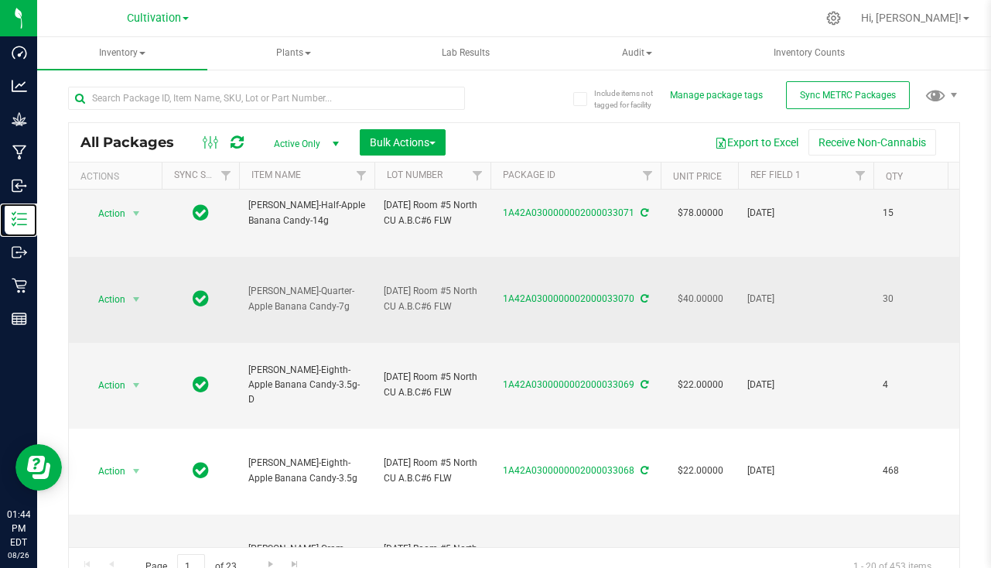
scroll to position [155, 0]
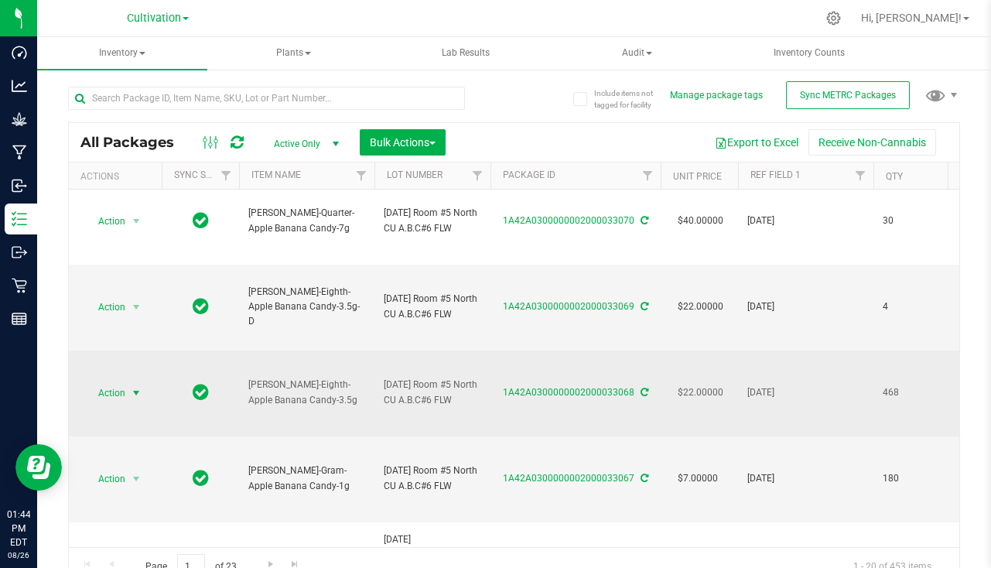
click at [137, 383] on span "select" at bounding box center [136, 393] width 19 height 22
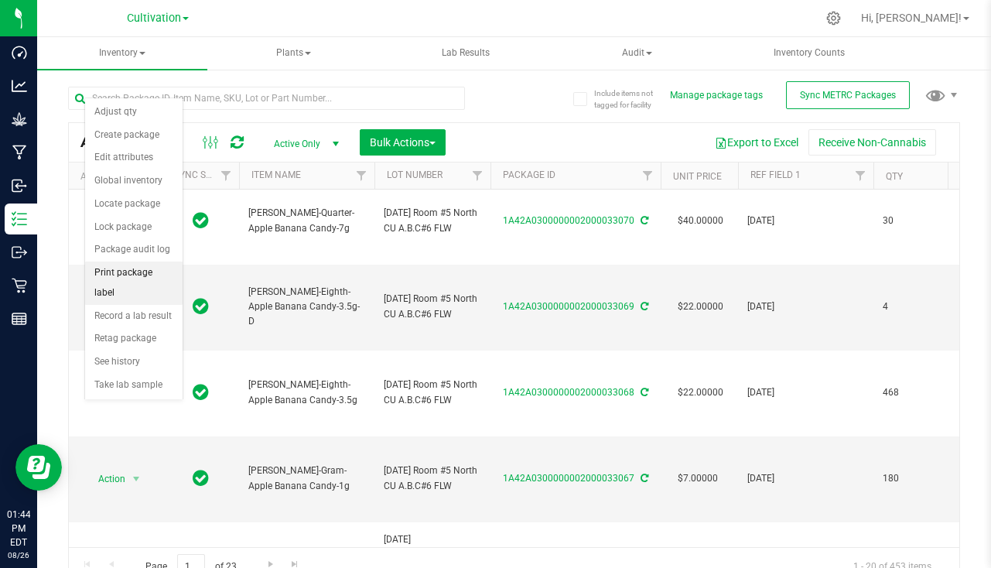
click at [129, 279] on li "Print package label" at bounding box center [134, 283] width 98 height 43
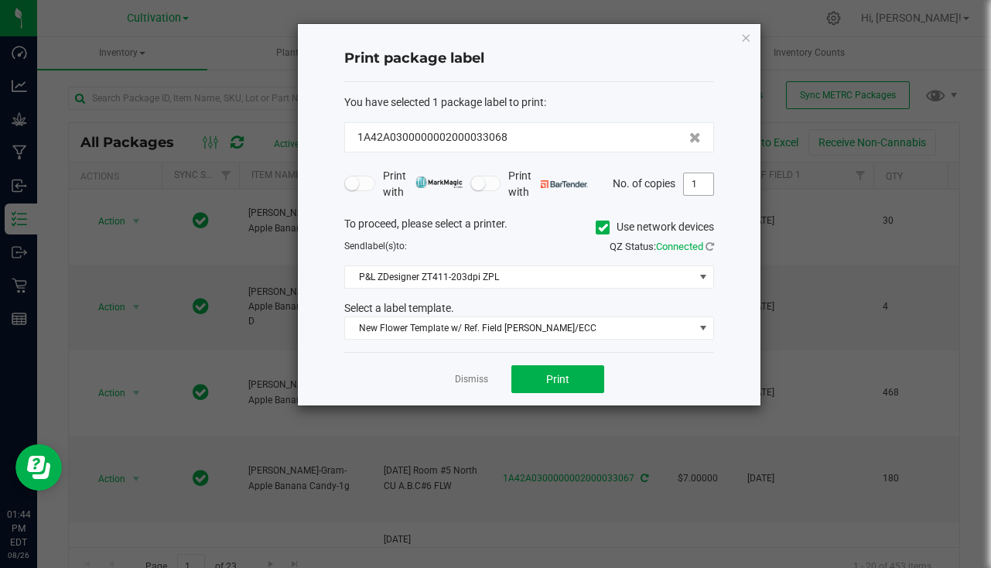
click at [701, 191] on input "1" at bounding box center [698, 184] width 29 height 22
type input "469"
click at [572, 374] on button "Print" at bounding box center [558, 379] width 93 height 28
click at [484, 376] on link "Dismiss" at bounding box center [471, 379] width 33 height 13
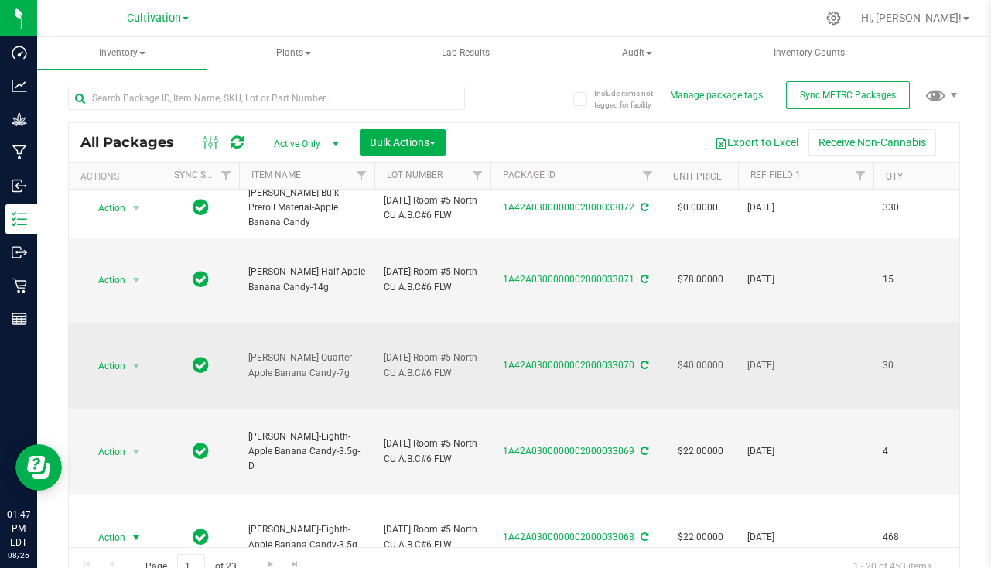
scroll to position [0, 0]
